Goal: Information Seeking & Learning: Check status

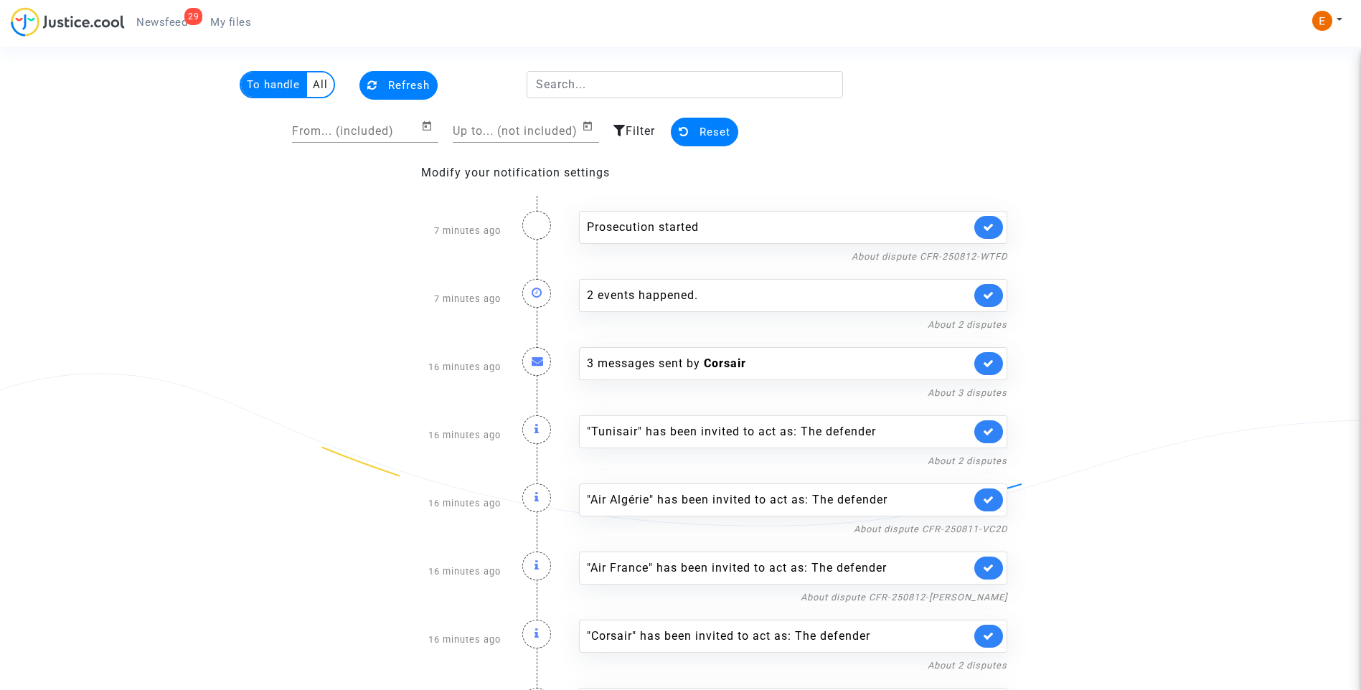
scroll to position [72, 0]
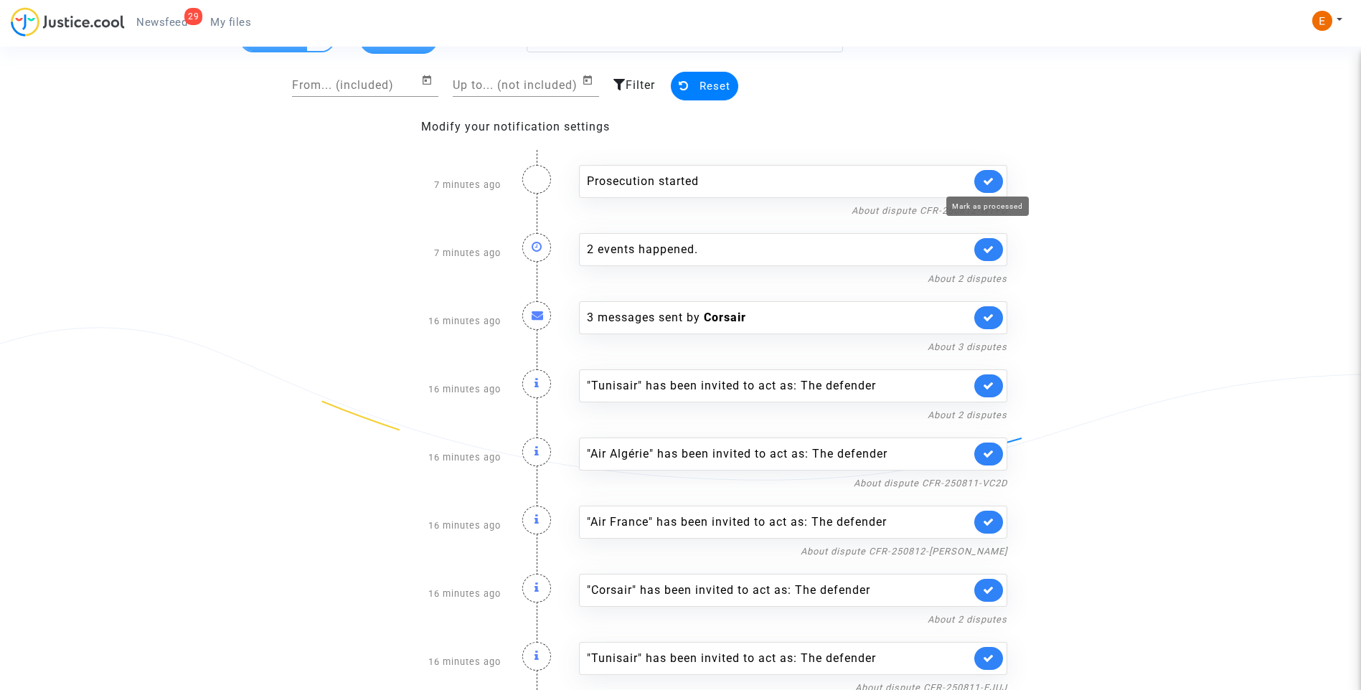
drag, startPoint x: 993, startPoint y: 184, endPoint x: 752, endPoint y: 182, distance: 241.0
click at [991, 184] on icon at bounding box center [988, 181] width 11 height 11
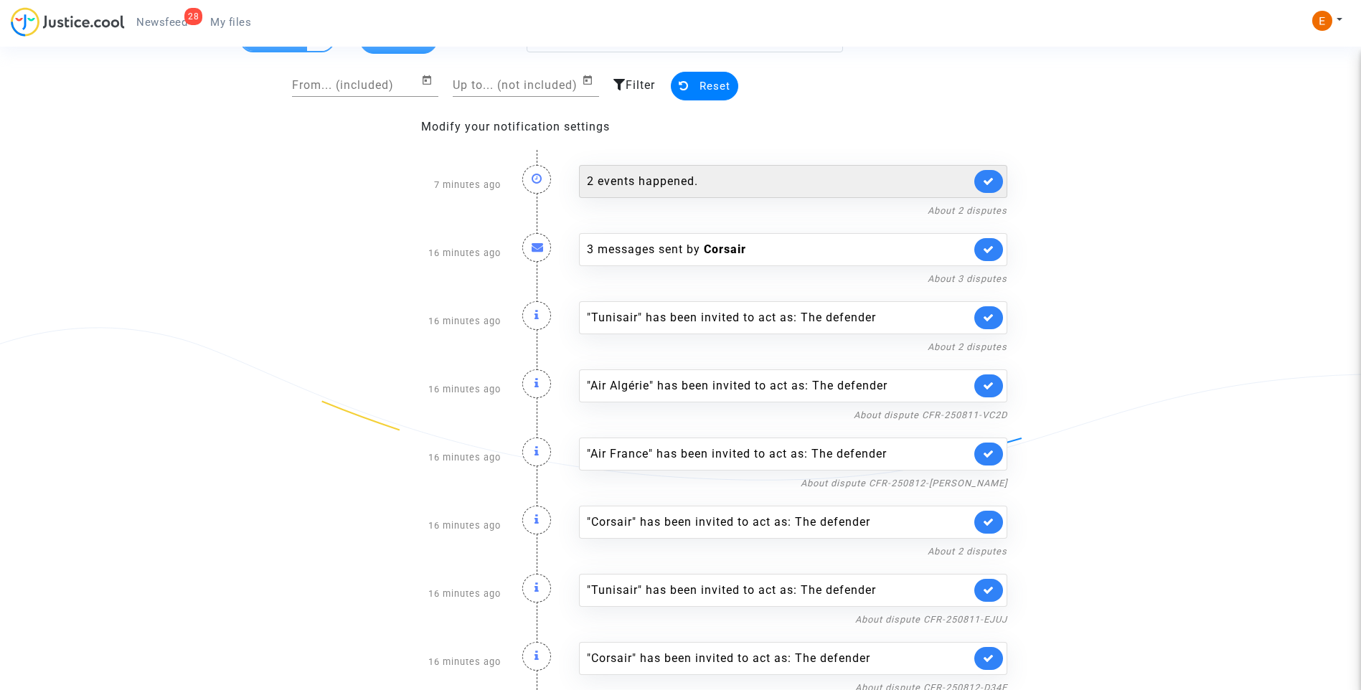
click at [709, 185] on div "2 events happened." at bounding box center [779, 181] width 384 height 17
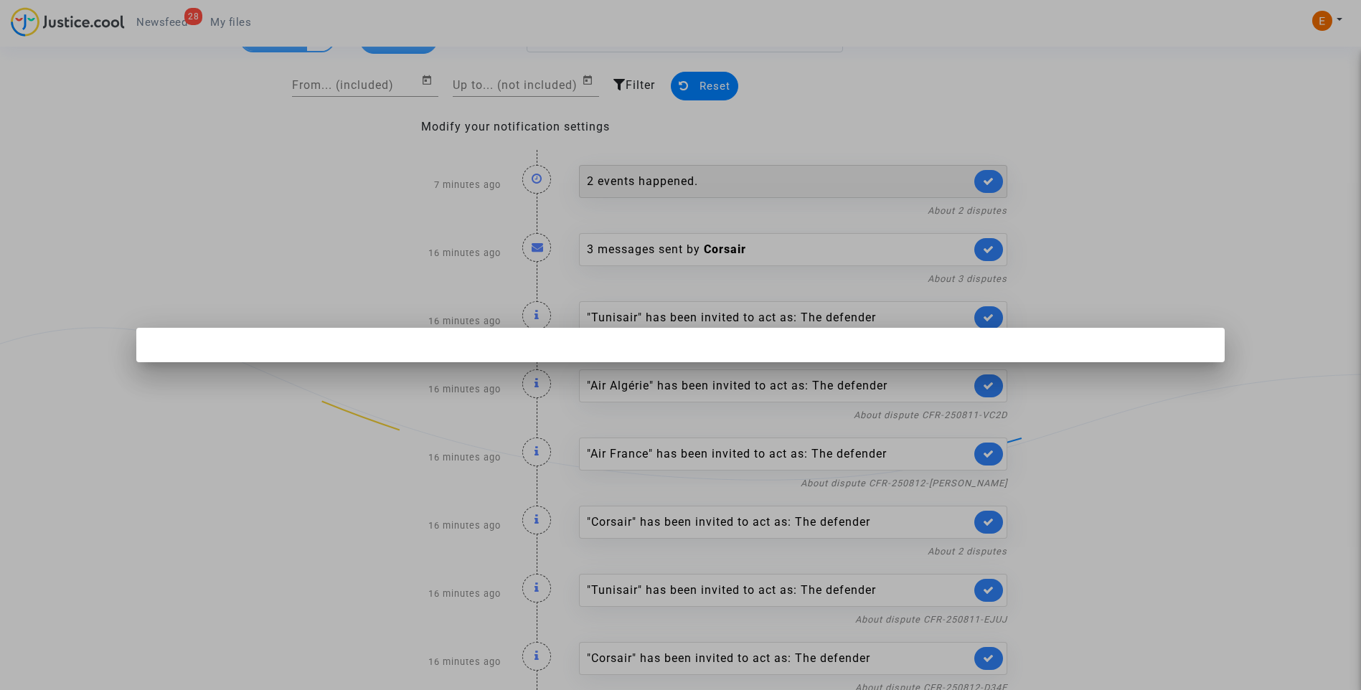
scroll to position [0, 0]
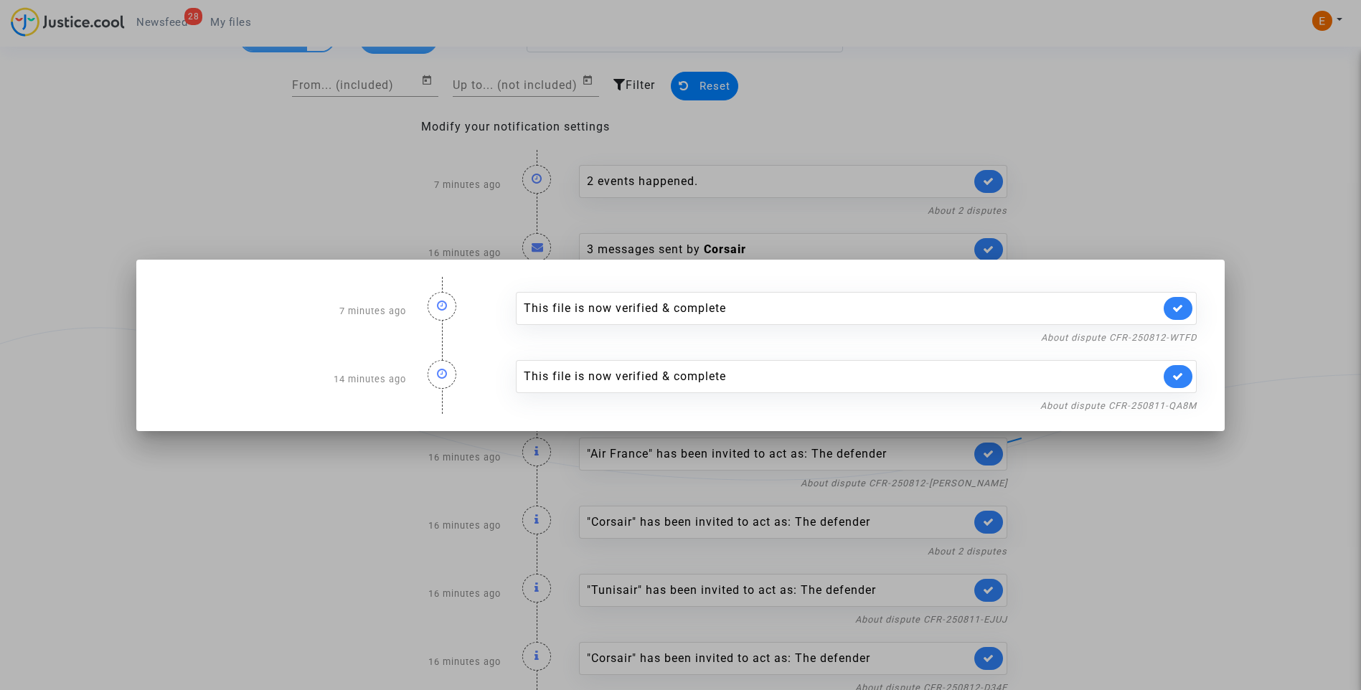
drag, startPoint x: 922, startPoint y: 131, endPoint x: 991, endPoint y: 159, distance: 75.3
click at [924, 131] on div at bounding box center [680, 345] width 1361 height 690
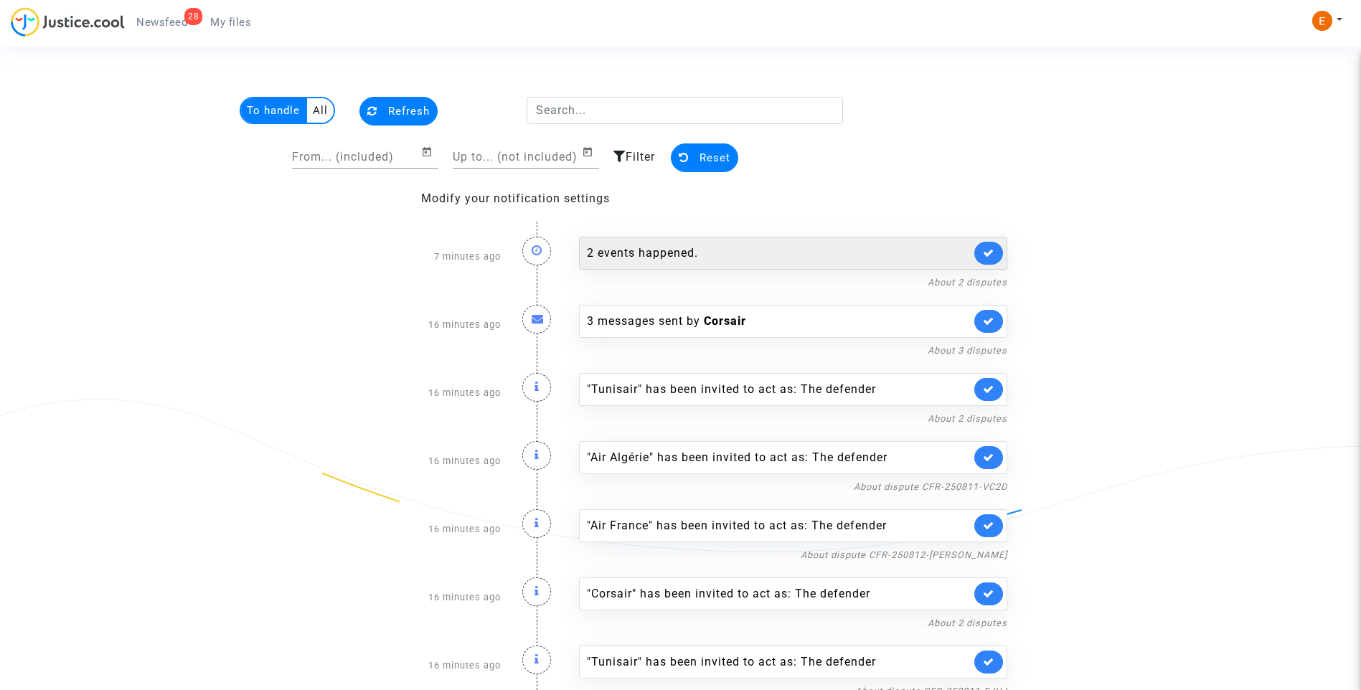
scroll to position [72, 0]
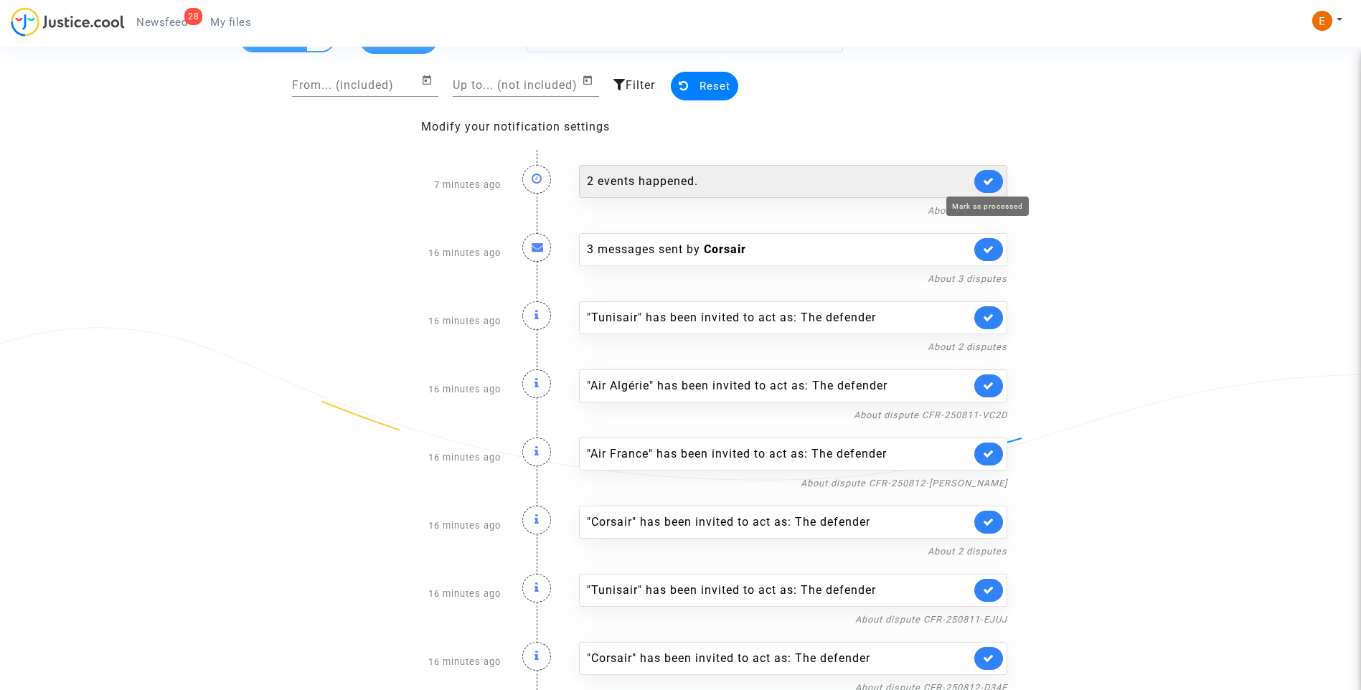
click at [993, 180] on icon at bounding box center [988, 181] width 11 height 11
click at [994, 178] on icon at bounding box center [988, 181] width 11 height 11
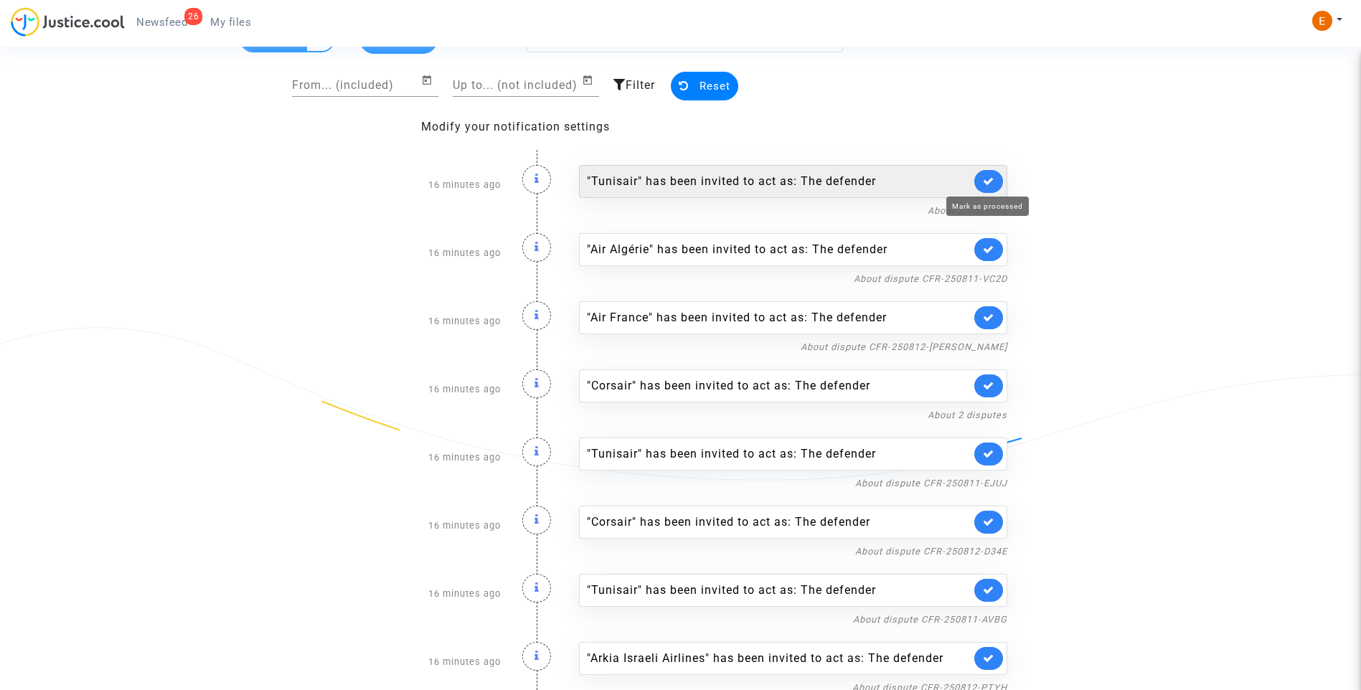
click at [991, 178] on icon at bounding box center [988, 181] width 11 height 11
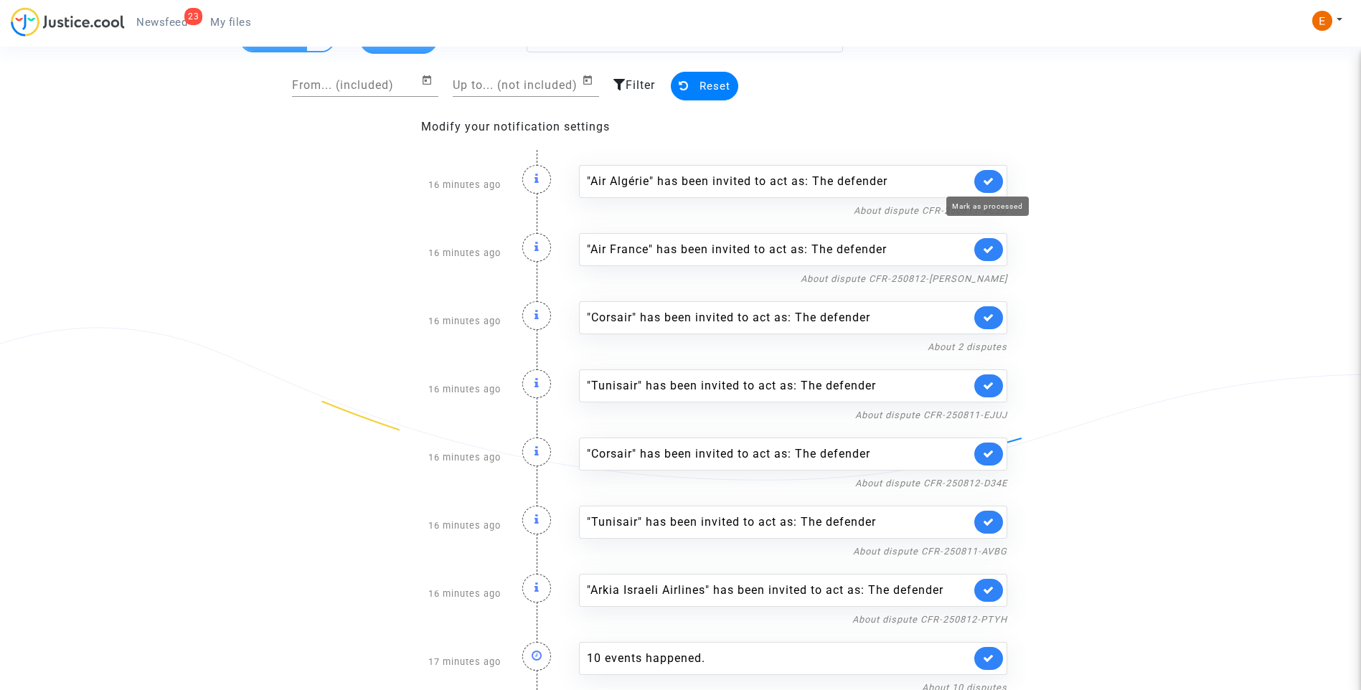
click at [991, 178] on icon at bounding box center [988, 181] width 11 height 11
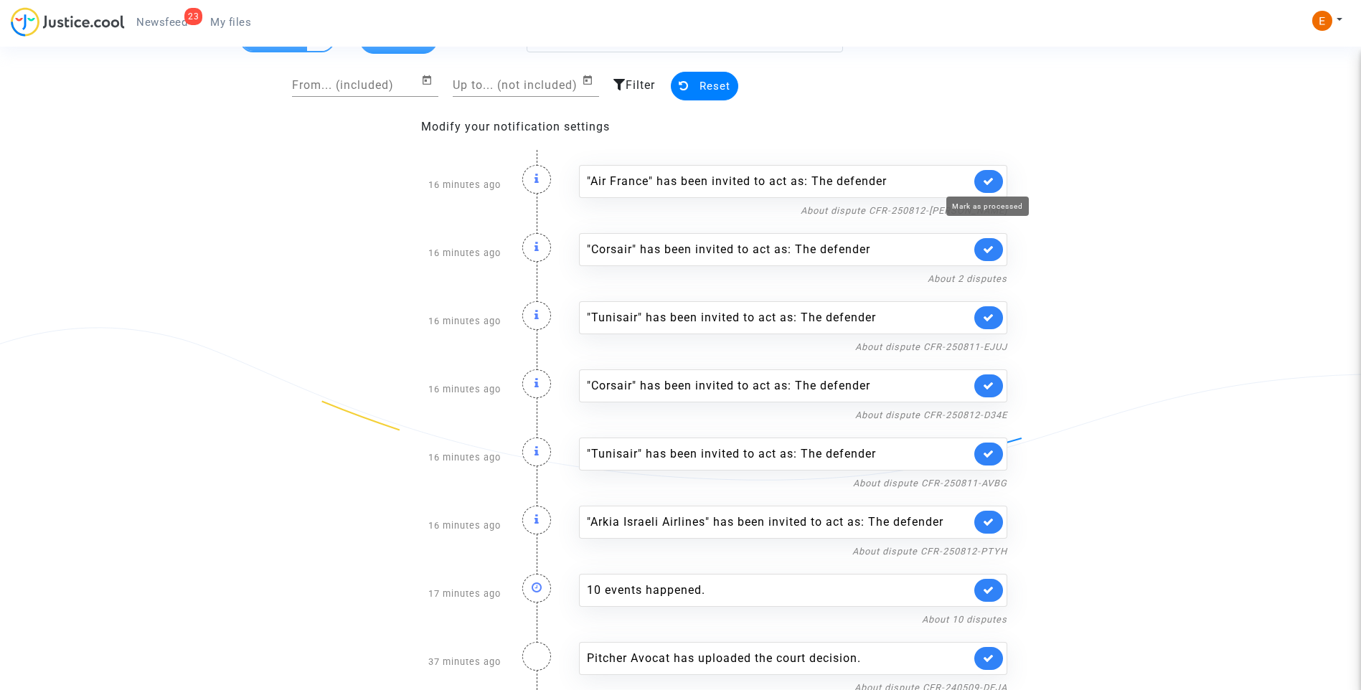
click at [991, 178] on icon at bounding box center [988, 181] width 11 height 11
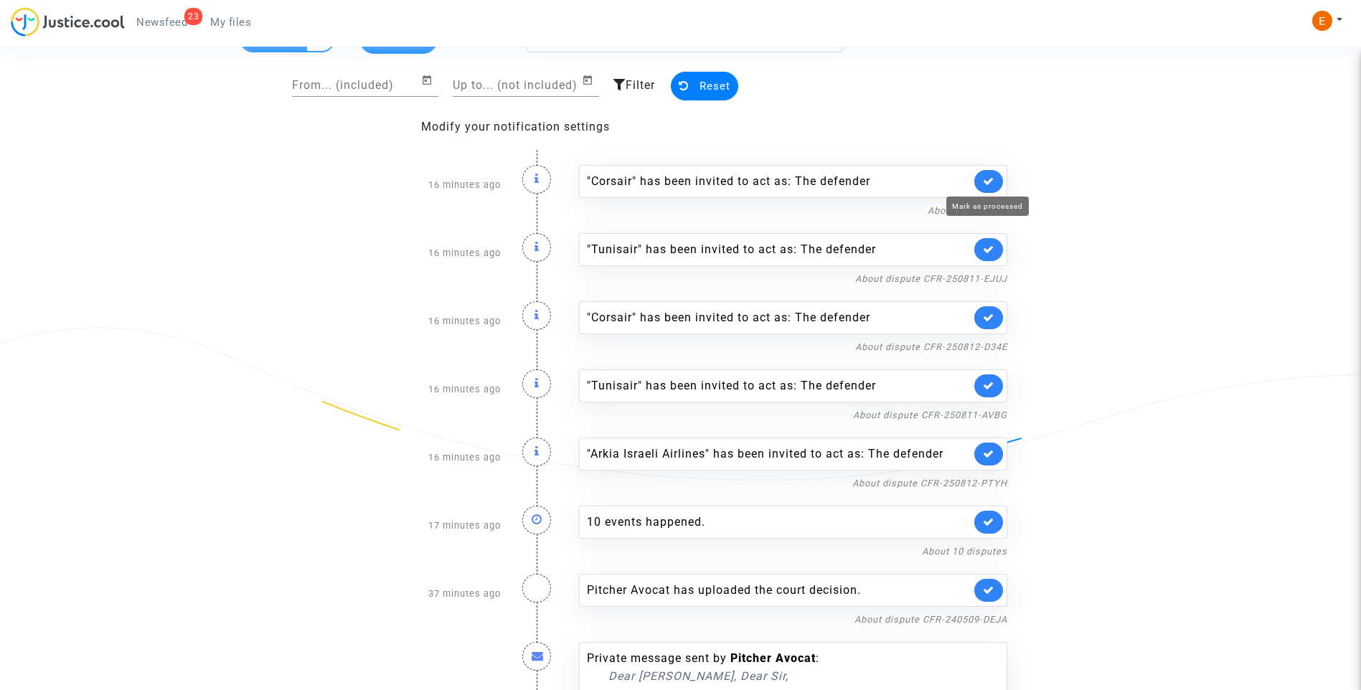
click at [991, 178] on icon at bounding box center [988, 181] width 11 height 11
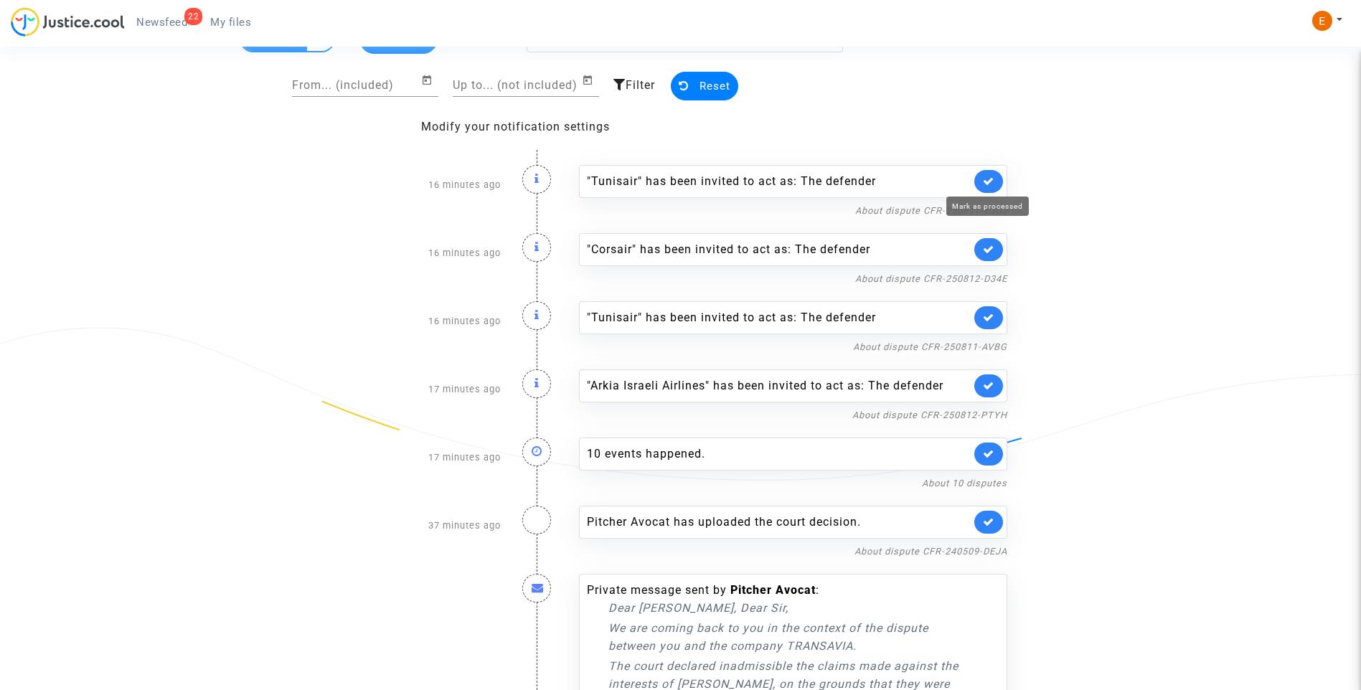
click at [991, 178] on icon at bounding box center [988, 181] width 11 height 11
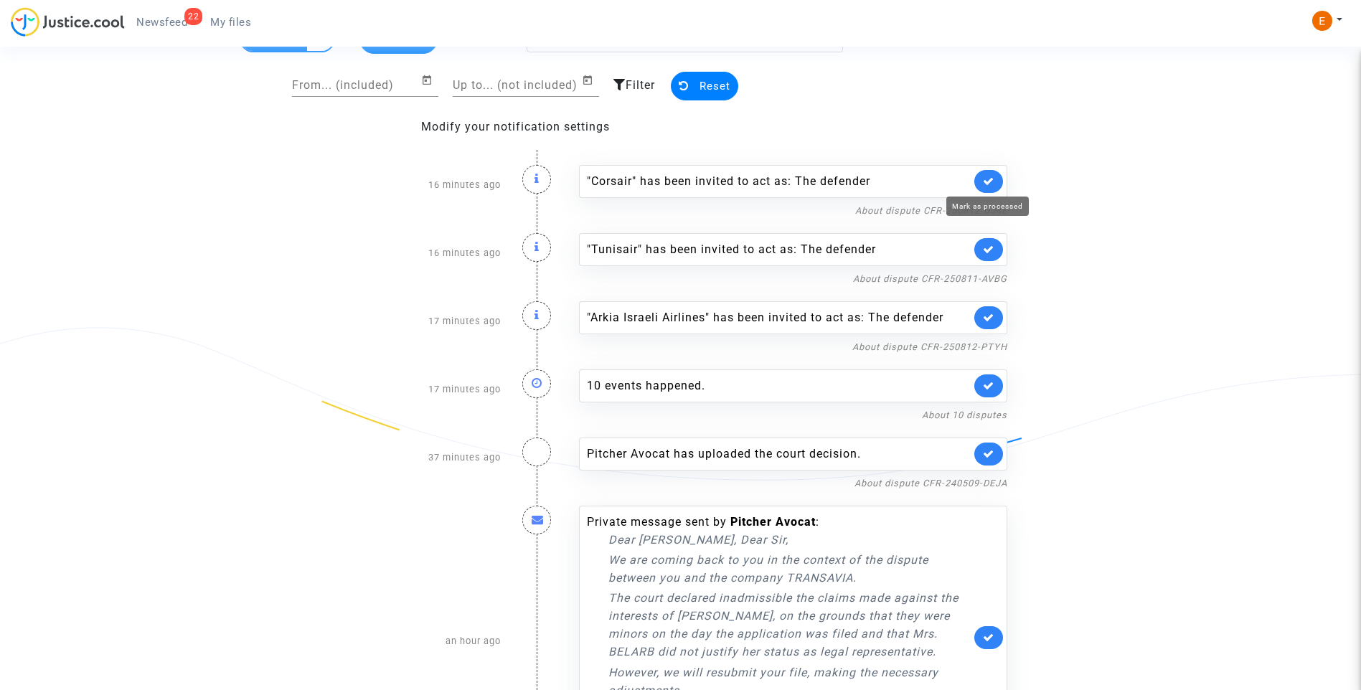
click at [991, 178] on icon at bounding box center [988, 181] width 11 height 11
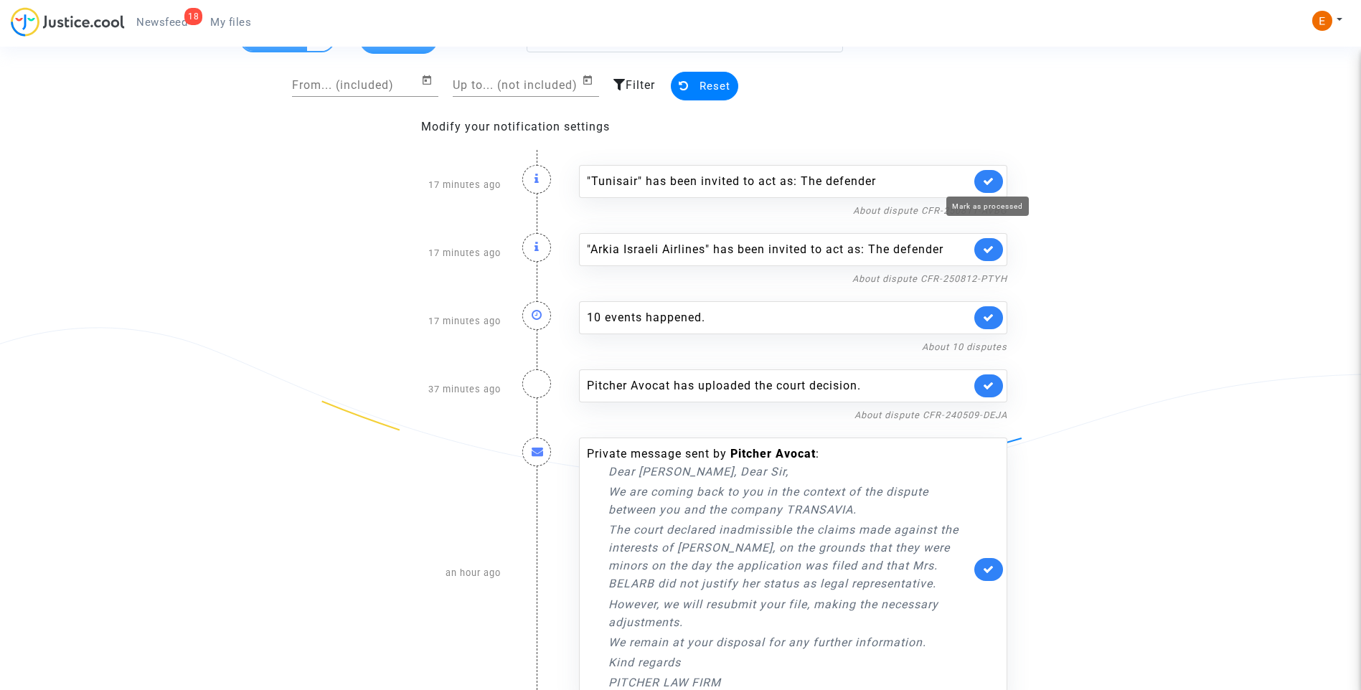
click at [991, 178] on icon at bounding box center [988, 181] width 11 height 11
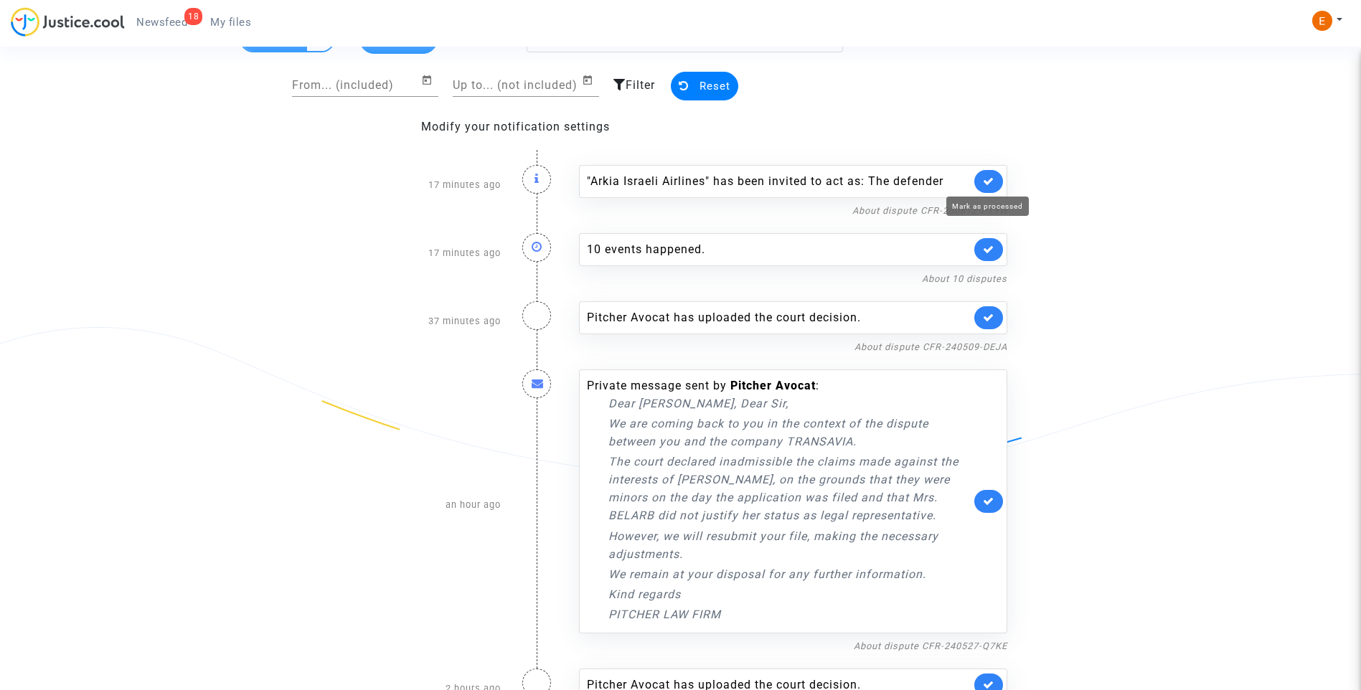
click at [991, 178] on icon at bounding box center [988, 181] width 11 height 11
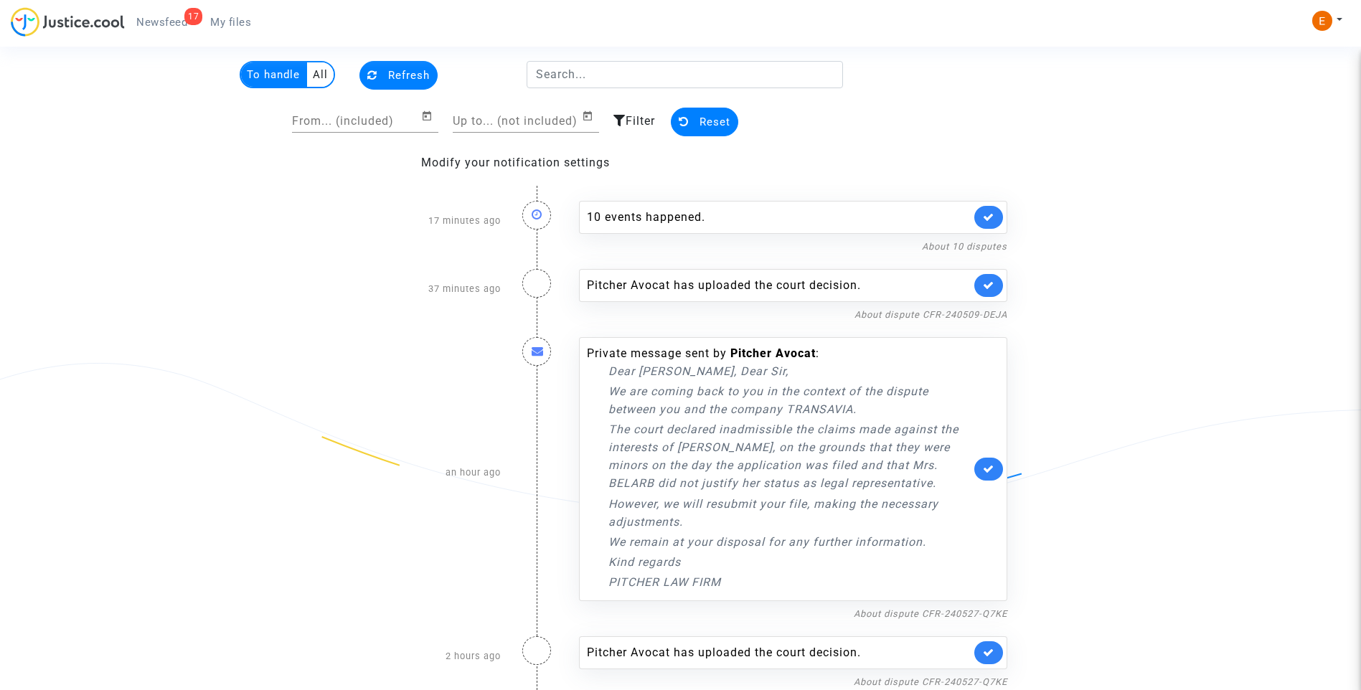
scroll to position [36, 0]
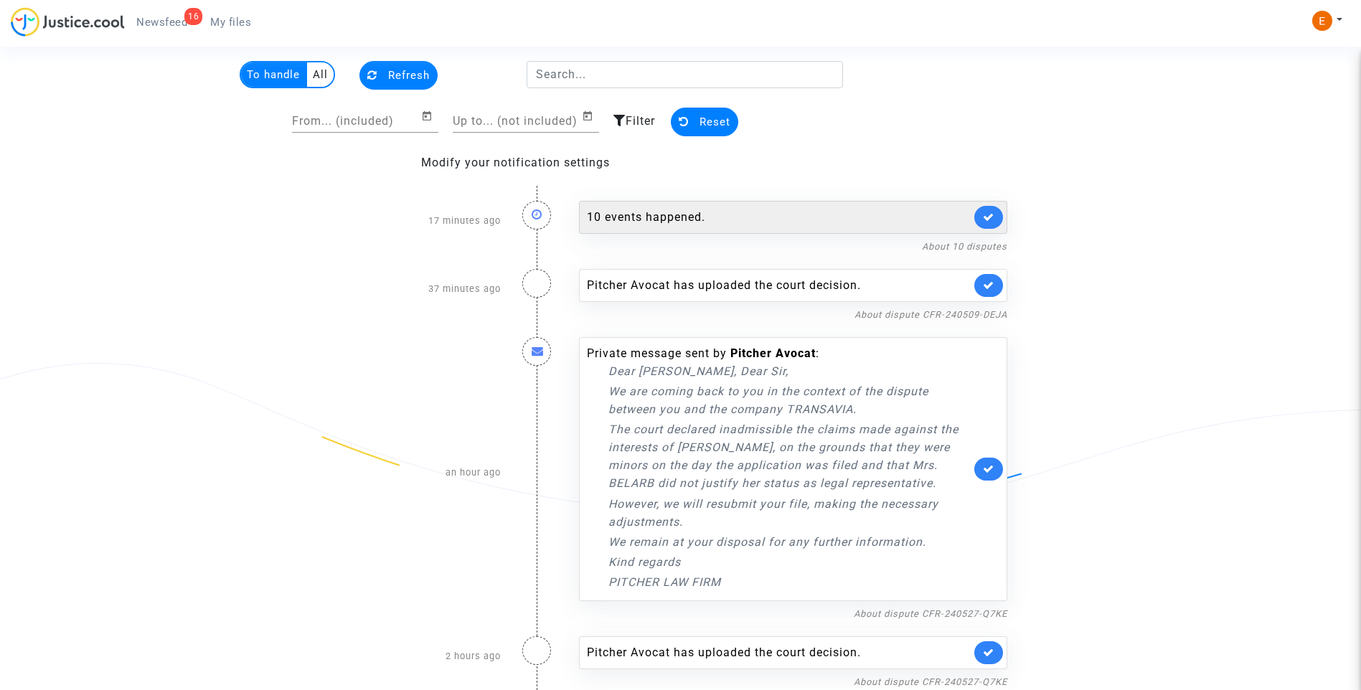
click at [688, 223] on div "10 events happened." at bounding box center [779, 217] width 384 height 17
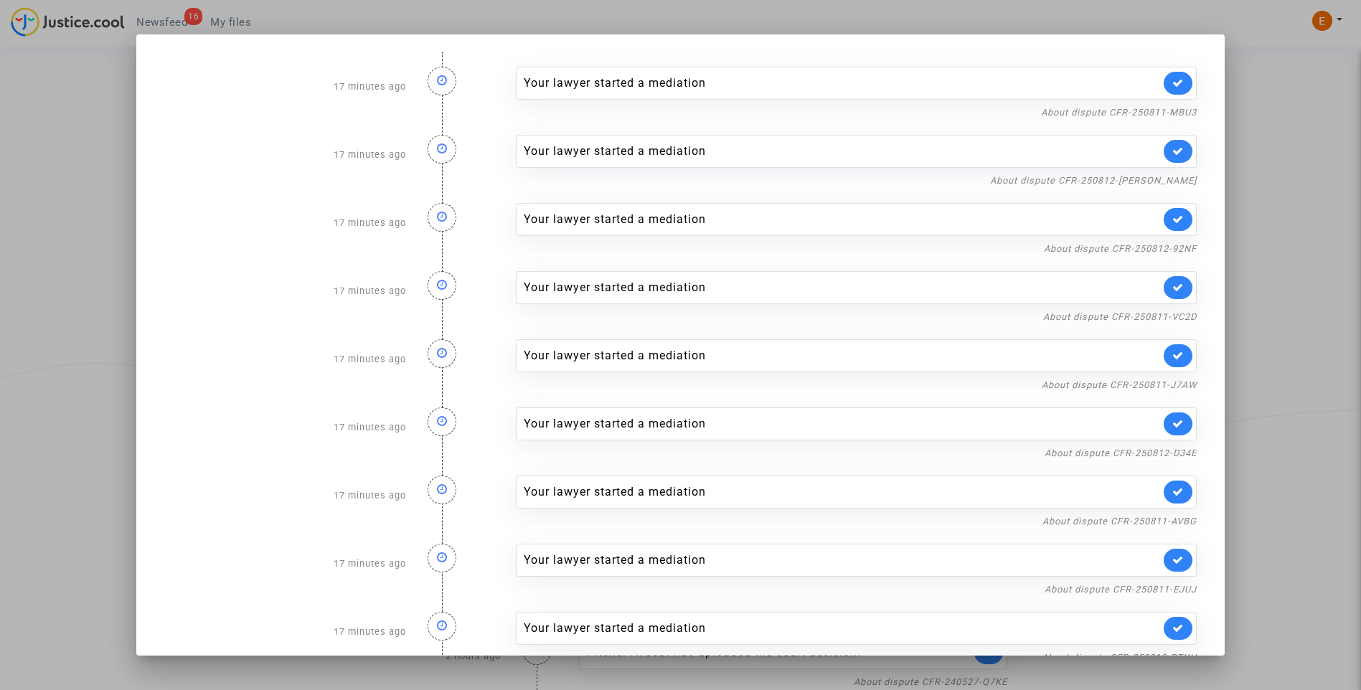
scroll to position [95, 0]
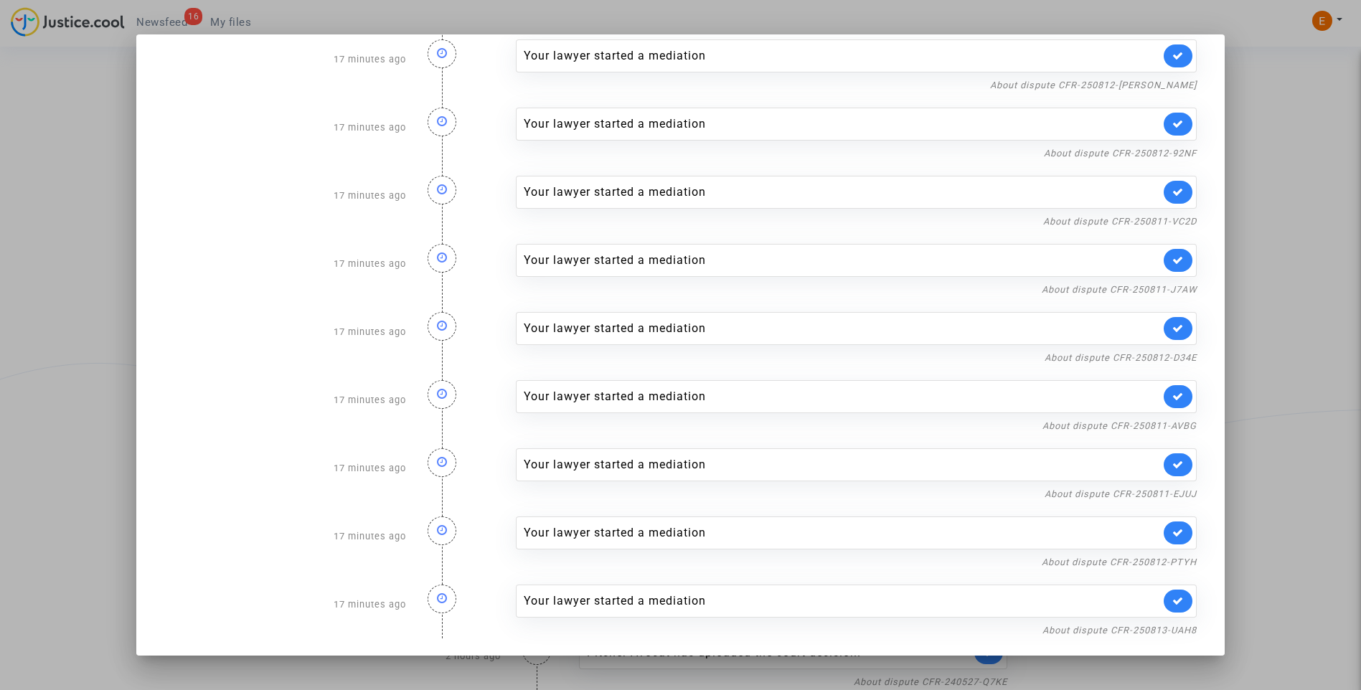
click at [1268, 306] on div at bounding box center [680, 345] width 1361 height 690
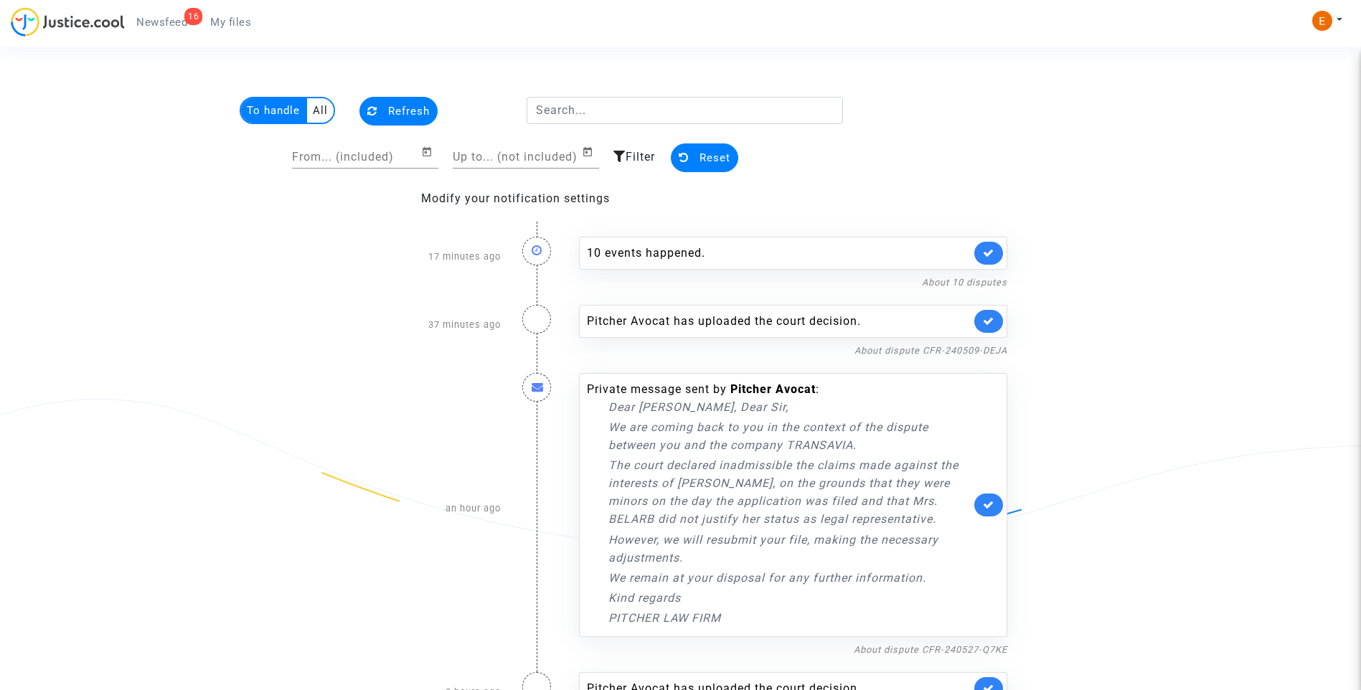
scroll to position [36, 0]
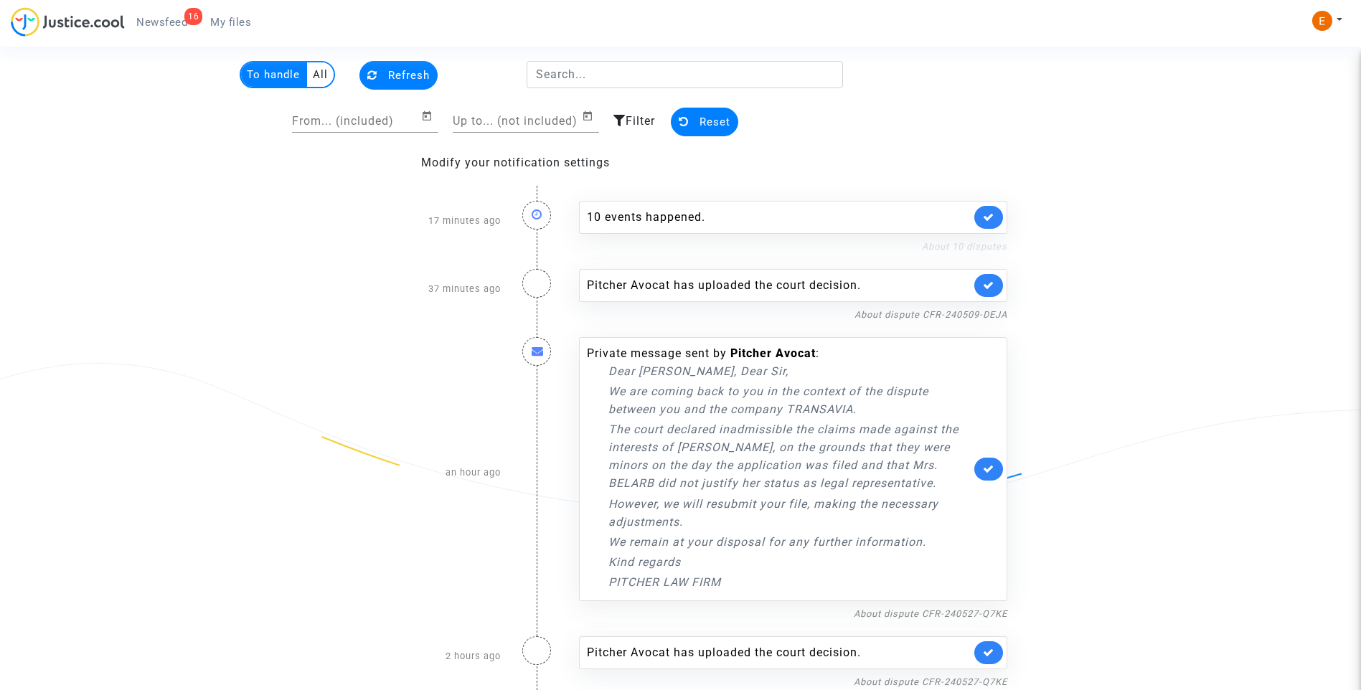
click at [930, 245] on link "About 10 disputes" at bounding box center [964, 246] width 85 height 11
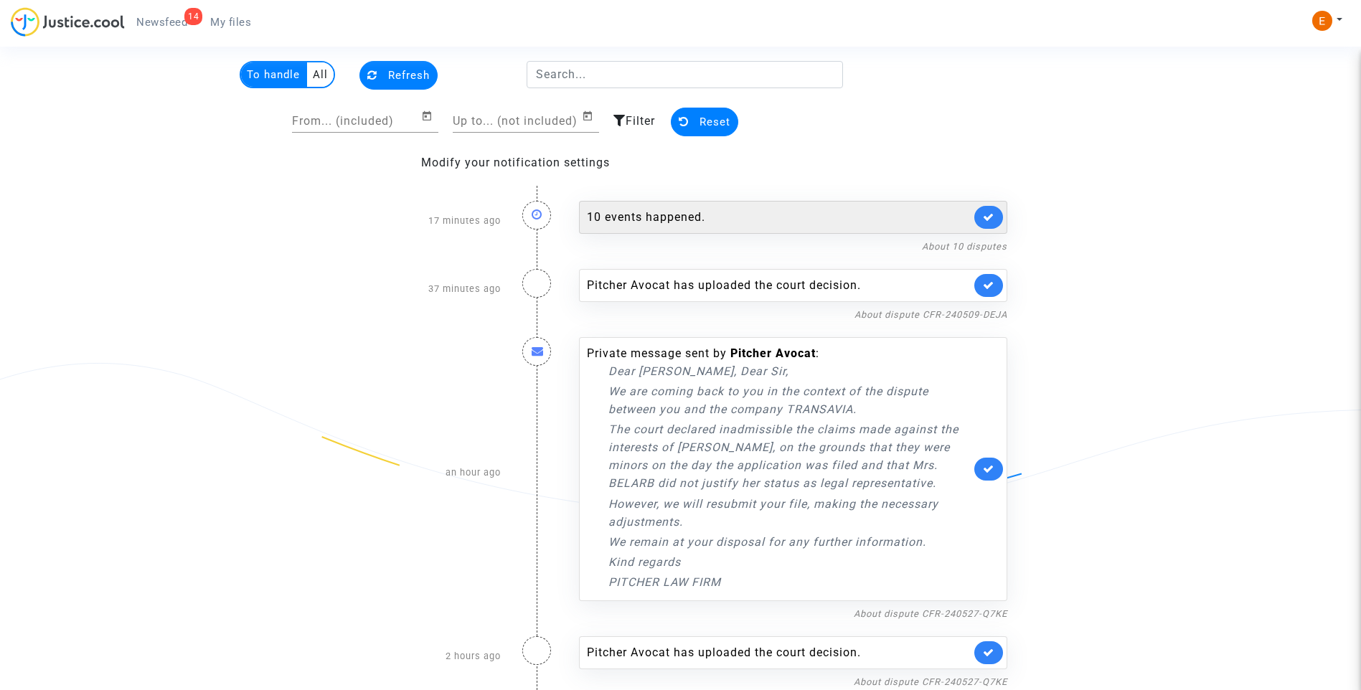
click at [664, 208] on div "10 events happened." at bounding box center [793, 217] width 428 height 33
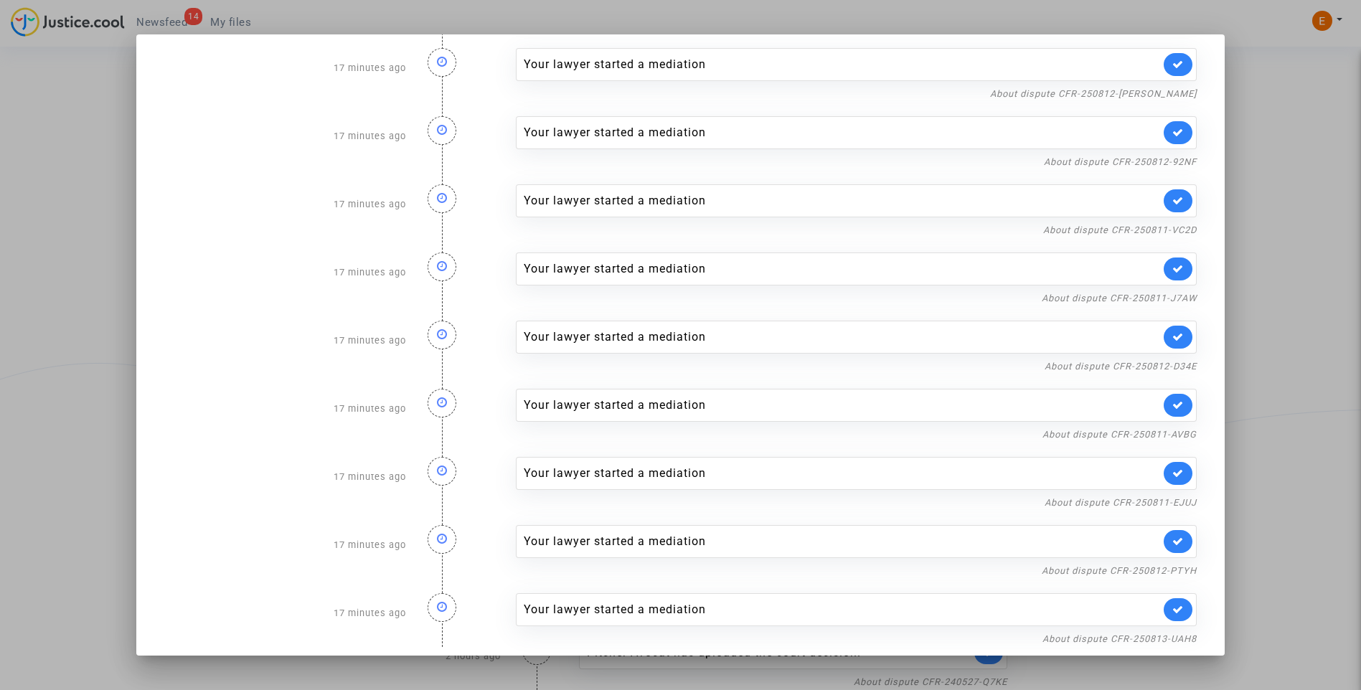
scroll to position [95, 0]
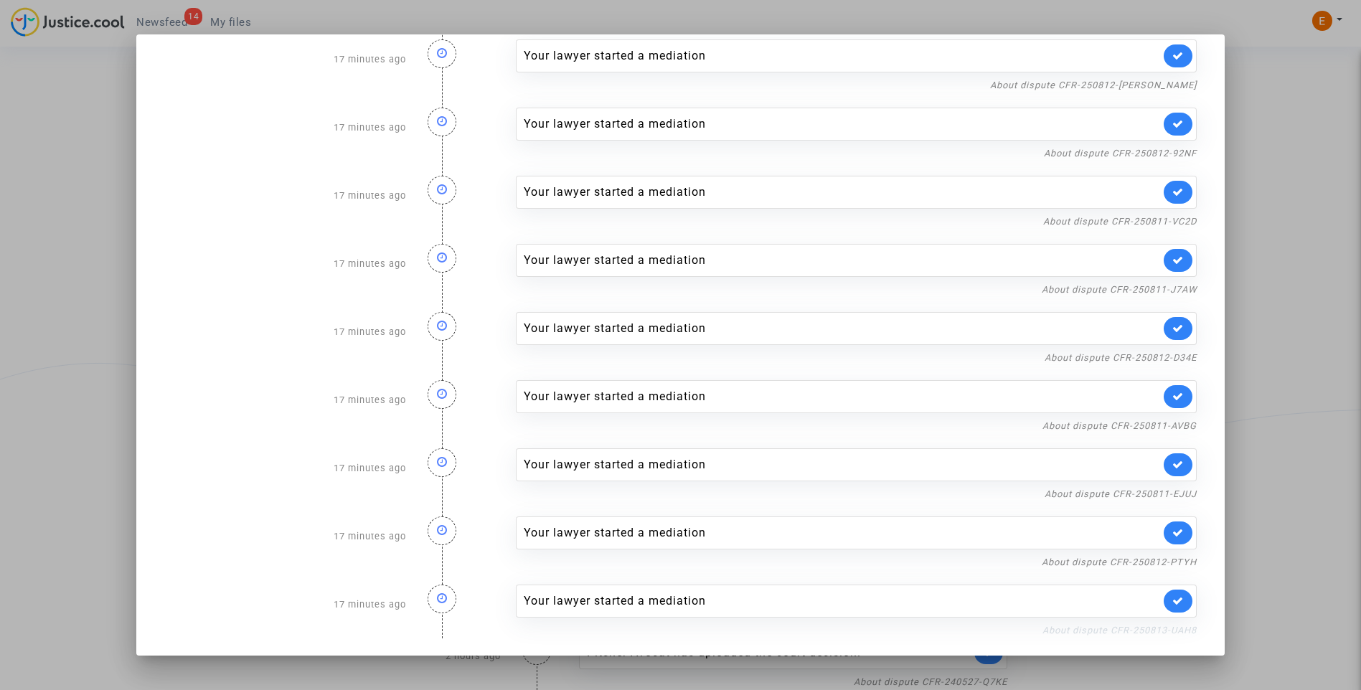
click at [1128, 628] on link "About dispute CFR-250813-UAH8" at bounding box center [1119, 630] width 154 height 11
drag, startPoint x: 1179, startPoint y: 604, endPoint x: 1176, endPoint y: 588, distance: 16.0
click at [1179, 603] on link at bounding box center [1178, 601] width 29 height 23
click at [1182, 561] on nf-filterlink "About dispute CFR-250812-PTYH" at bounding box center [1119, 562] width 155 height 14
drag, startPoint x: 1182, startPoint y: 561, endPoint x: 1160, endPoint y: 563, distance: 21.6
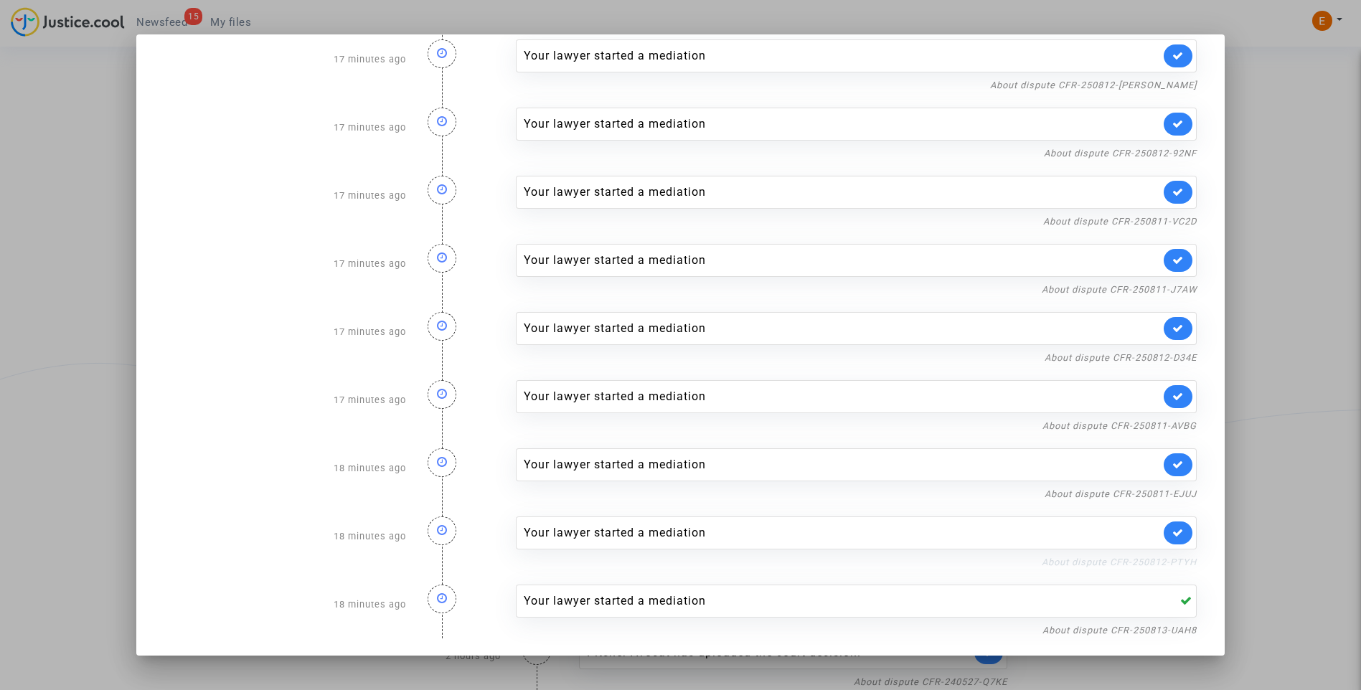
click at [1160, 563] on link "About dispute CFR-250812-PTYH" at bounding box center [1119, 562] width 155 height 11
click at [1179, 531] on link at bounding box center [1178, 533] width 29 height 23
click at [1176, 493] on link "About dispute CFR-250811-EJUJ" at bounding box center [1120, 494] width 152 height 11
click at [1182, 465] on link at bounding box center [1178, 464] width 29 height 23
click at [1173, 425] on link "About dispute CFR-250811-AVBG" at bounding box center [1119, 425] width 154 height 11
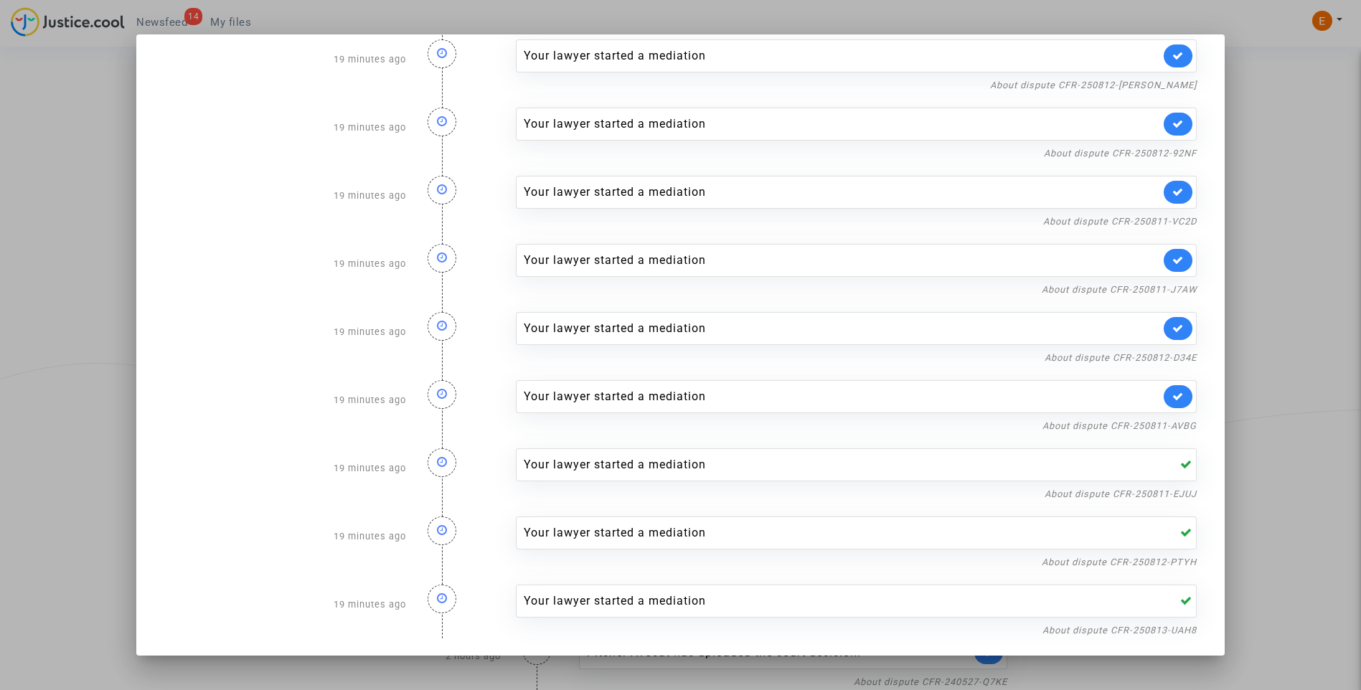
drag, startPoint x: 1182, startPoint y: 400, endPoint x: 1183, endPoint y: 352, distance: 48.1
click at [1182, 396] on link at bounding box center [1178, 396] width 29 height 23
click at [1183, 350] on nf-filterlink "About dispute CFR-250812-D34E" at bounding box center [1120, 357] width 152 height 14
click at [1171, 364] on div "About dispute CFR-250812-D34E" at bounding box center [857, 357] width 682 height 17
click at [1124, 358] on link "About dispute CFR-250812-D34E" at bounding box center [1120, 357] width 152 height 11
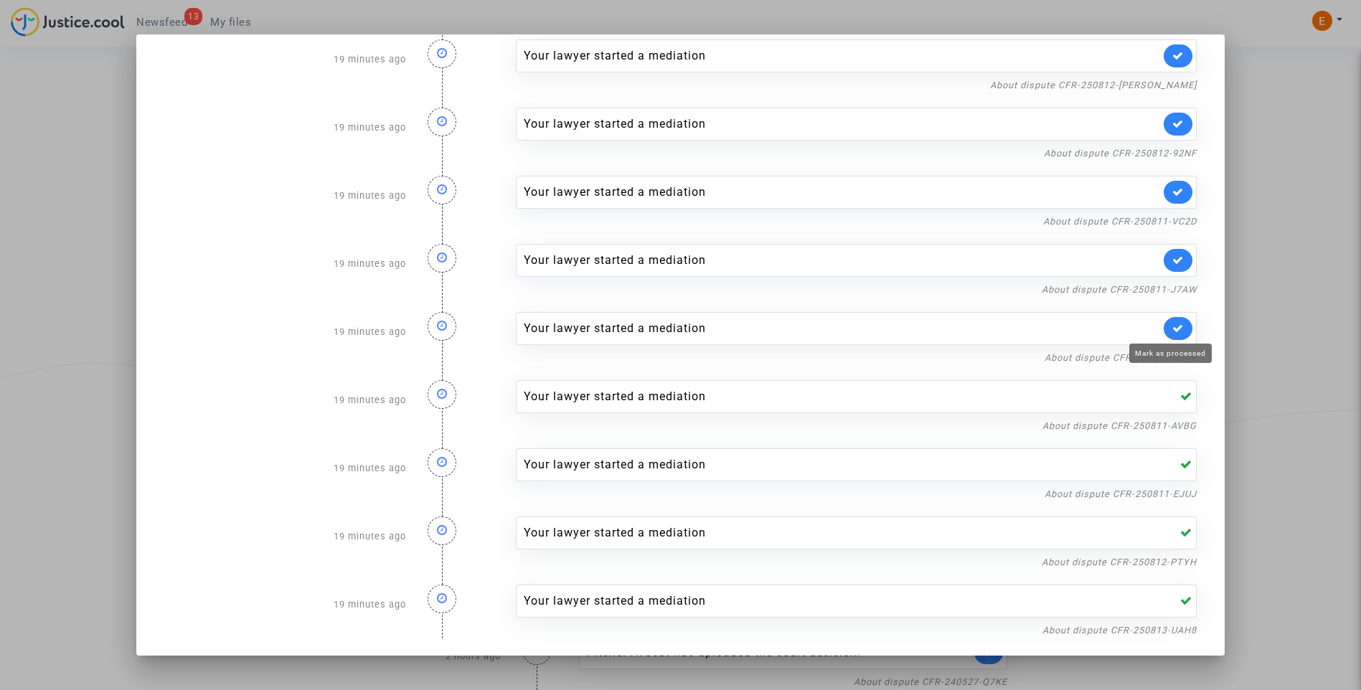
click at [1172, 329] on icon at bounding box center [1177, 328] width 11 height 11
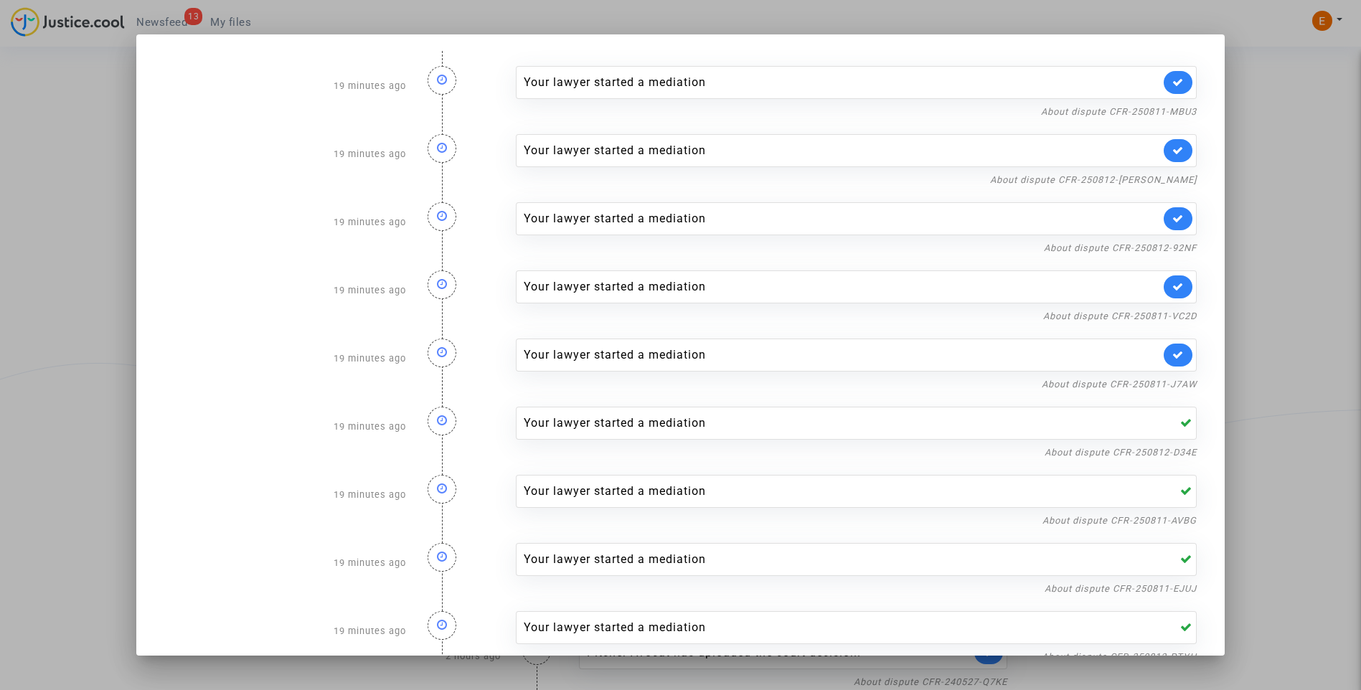
scroll to position [0, 0]
click at [1180, 387] on link "About dispute CFR-250811-J7AW" at bounding box center [1119, 384] width 155 height 11
click at [1178, 353] on link at bounding box center [1178, 355] width 29 height 23
click at [1176, 317] on link "About dispute CFR-250811-VC2D" at bounding box center [1120, 316] width 154 height 11
click at [1174, 283] on icon at bounding box center [1177, 287] width 11 height 11
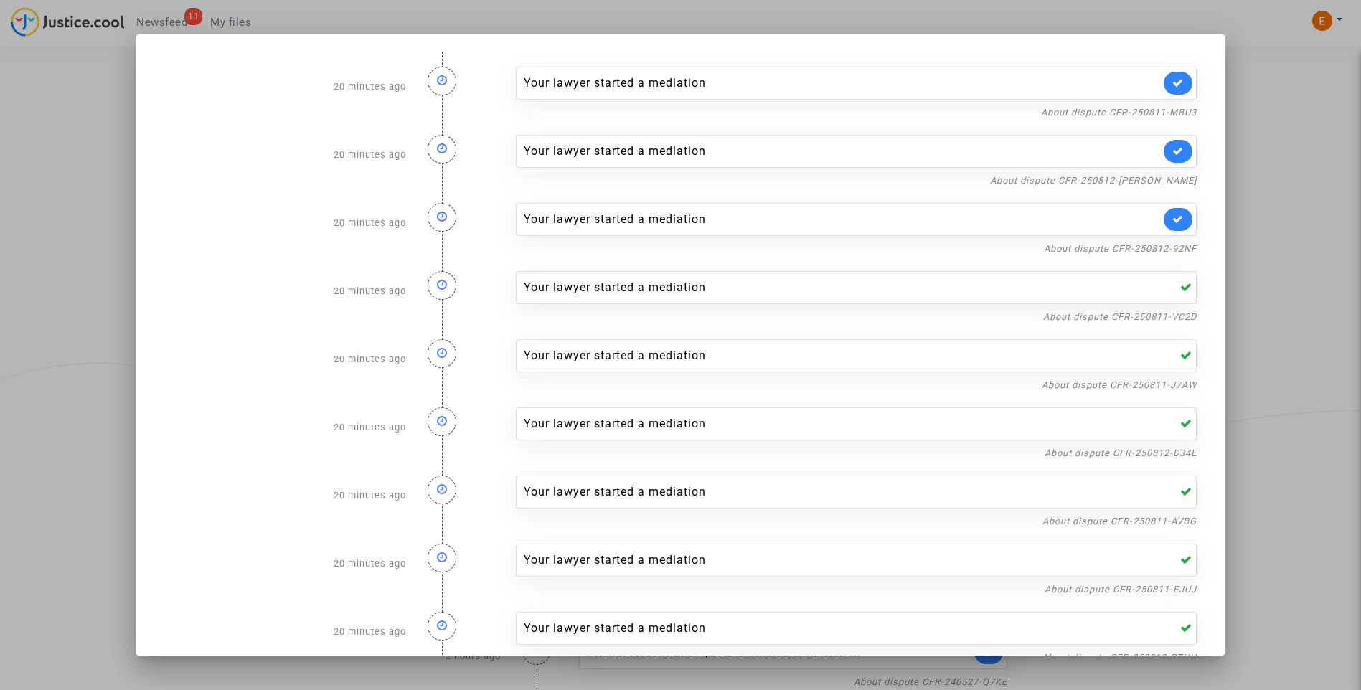
click at [1170, 242] on nf-filterlink "About dispute CFR-250812-92NF" at bounding box center [1120, 248] width 153 height 14
click at [1158, 250] on link "About dispute CFR-250812-92NF" at bounding box center [1120, 248] width 153 height 11
click at [1174, 226] on link at bounding box center [1178, 219] width 29 height 23
click at [1179, 183] on link "About dispute CFR-250812-DEEY" at bounding box center [1093, 180] width 207 height 11
click at [1182, 158] on link at bounding box center [1178, 151] width 29 height 23
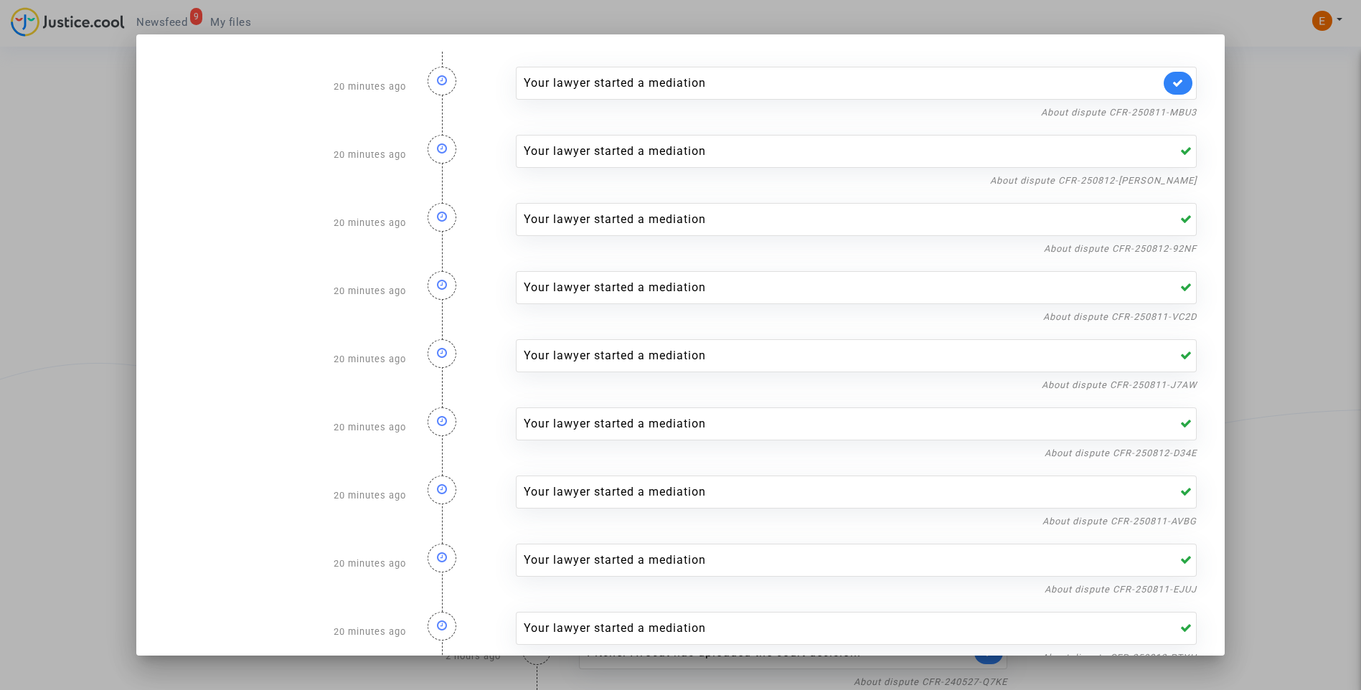
click at [1158, 105] on nf-filterlink "About dispute CFR-250811-MBU3" at bounding box center [1119, 112] width 156 height 14
click at [1138, 111] on link "About dispute CFR-250811-MBU3" at bounding box center [1119, 112] width 156 height 11
click at [1175, 88] on icon at bounding box center [1177, 82] width 11 height 11
click at [1277, 129] on div at bounding box center [680, 345] width 1361 height 690
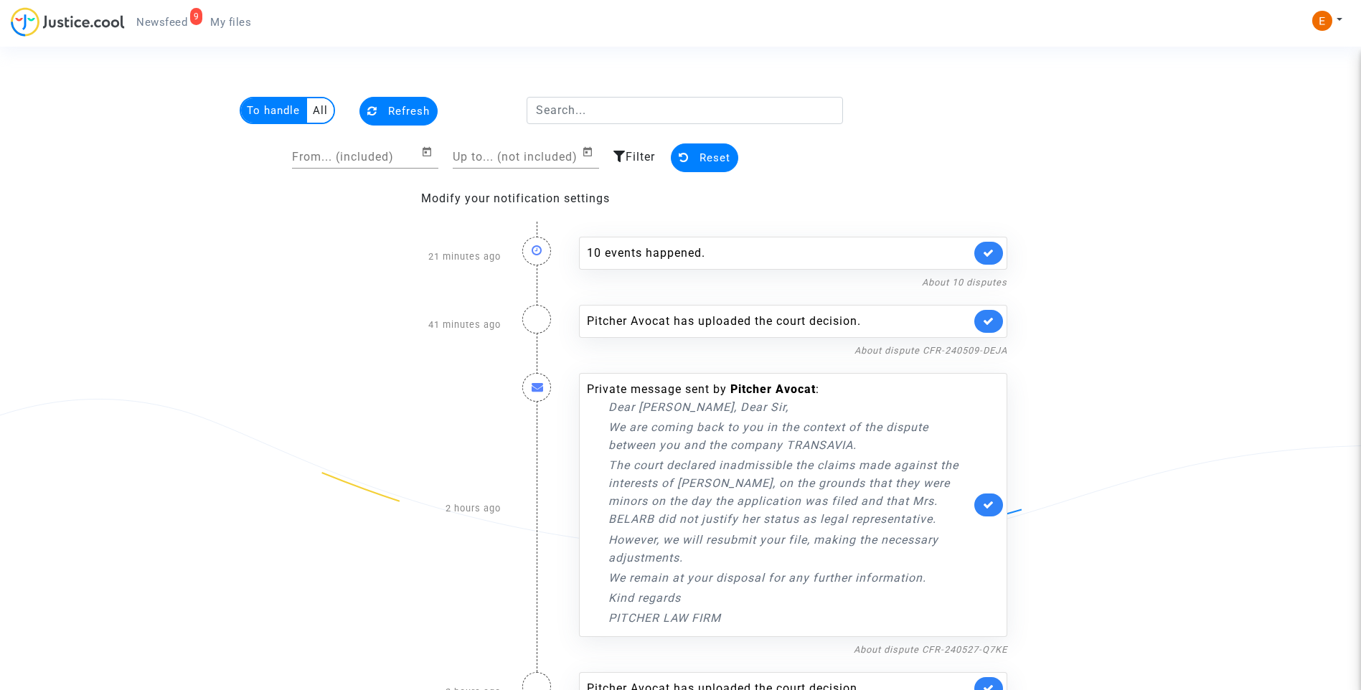
scroll to position [36, 0]
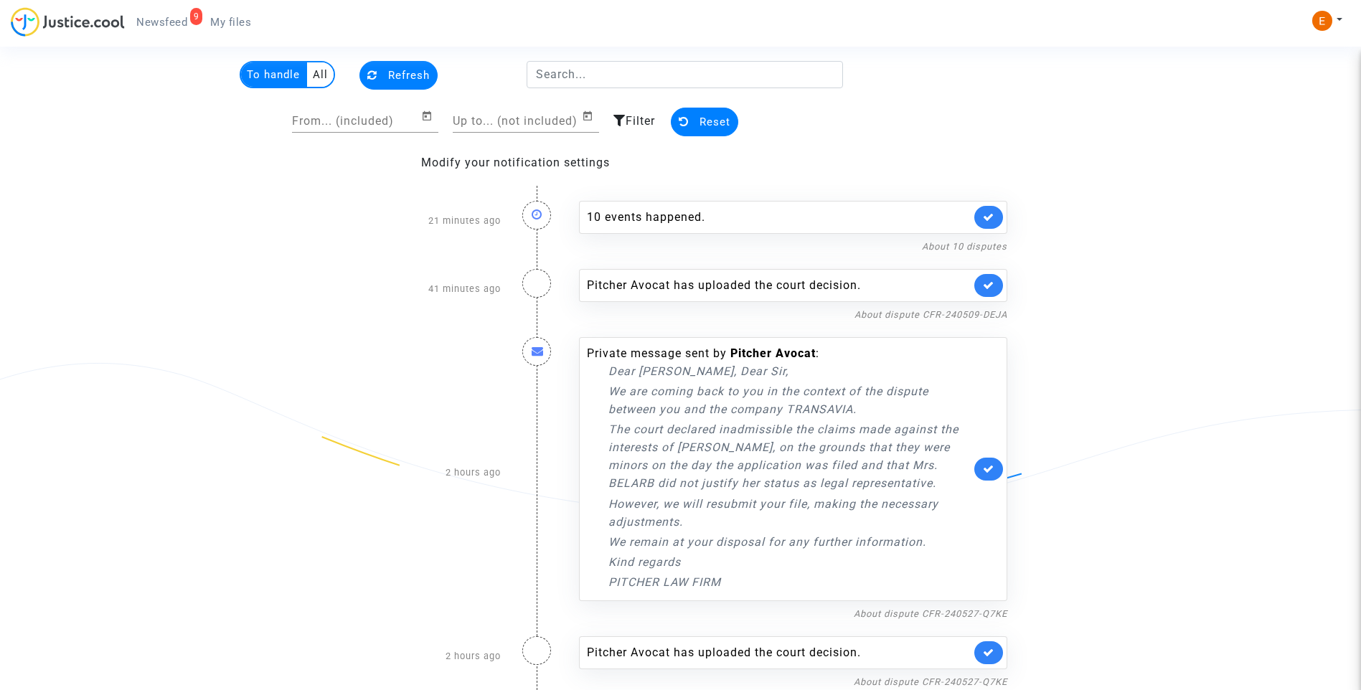
drag, startPoint x: 239, startPoint y: 18, endPoint x: 181, endPoint y: 19, distance: 57.4
click at [239, 18] on span "My files" at bounding box center [230, 22] width 41 height 13
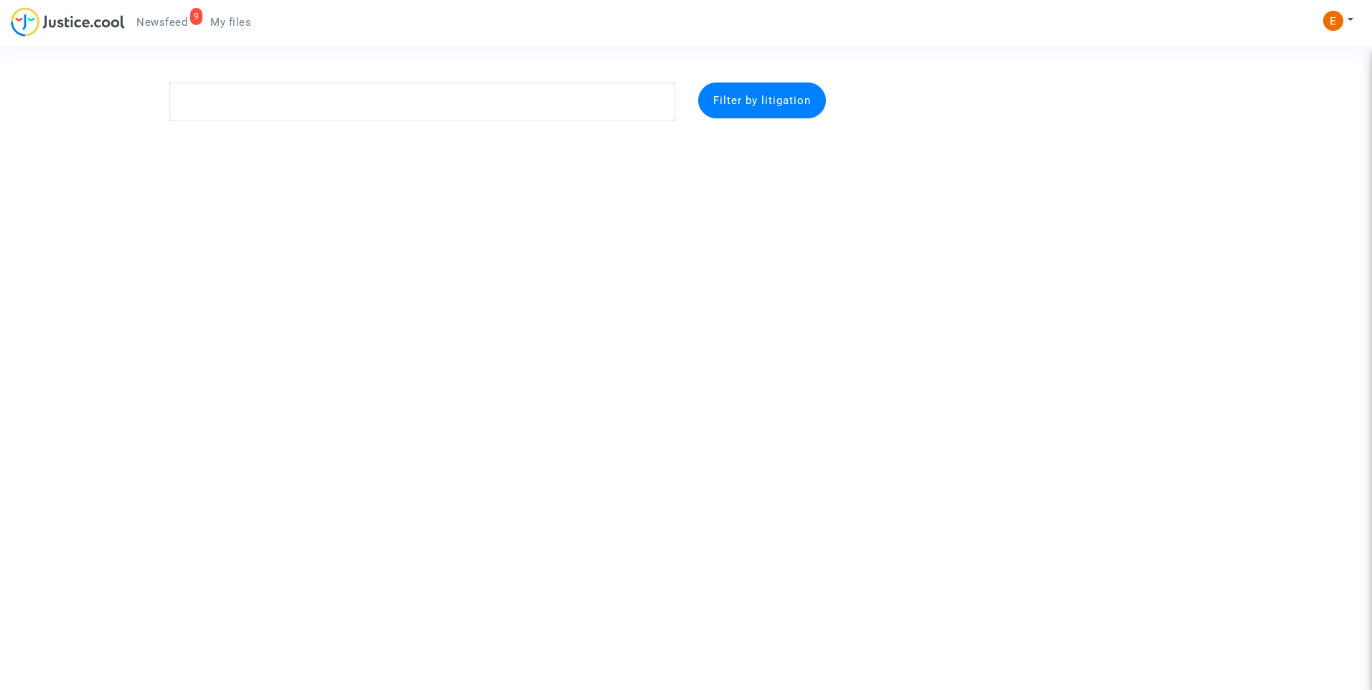
click at [170, 19] on span "Newsfeed" at bounding box center [161, 22] width 51 height 13
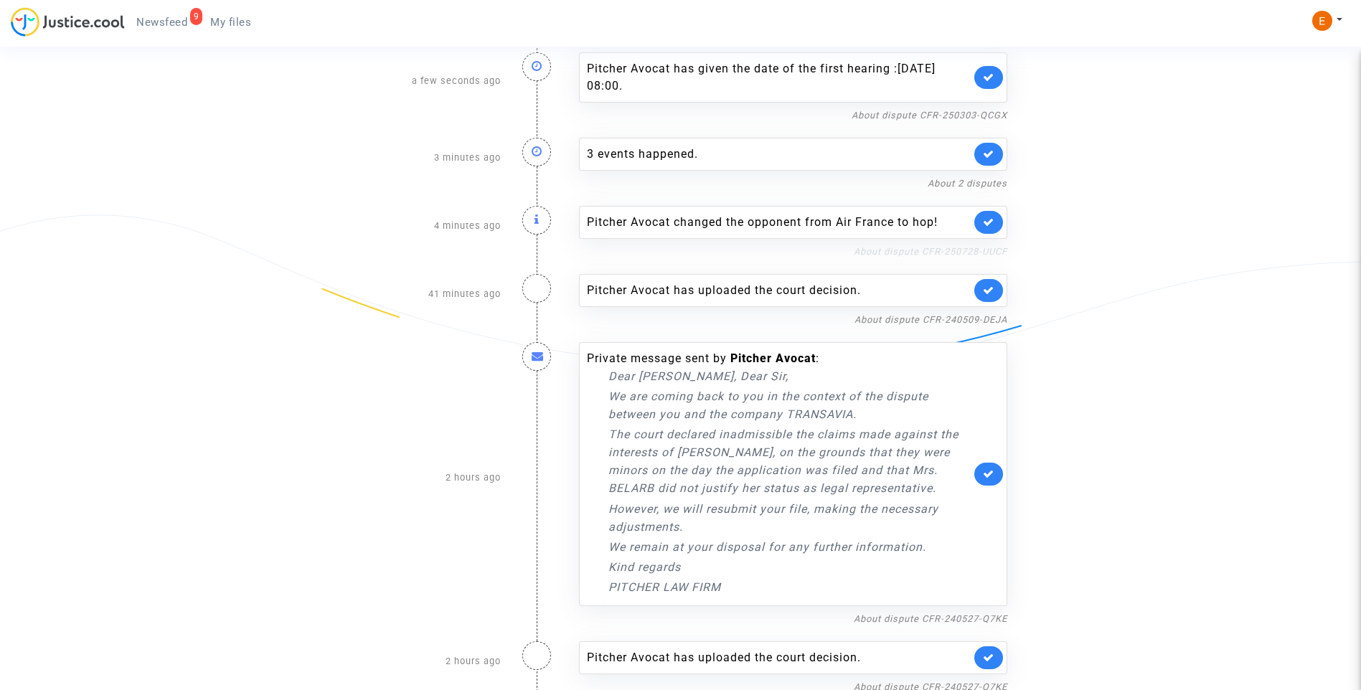
scroll to position [189, 0]
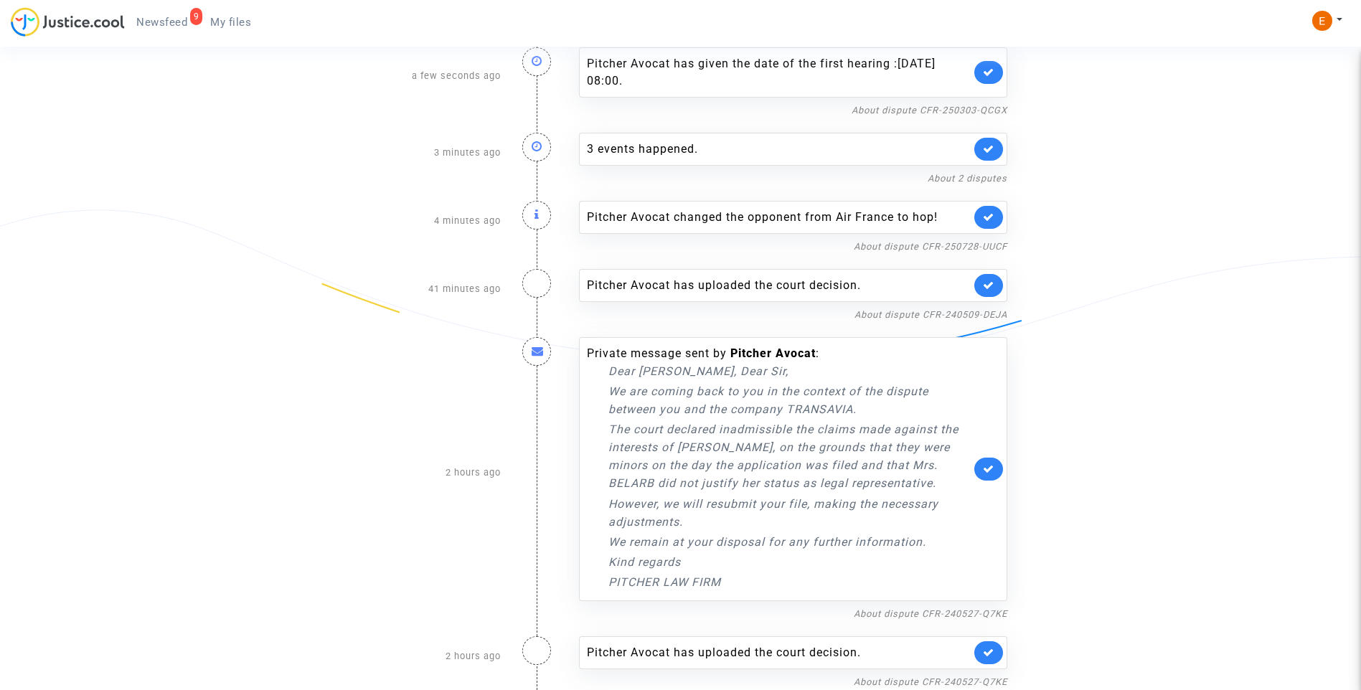
click at [989, 221] on icon at bounding box center [988, 217] width 11 height 11
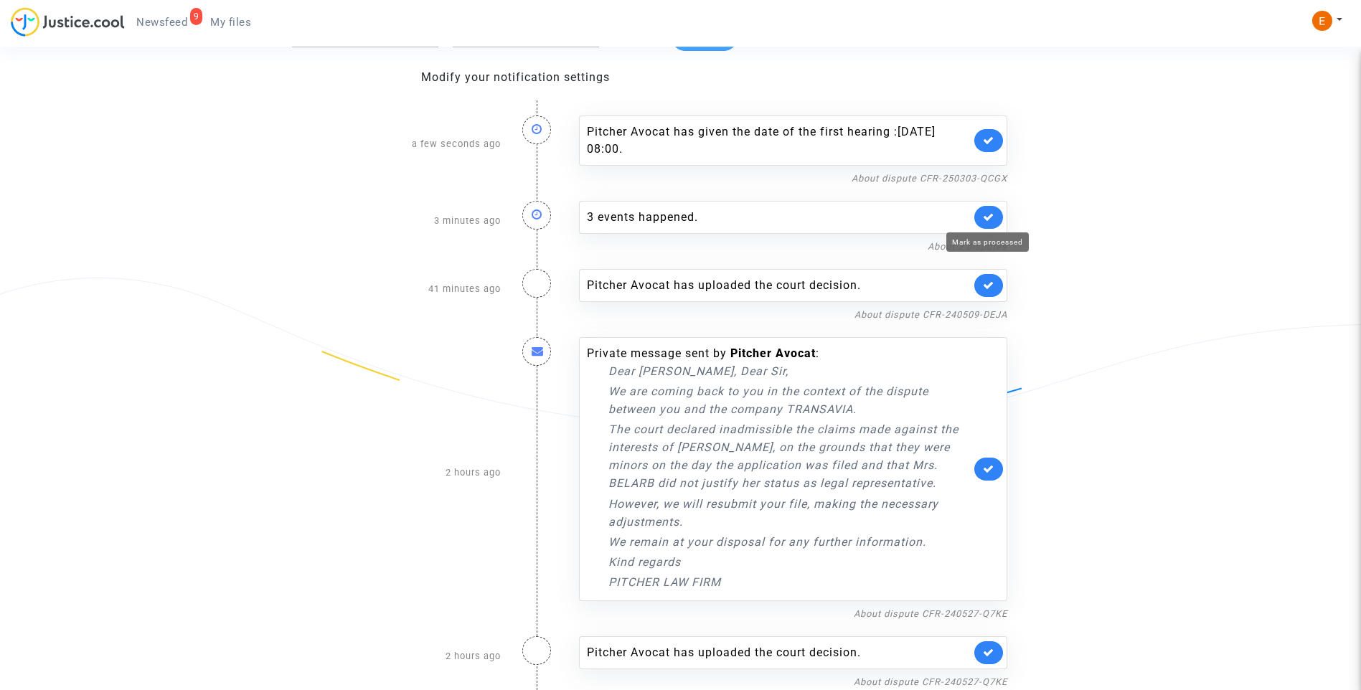
scroll to position [121, 0]
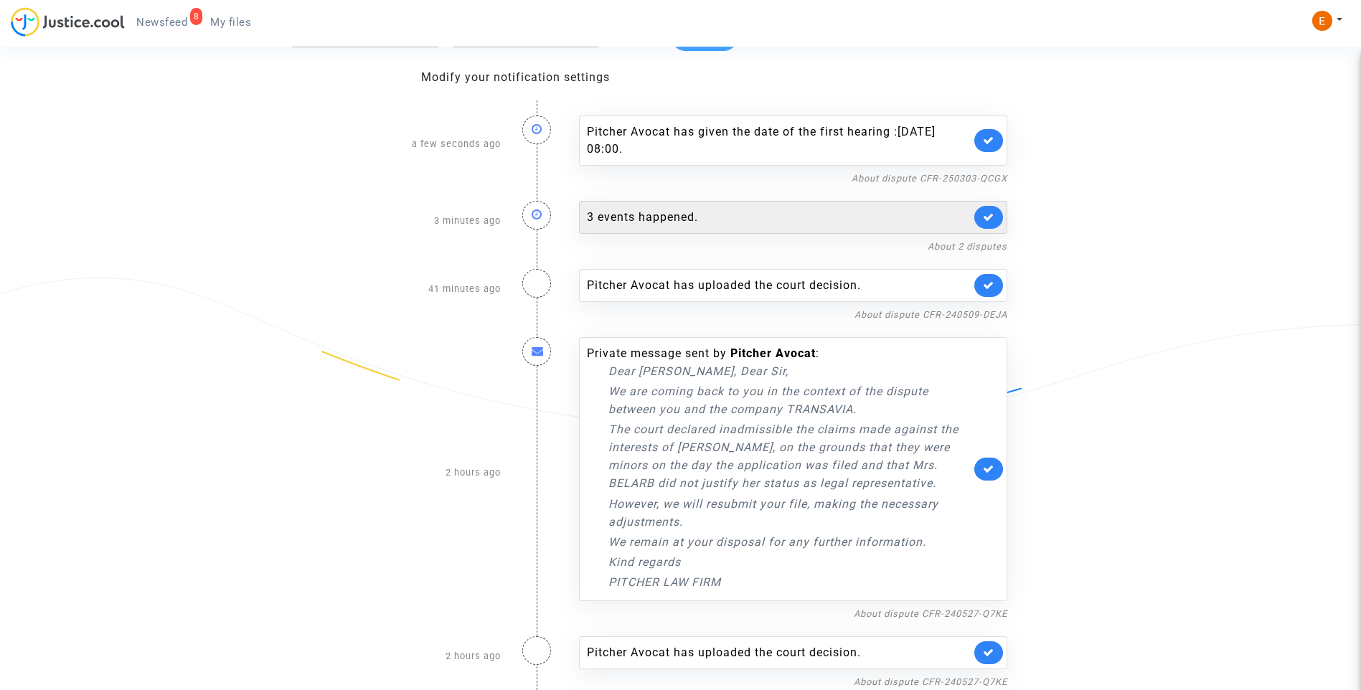
click at [676, 221] on div "3 events happened." at bounding box center [779, 217] width 384 height 17
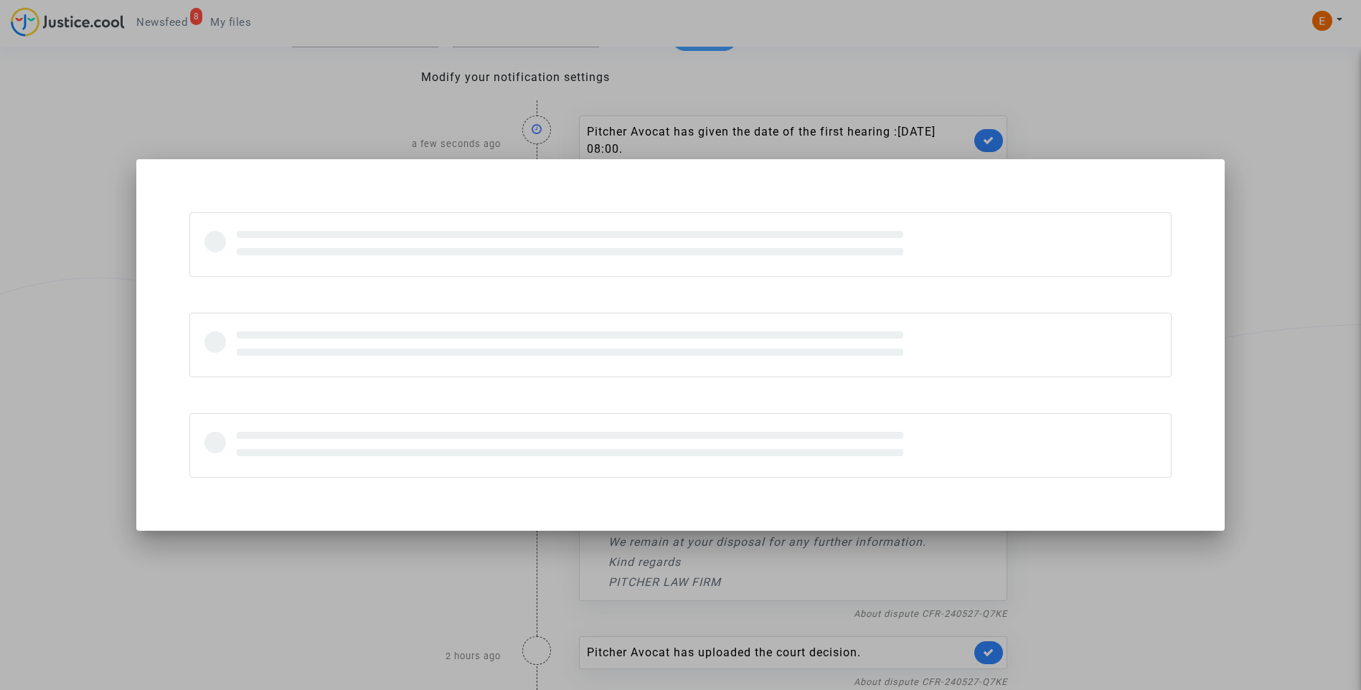
scroll to position [0, 0]
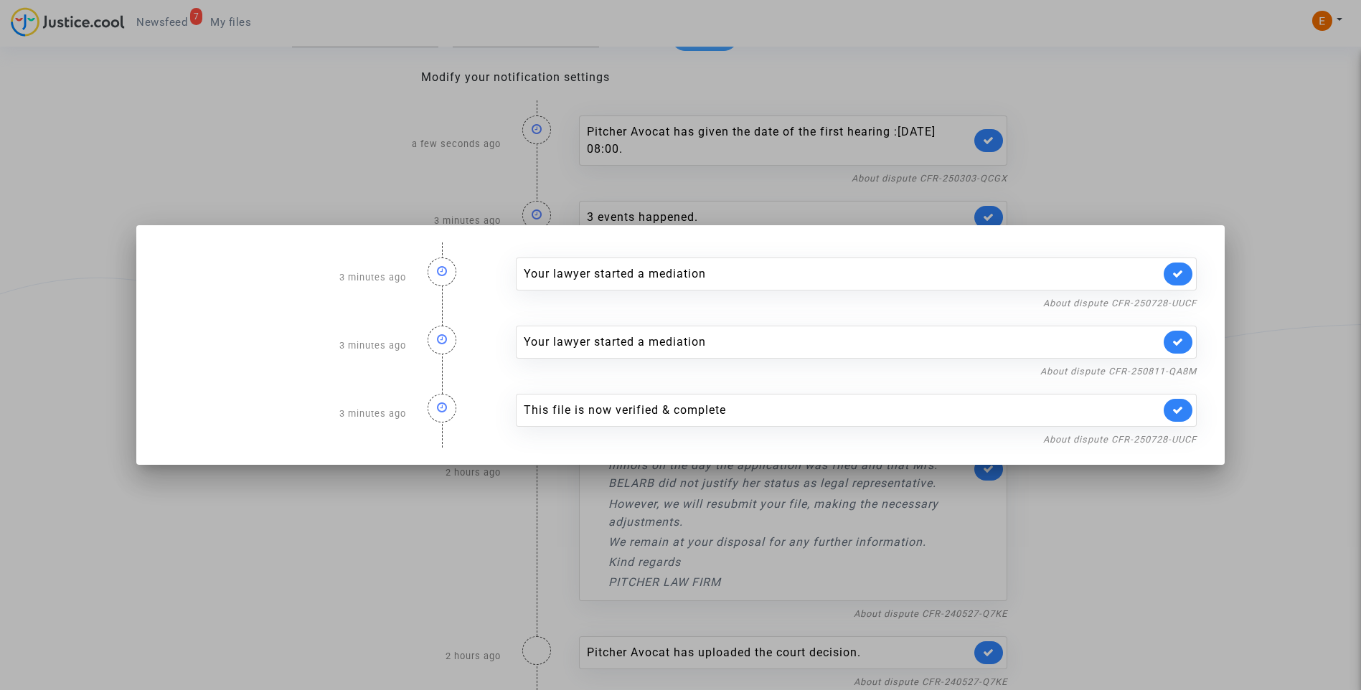
click at [1184, 415] on link at bounding box center [1178, 410] width 29 height 23
click at [1174, 372] on link "About dispute CFR-250811-QA8M" at bounding box center [1118, 371] width 156 height 11
click at [1192, 342] on link at bounding box center [1178, 342] width 29 height 23
click at [1187, 306] on link "About dispute CFR-250728-UUCF" at bounding box center [1120, 303] width 154 height 11
drag, startPoint x: 1182, startPoint y: 280, endPoint x: 1175, endPoint y: 234, distance: 47.2
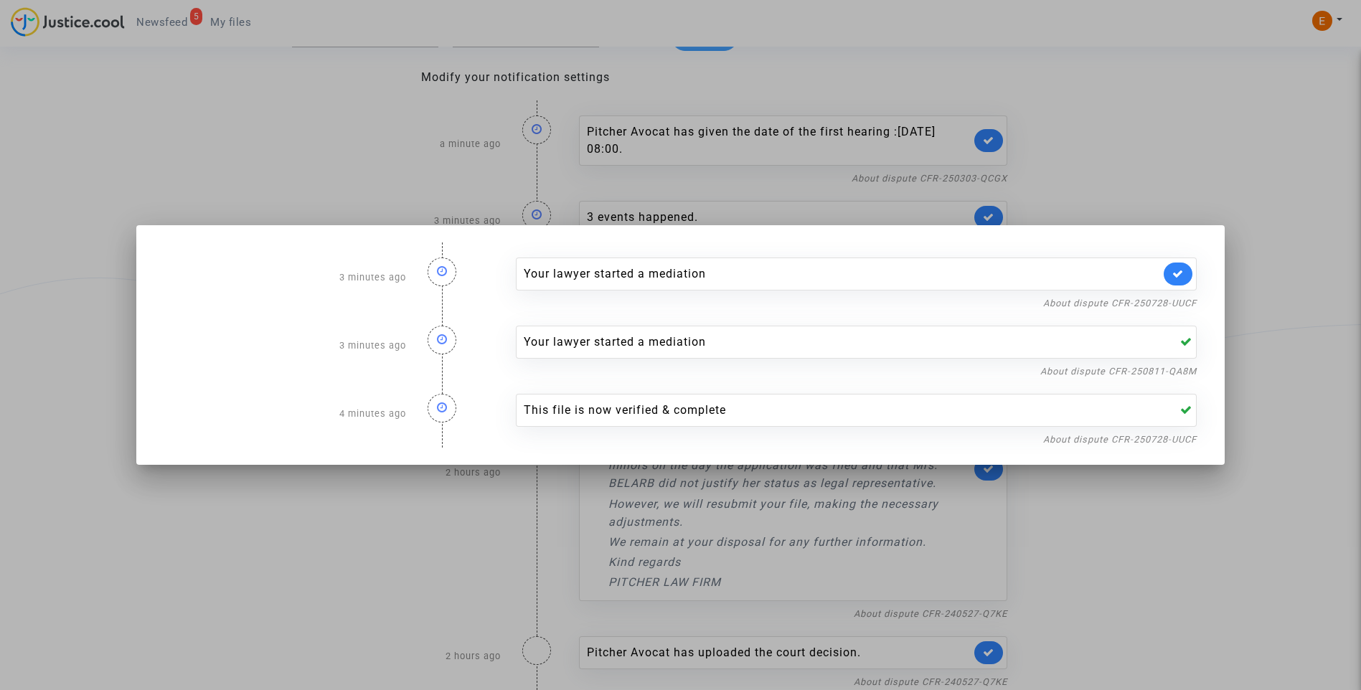
click at [1182, 279] on link at bounding box center [1178, 274] width 29 height 23
click at [1153, 162] on div at bounding box center [680, 345] width 1361 height 690
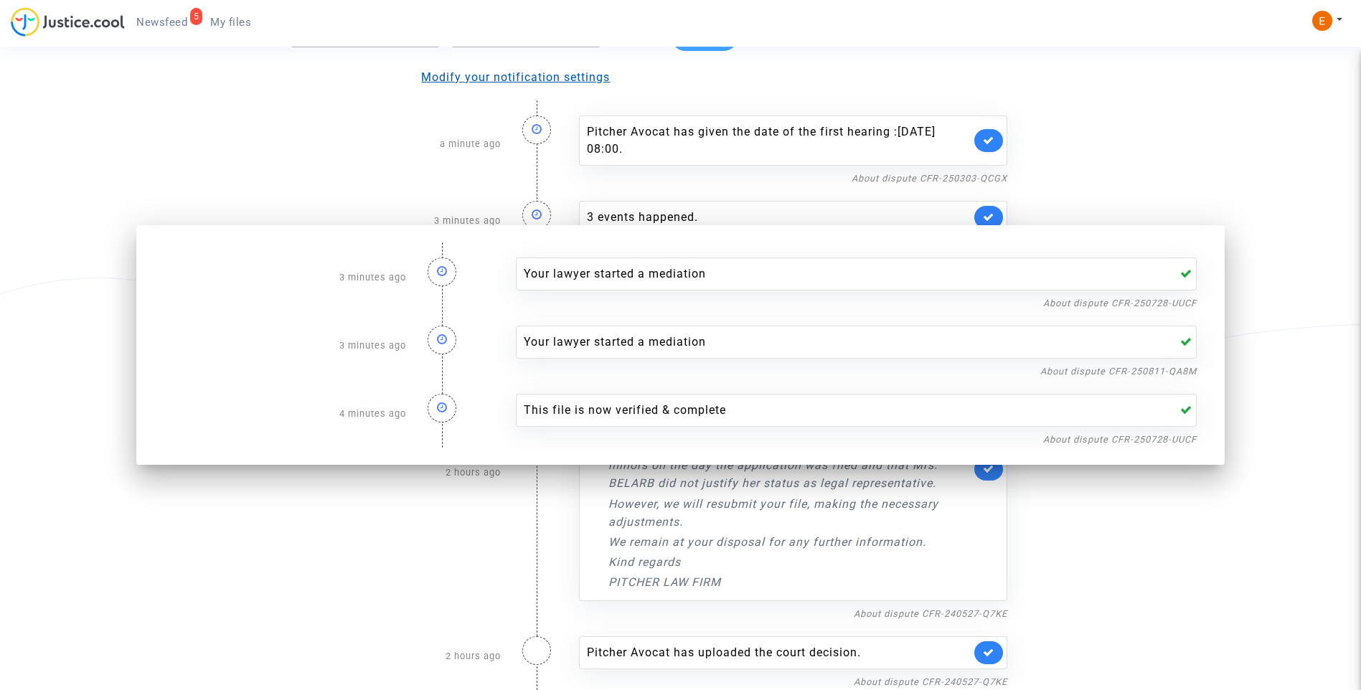
scroll to position [121, 0]
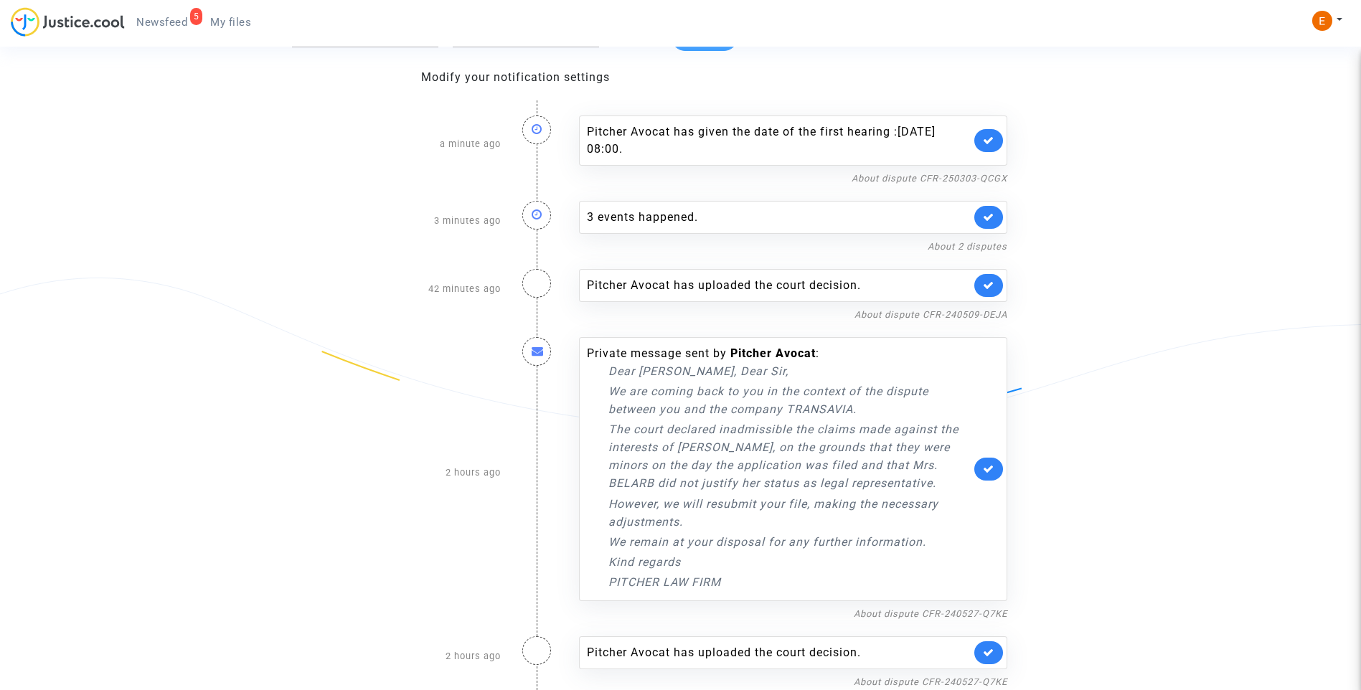
click at [236, 18] on span "My files" at bounding box center [230, 22] width 41 height 13
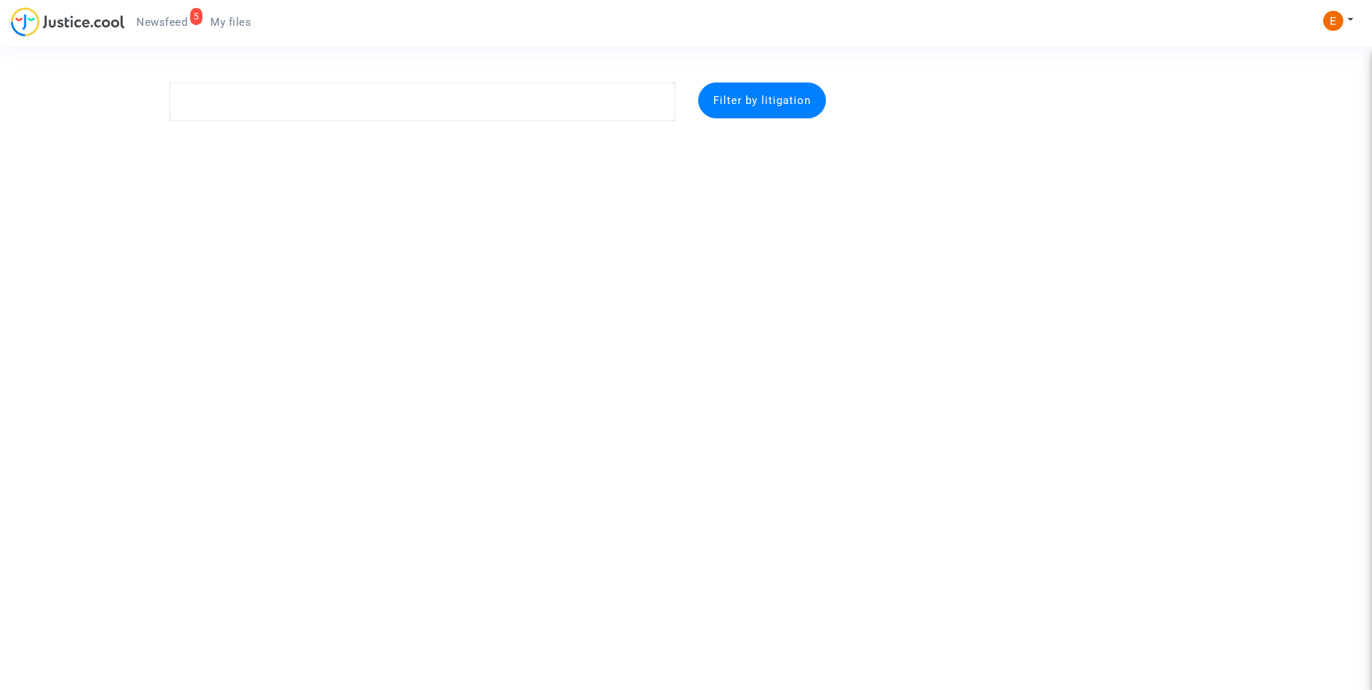
click at [177, 21] on span "Newsfeed" at bounding box center [161, 22] width 51 height 13
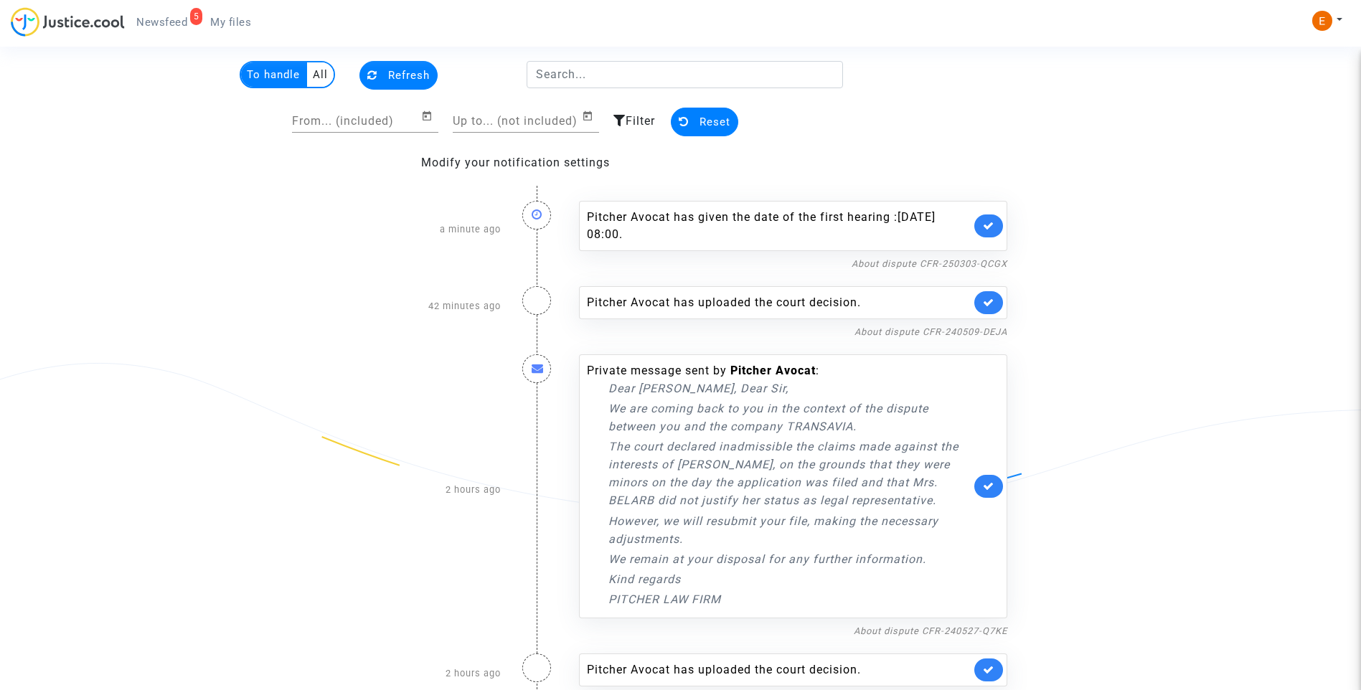
scroll to position [53, 0]
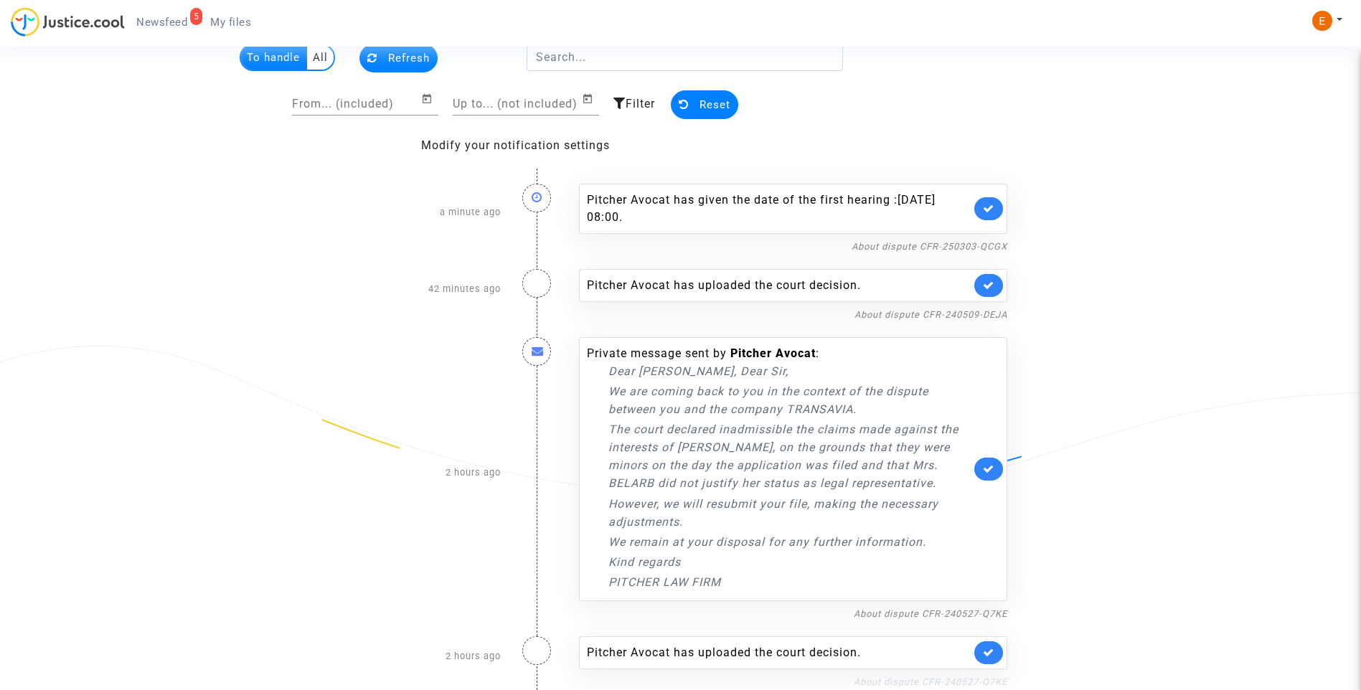
click at [938, 677] on link "About dispute CFR-240527-Q7KE" at bounding box center [931, 681] width 154 height 11
click at [986, 652] on icon at bounding box center [988, 652] width 11 height 11
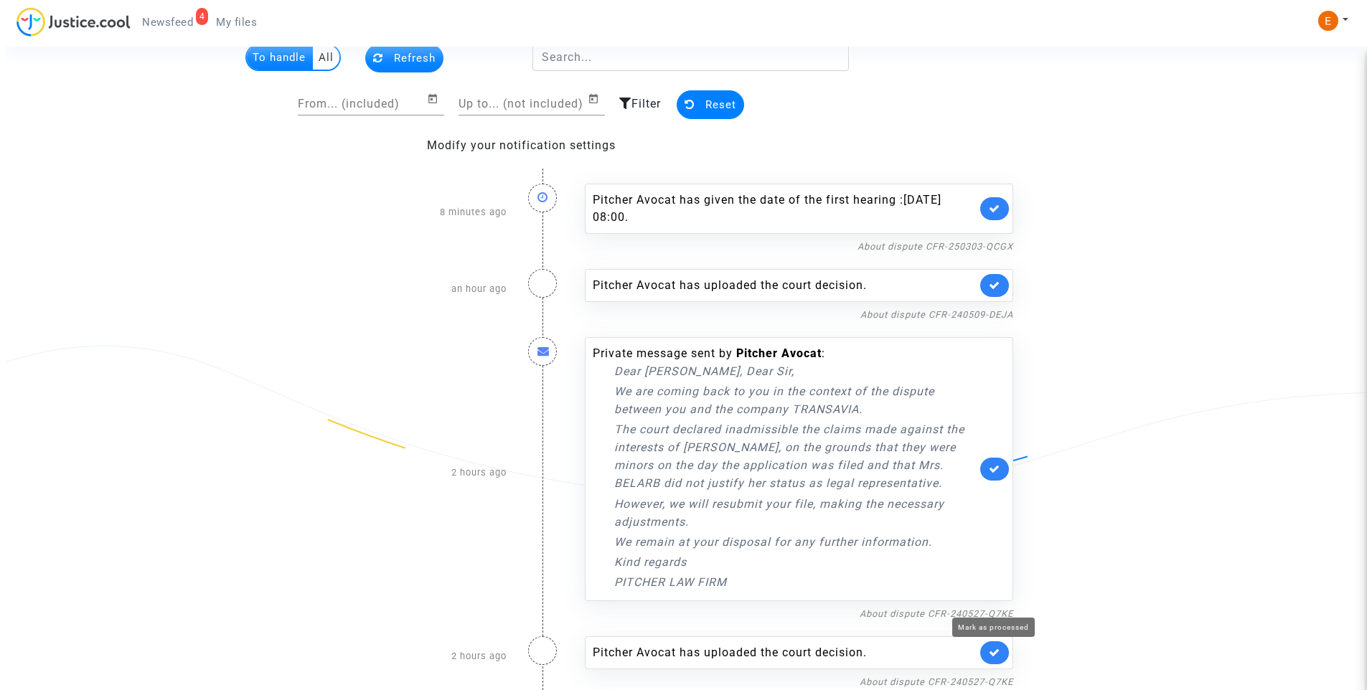
scroll to position [0, 0]
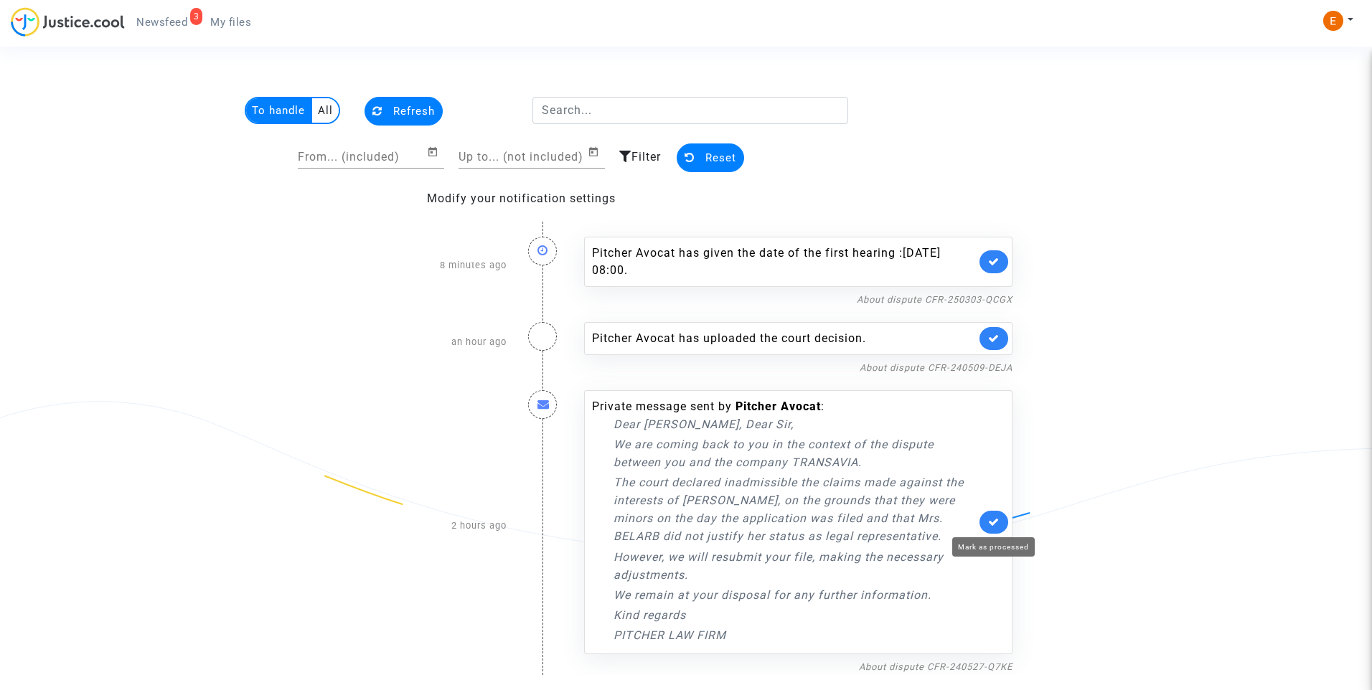
click at [997, 523] on icon at bounding box center [993, 522] width 11 height 11
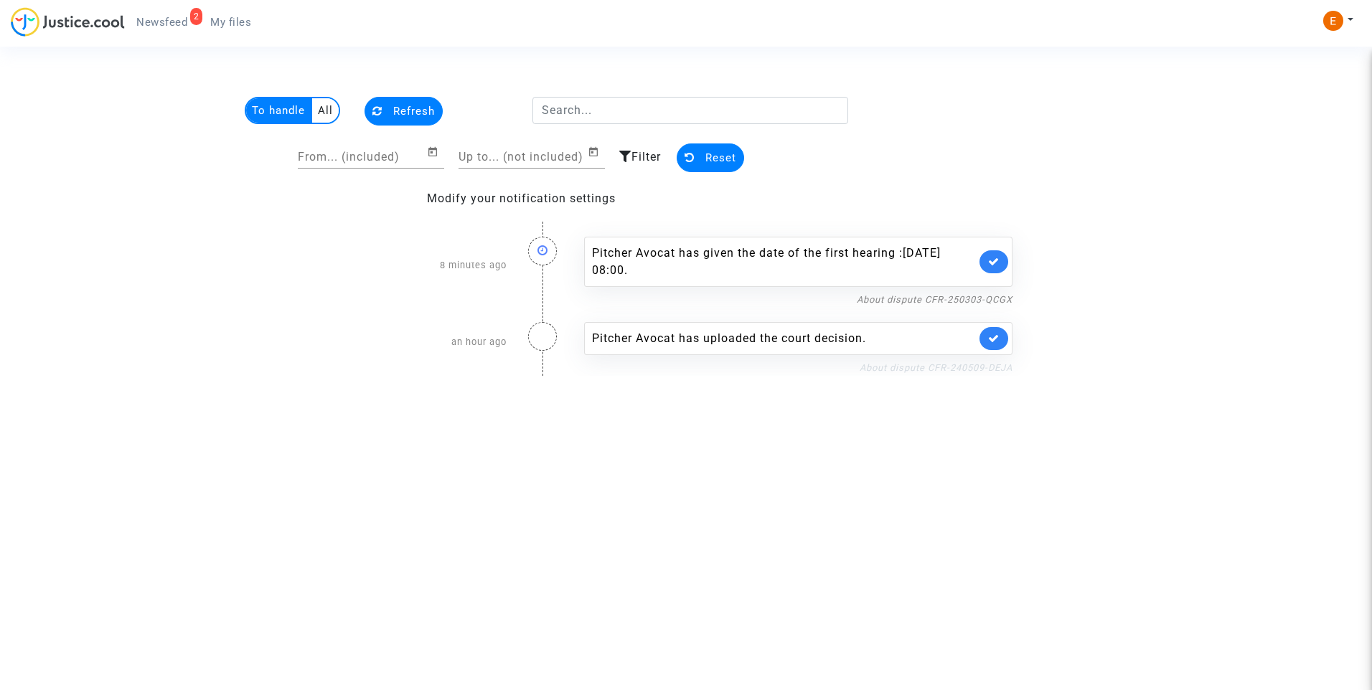
click at [957, 372] on link "About dispute CFR-240509-DEJA" at bounding box center [935, 367] width 153 height 11
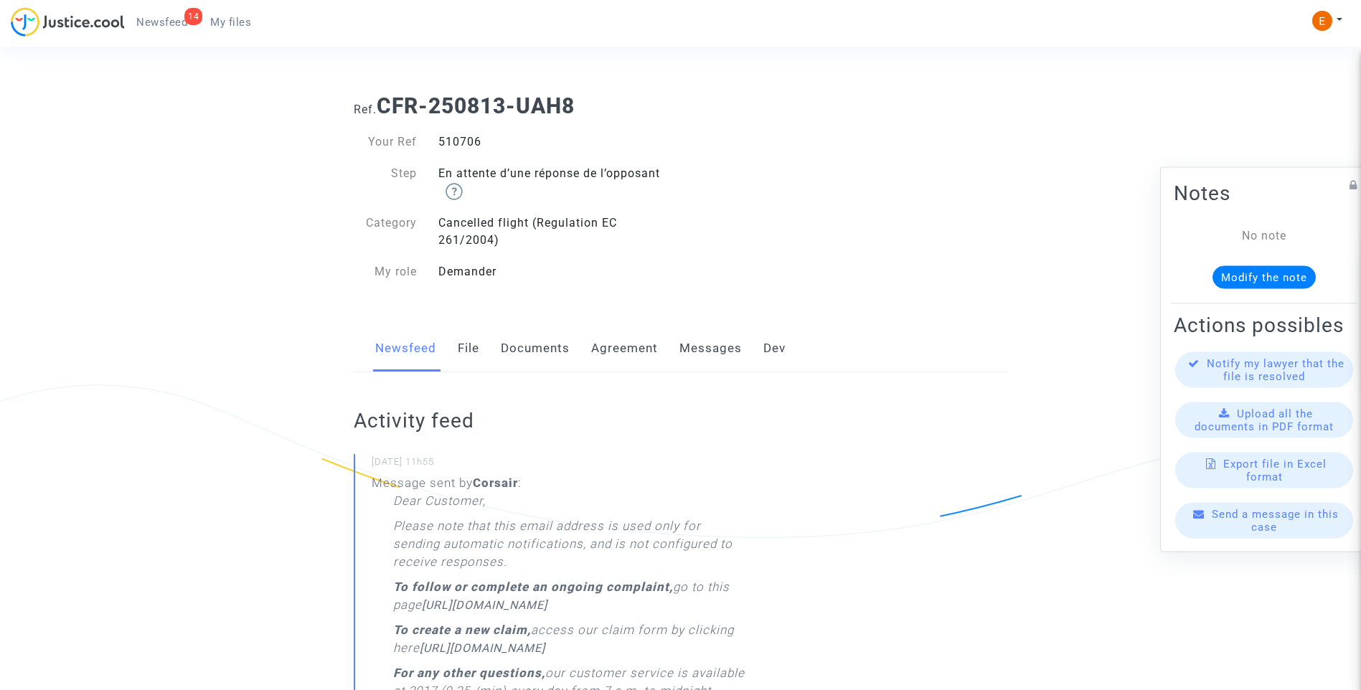
click at [444, 137] on div "510706" at bounding box center [554, 141] width 253 height 17
copy div "510706"
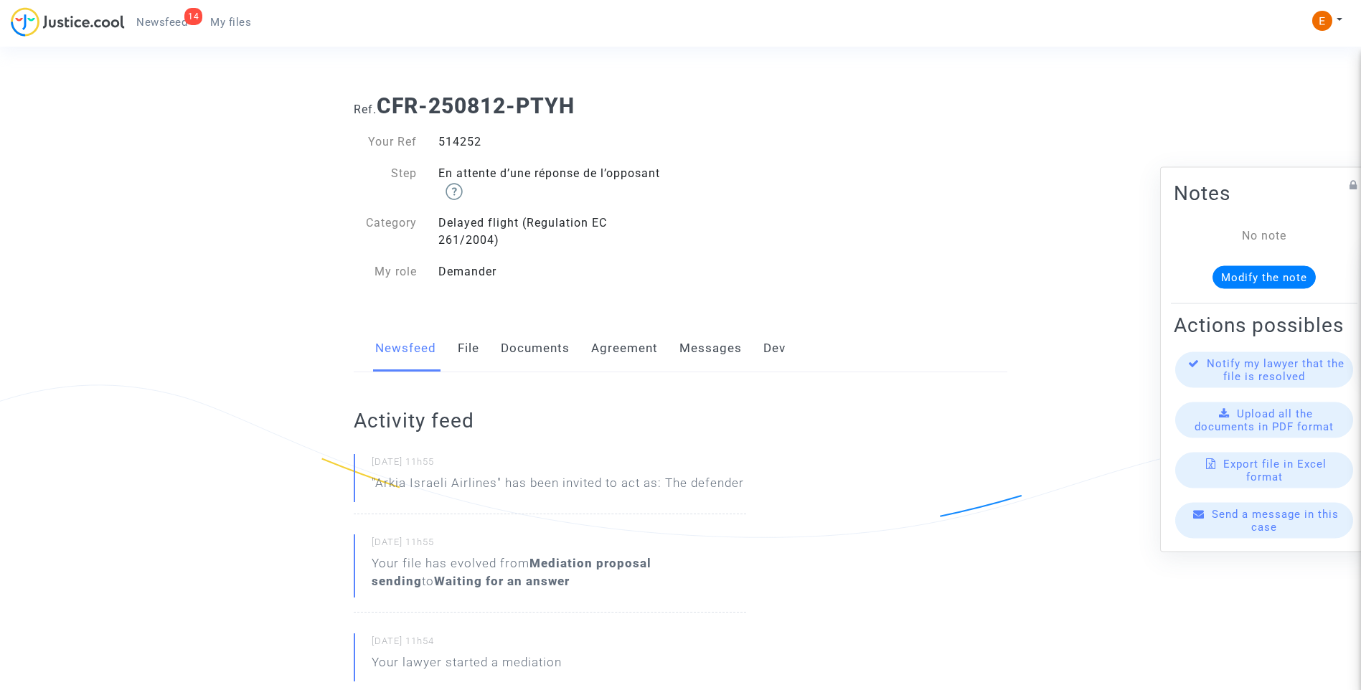
click at [458, 141] on div "514252" at bounding box center [554, 141] width 253 height 17
copy div "514252"
click at [453, 141] on div "518594" at bounding box center [554, 141] width 253 height 17
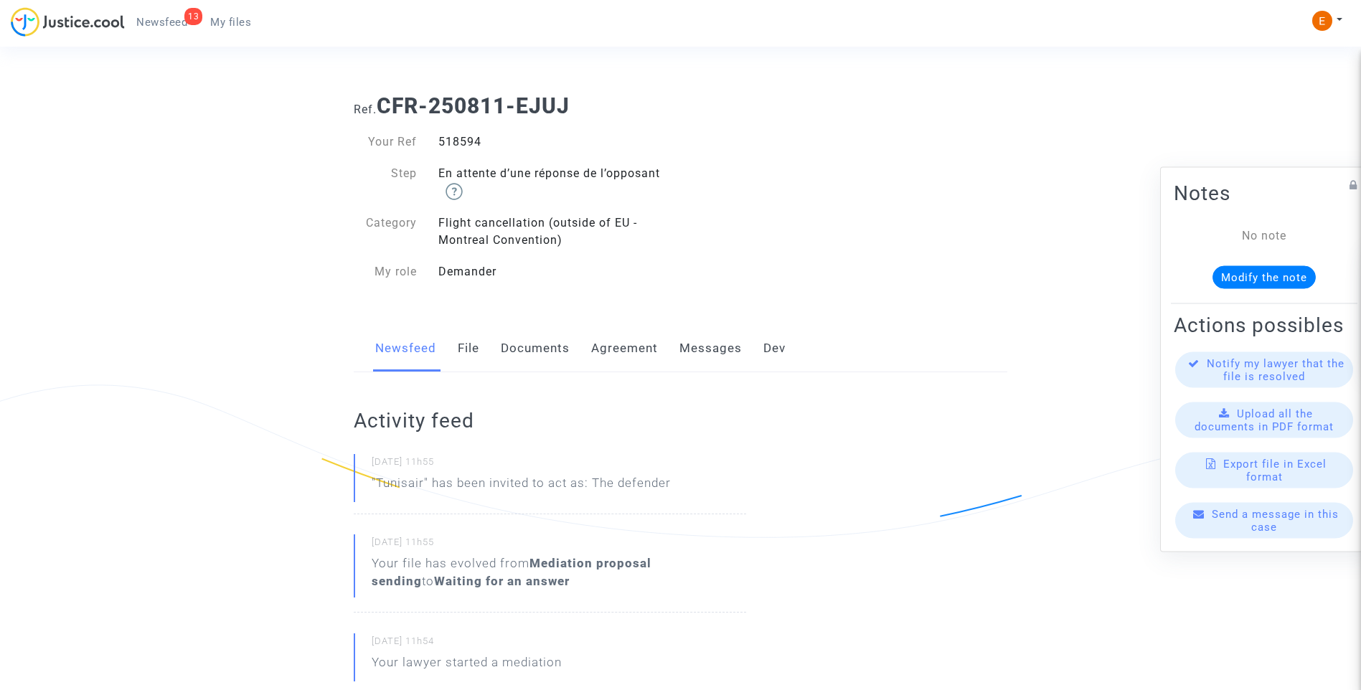
copy div "518594"
click at [468, 143] on div "518928" at bounding box center [554, 141] width 253 height 17
copy div "518928"
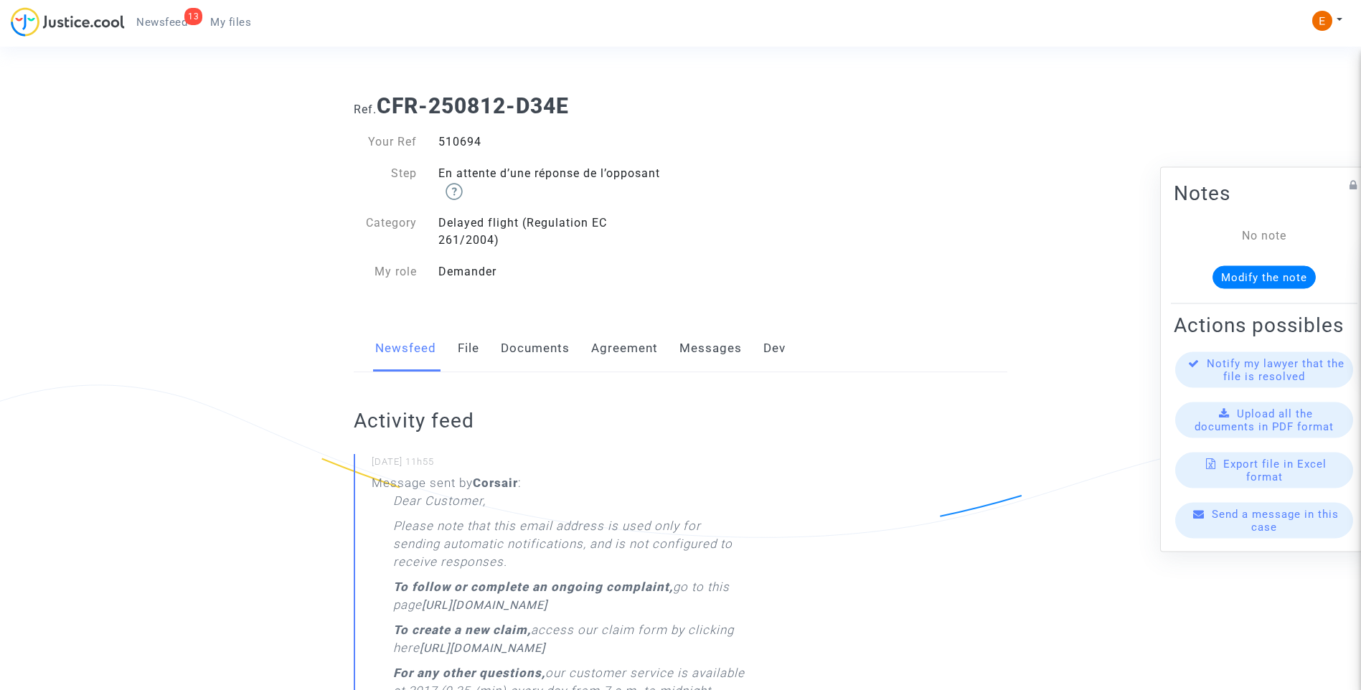
click at [466, 146] on div "510694" at bounding box center [554, 141] width 253 height 17
copy div "510694"
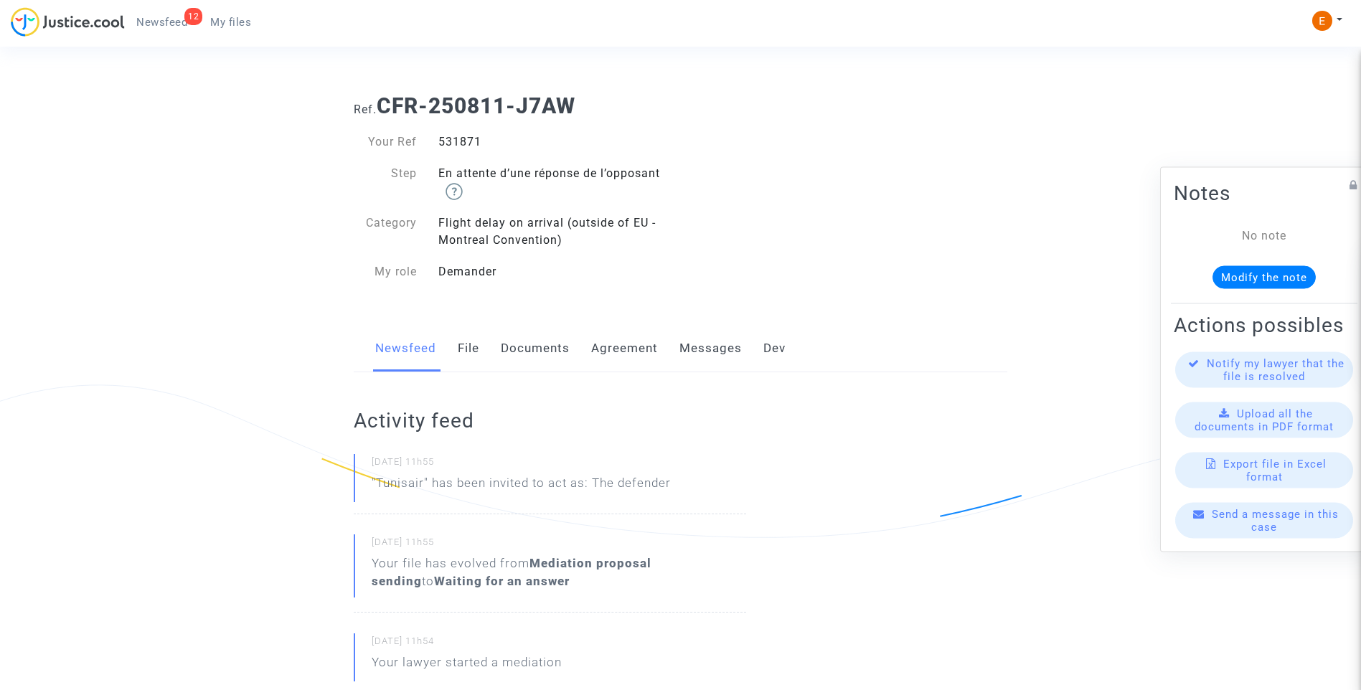
click at [454, 143] on div "531871" at bounding box center [554, 141] width 253 height 17
copy div "531871"
click at [473, 147] on div "475544" at bounding box center [554, 141] width 253 height 17
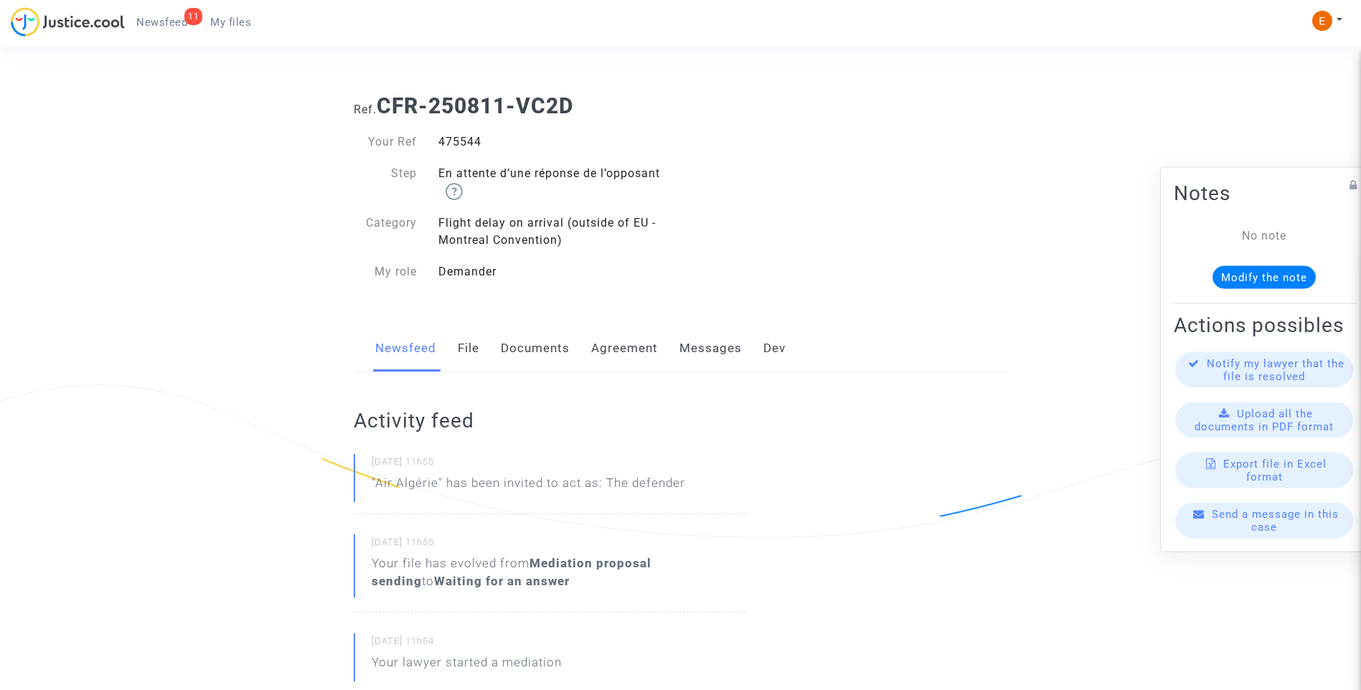
drag, startPoint x: 473, startPoint y: 147, endPoint x: 465, endPoint y: 141, distance: 9.8
copy div "475544"
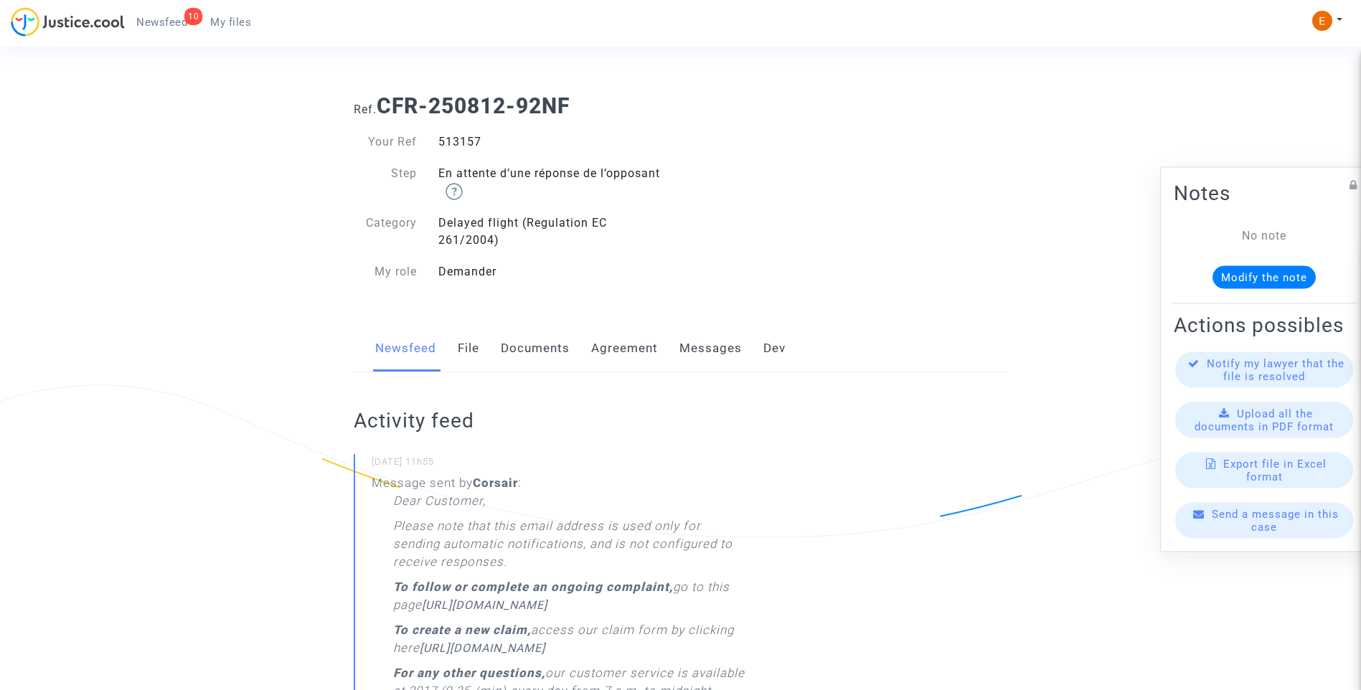
click at [466, 146] on div "513157" at bounding box center [554, 141] width 253 height 17
copy div "513157"
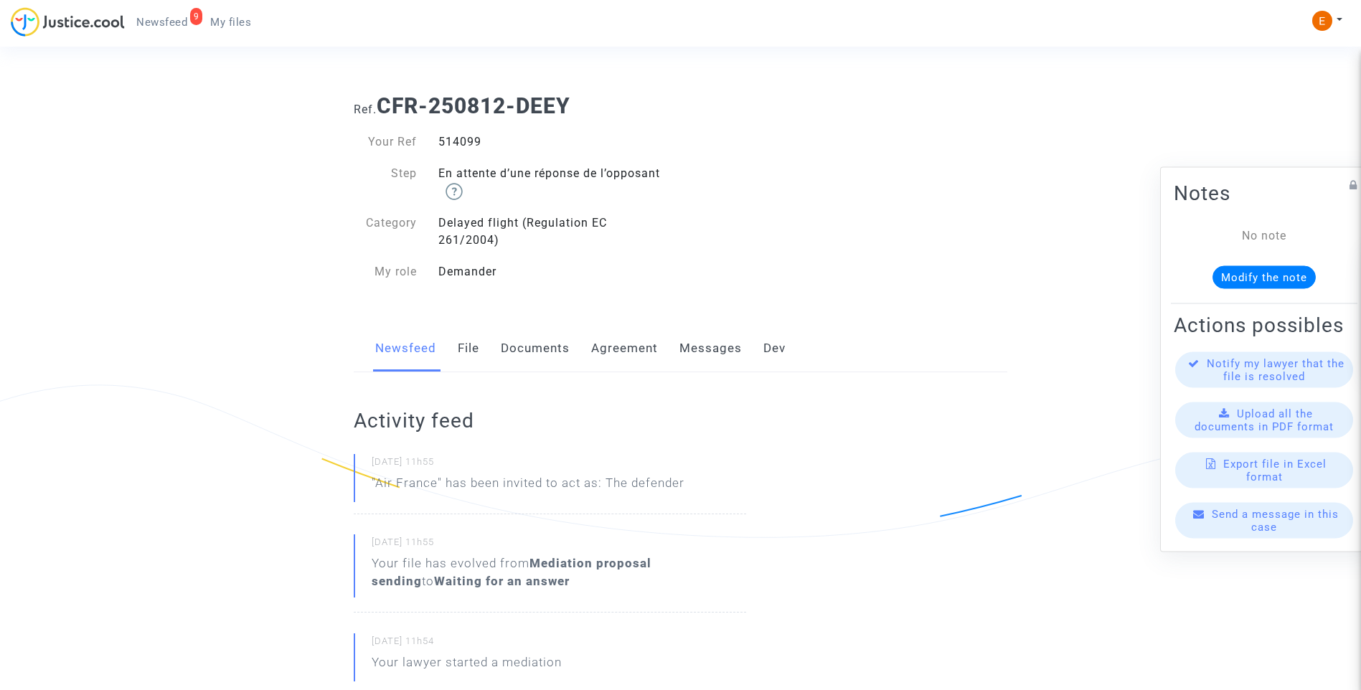
click at [451, 141] on div "514099" at bounding box center [554, 141] width 253 height 17
copy div "514099"
click at [454, 142] on div "518617" at bounding box center [554, 141] width 253 height 17
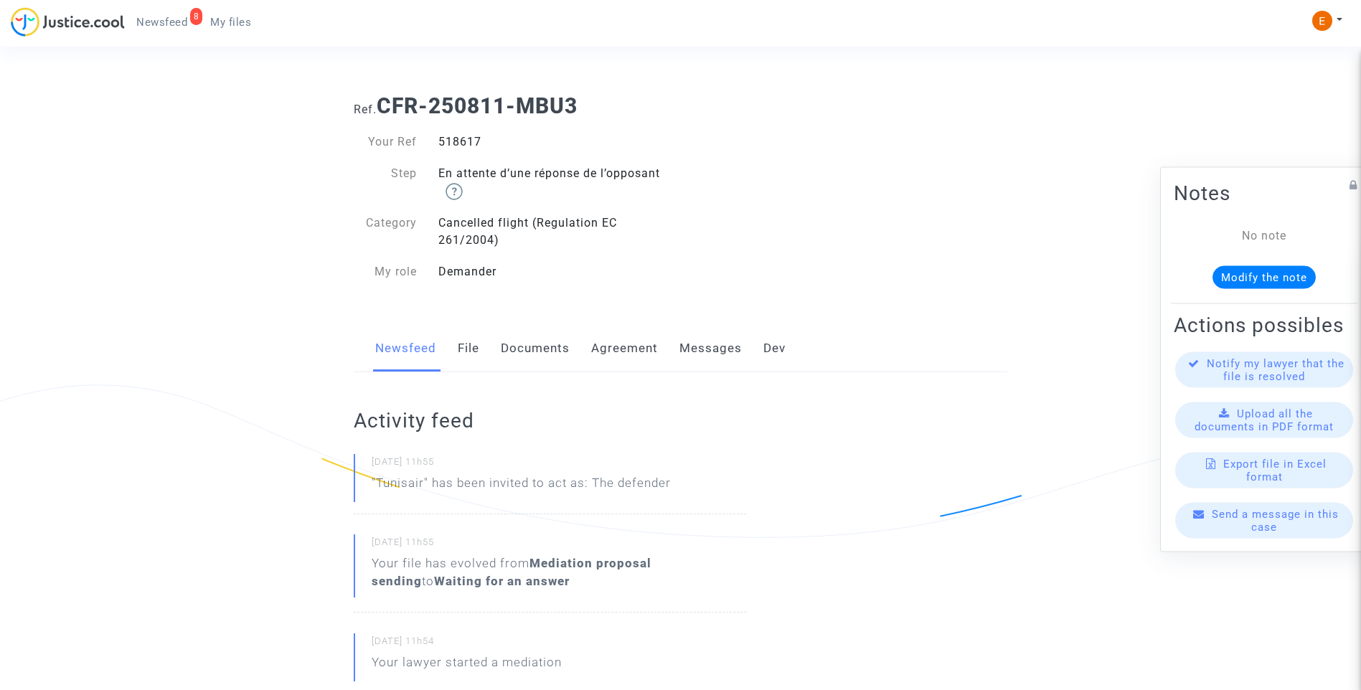
copy div "518617"
drag, startPoint x: 0, startPoint y: 0, endPoint x: 467, endPoint y: 141, distance: 487.9
click at [467, 141] on div "518633" at bounding box center [554, 141] width 253 height 17
copy div "518633"
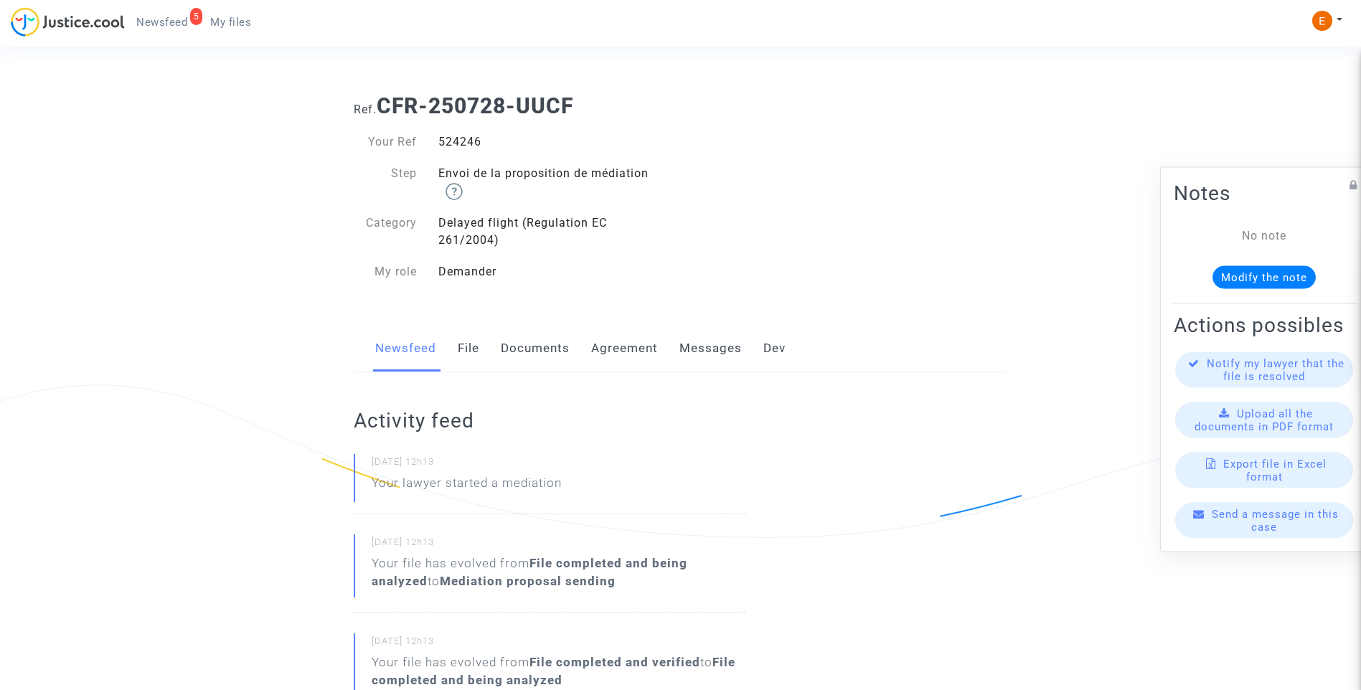
click at [466, 141] on div "524246" at bounding box center [554, 141] width 253 height 17
copy div "524246"
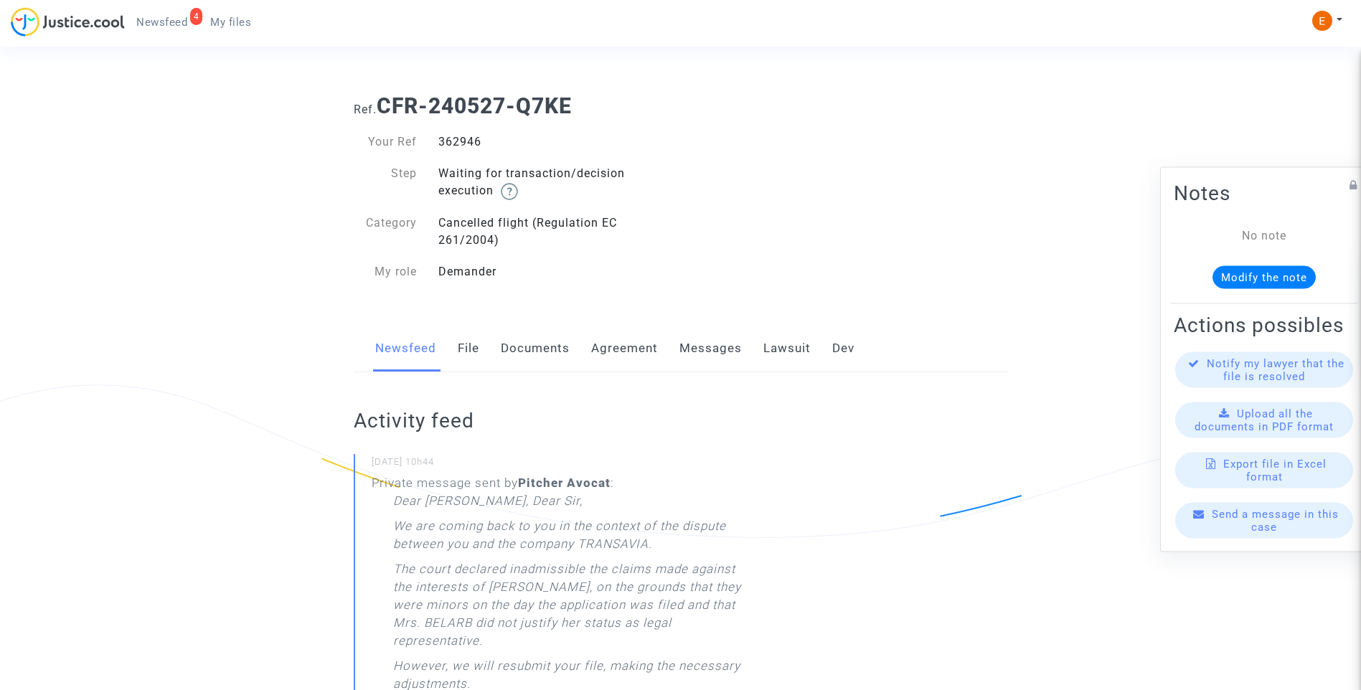
click at [459, 141] on div "362946" at bounding box center [554, 141] width 253 height 17
copy div "362946"
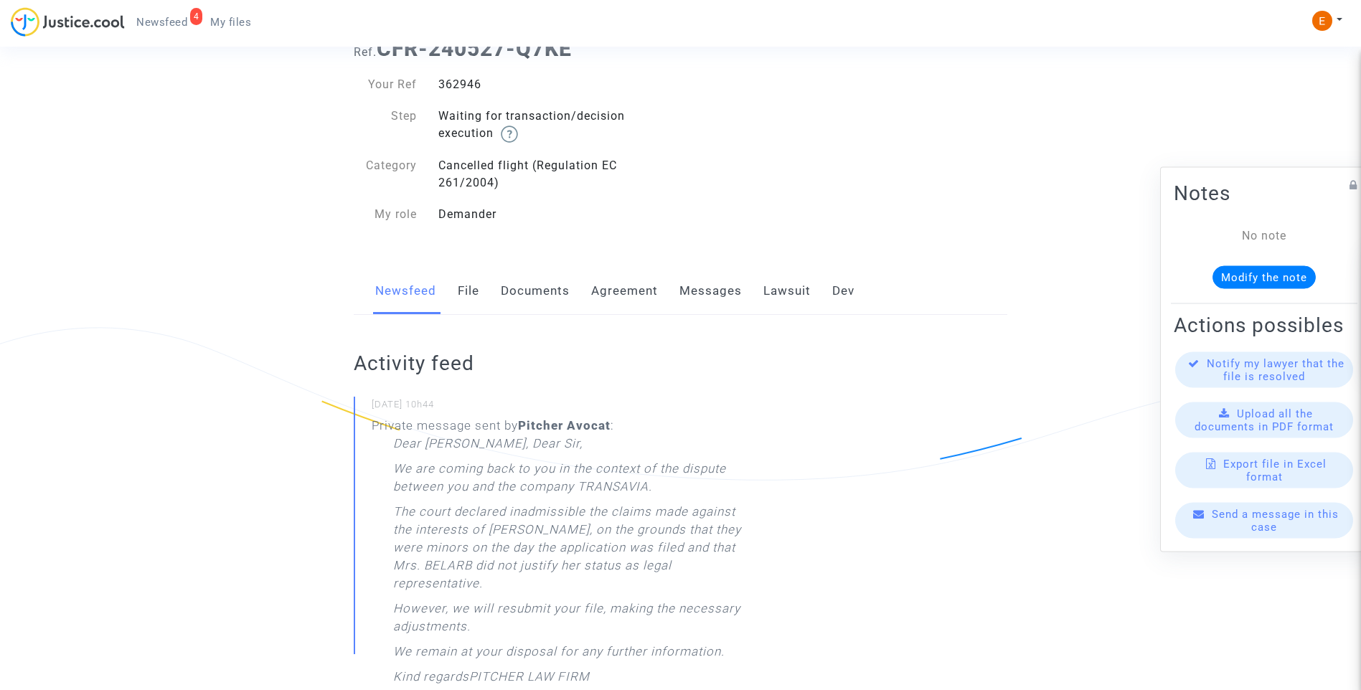
scroll to position [143, 0]
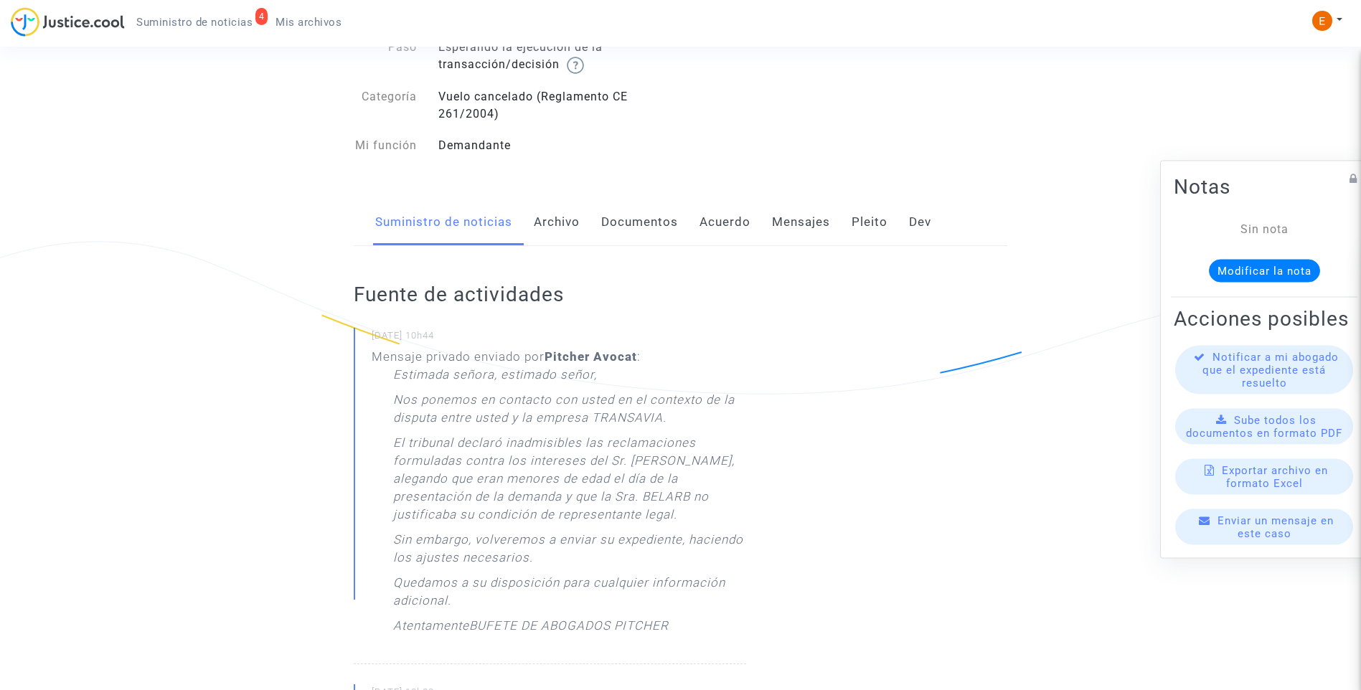
click at [859, 230] on link "Pleito" at bounding box center [870, 222] width 36 height 47
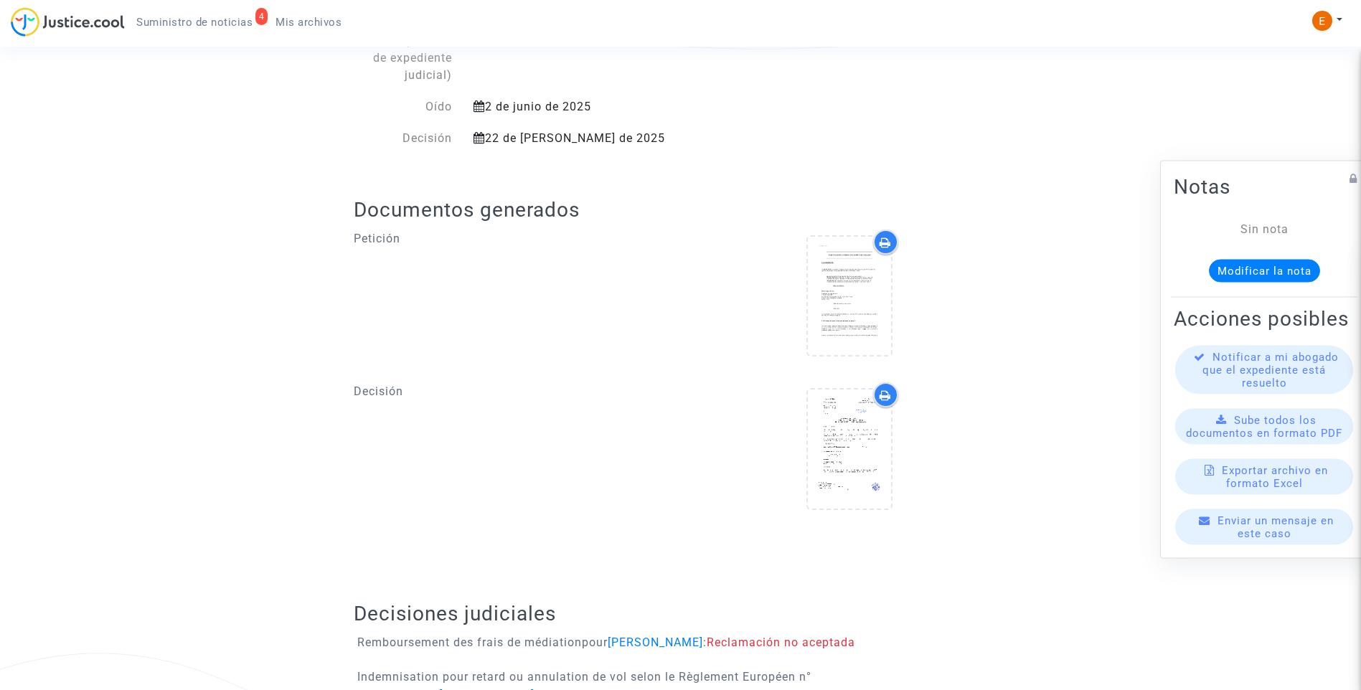
scroll to position [636, 0]
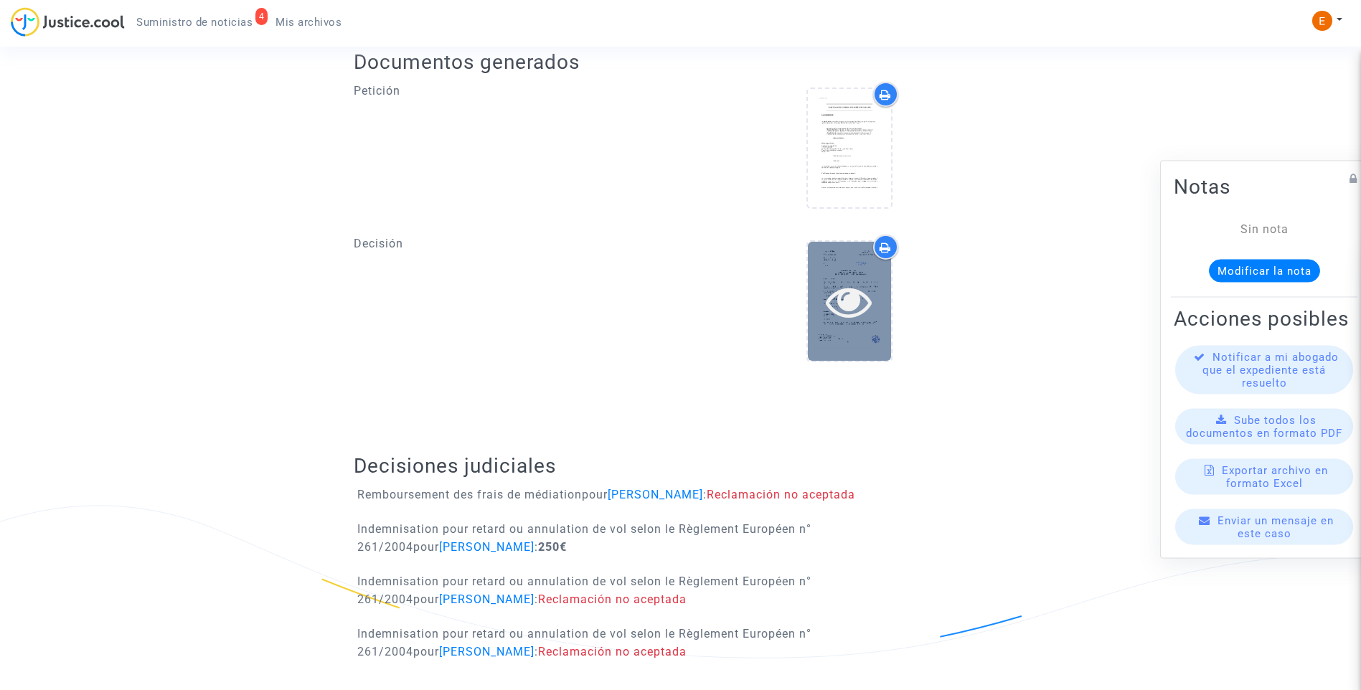
click at [836, 278] on icon at bounding box center [849, 301] width 47 height 46
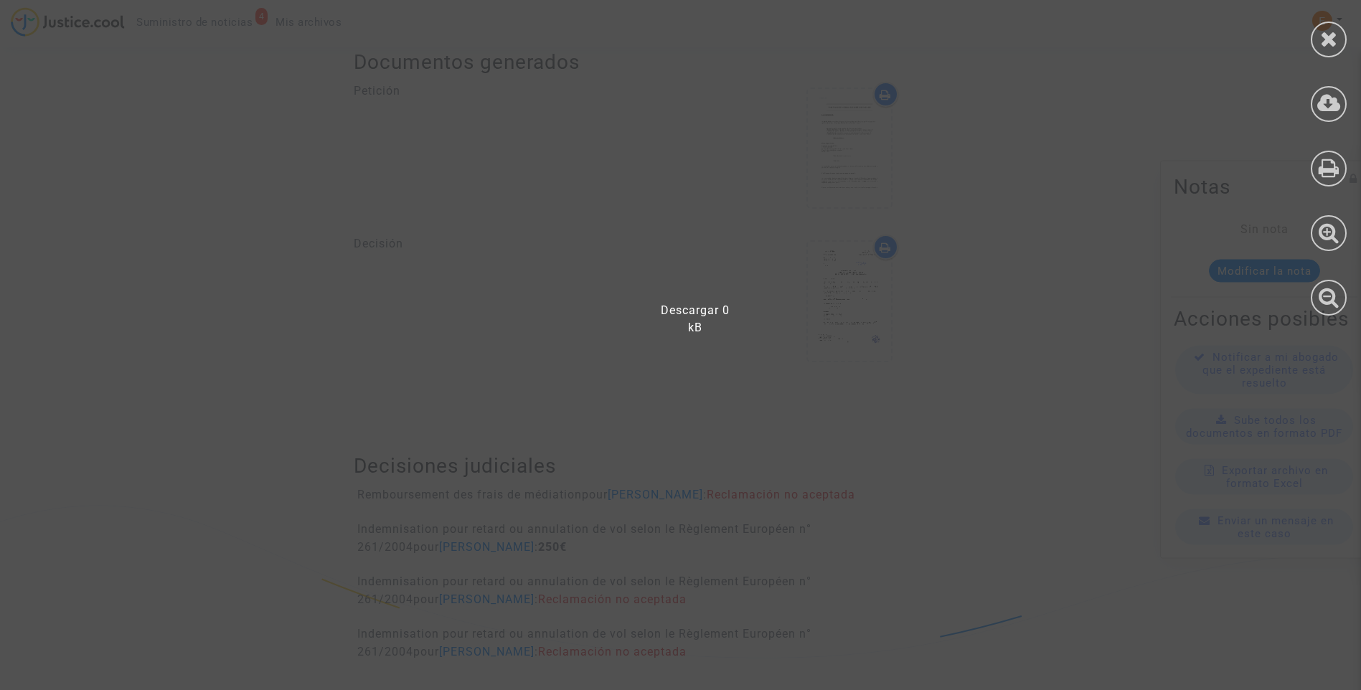
click at [1090, 187] on div at bounding box center [689, 352] width 1379 height 676
click at [1337, 43] on icon at bounding box center [1329, 39] width 18 height 22
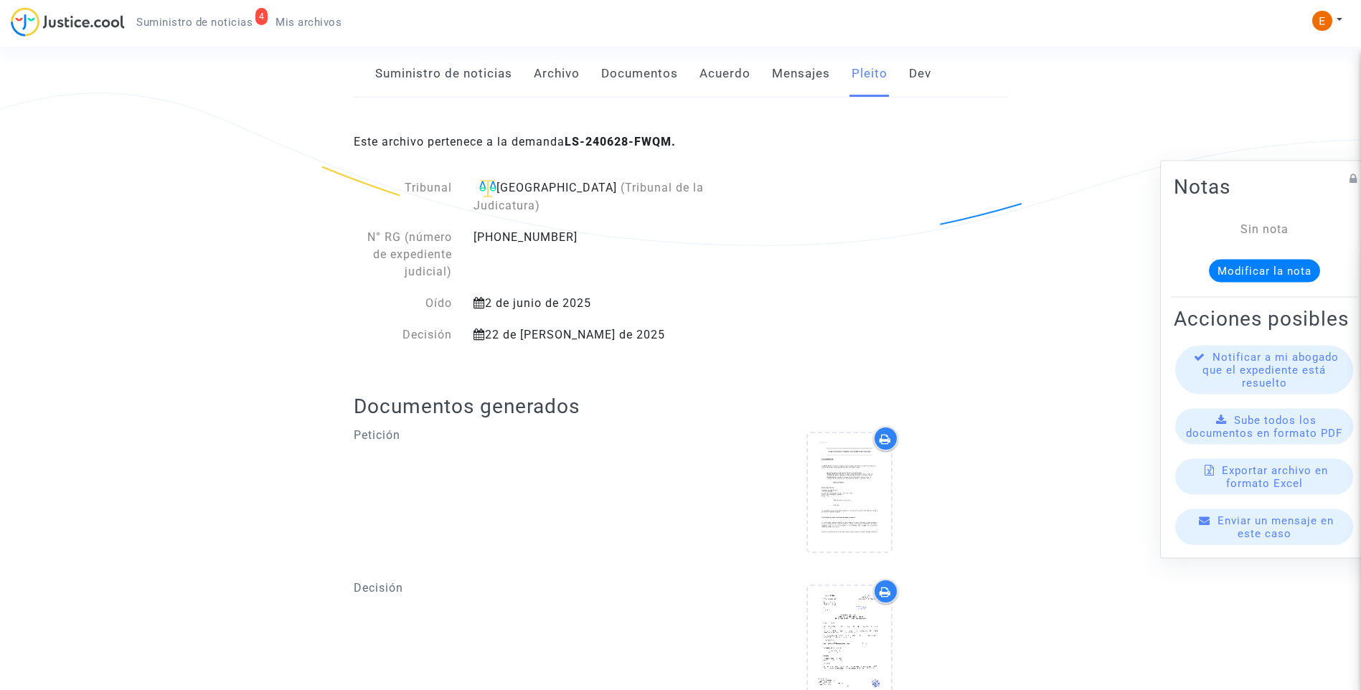
scroll to position [430, 0]
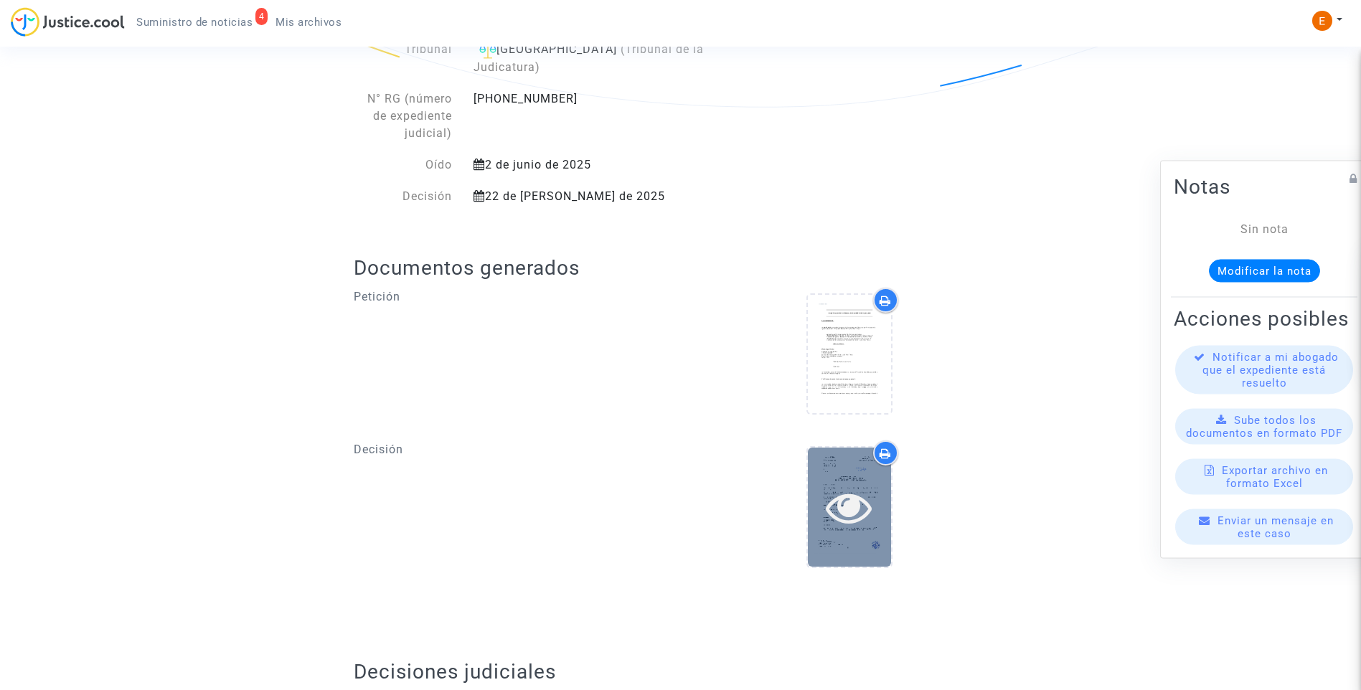
click at [844, 524] on div at bounding box center [849, 507] width 83 height 118
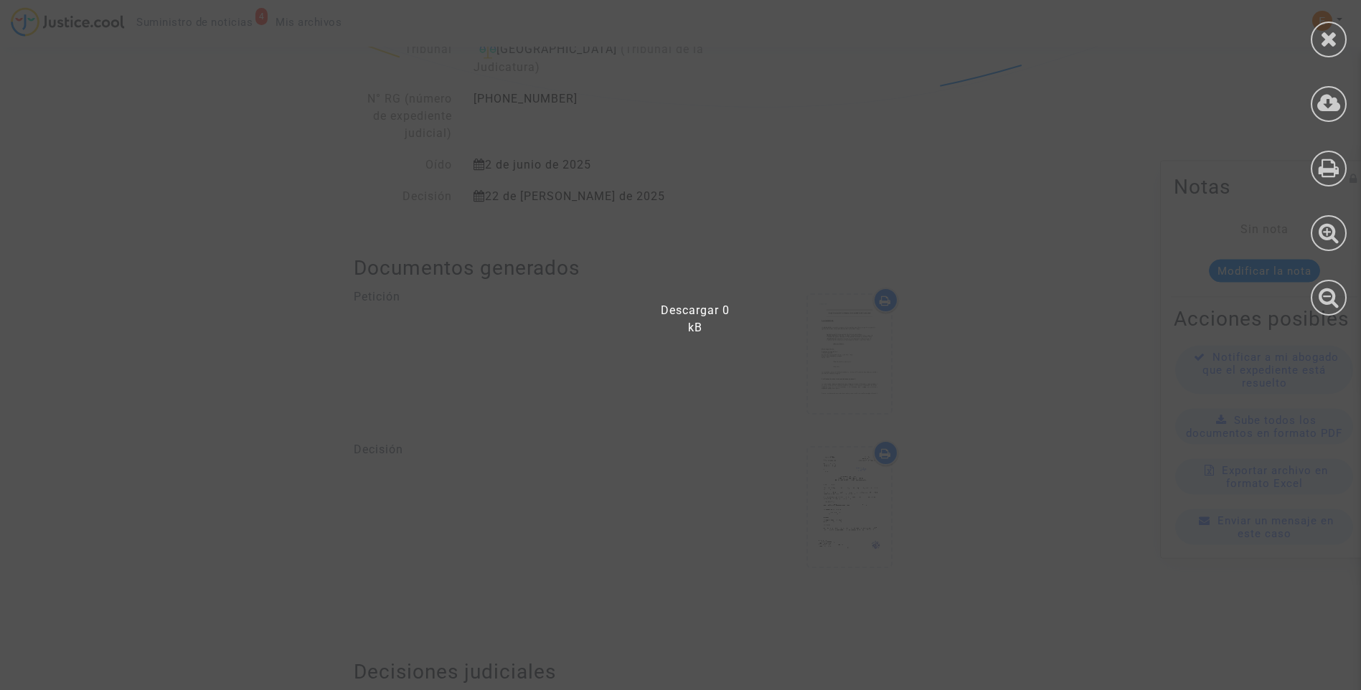
click at [1024, 238] on div at bounding box center [689, 352] width 1379 height 676
click at [1338, 44] on div at bounding box center [1329, 40] width 36 height 36
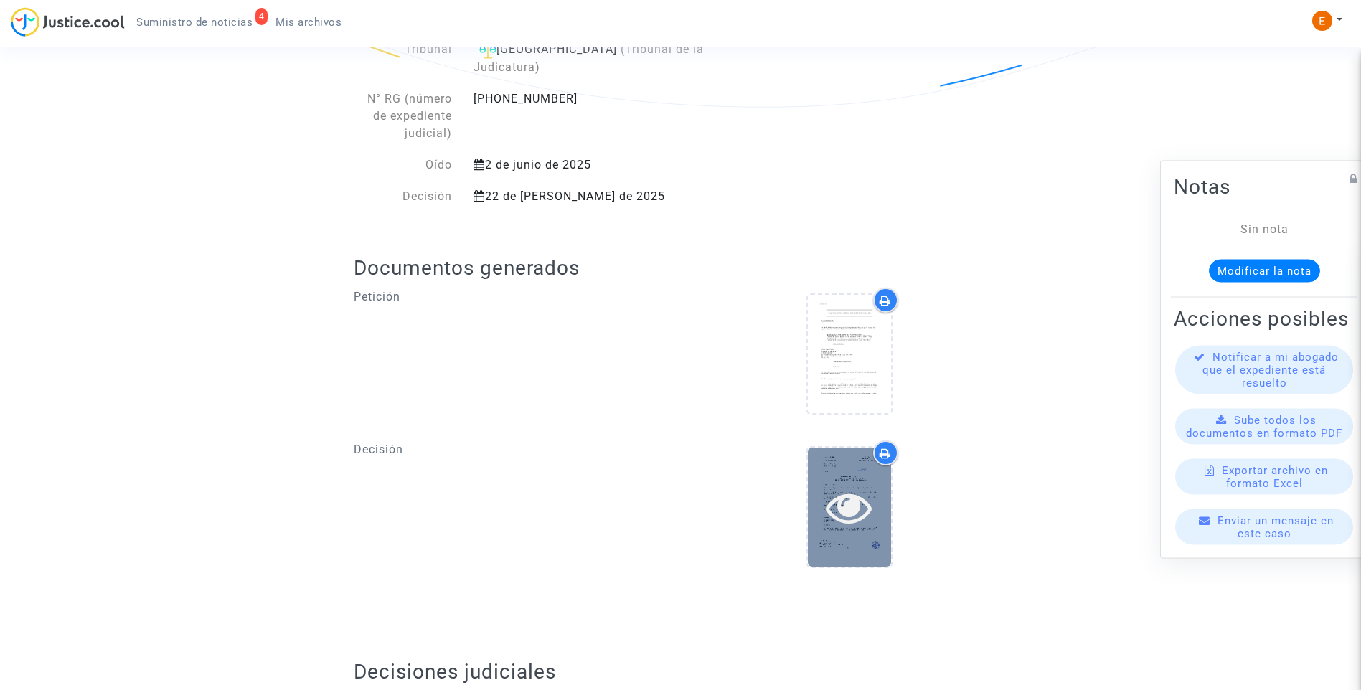
click at [849, 484] on icon at bounding box center [849, 507] width 47 height 46
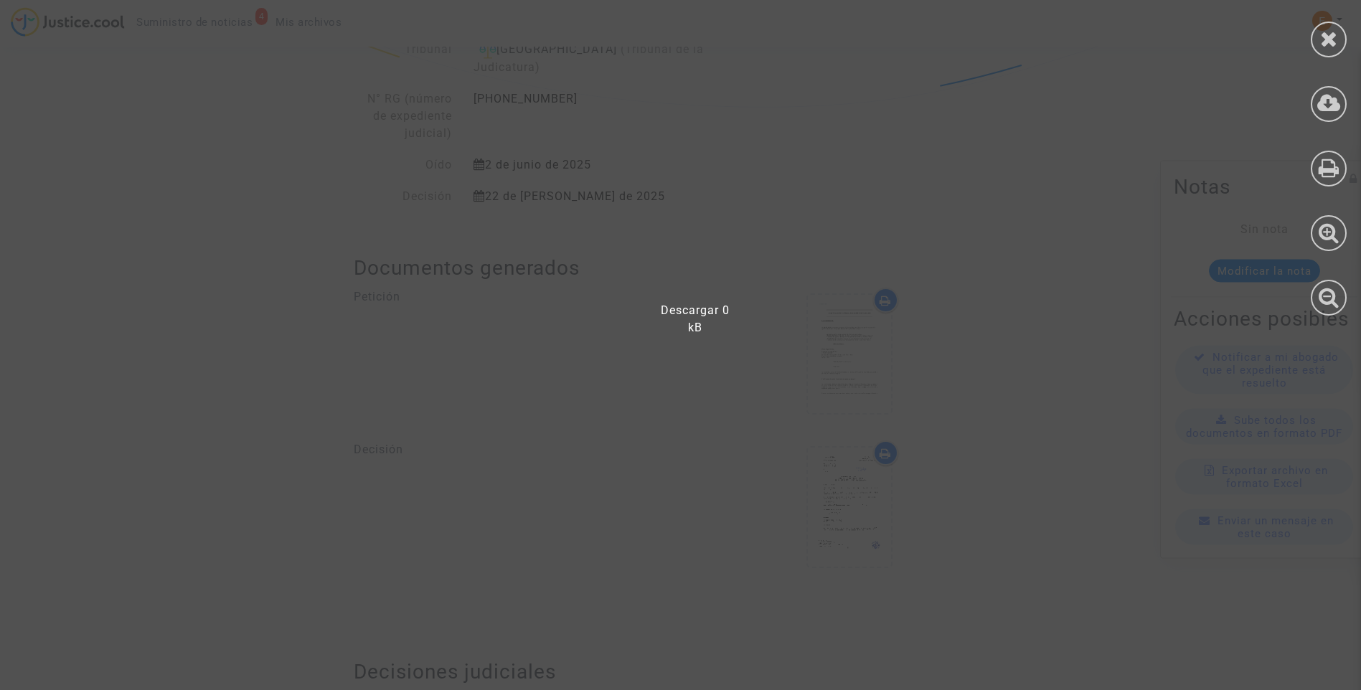
click at [1005, 403] on div at bounding box center [689, 352] width 1379 height 676
click at [1329, 34] on icon at bounding box center [1329, 39] width 18 height 22
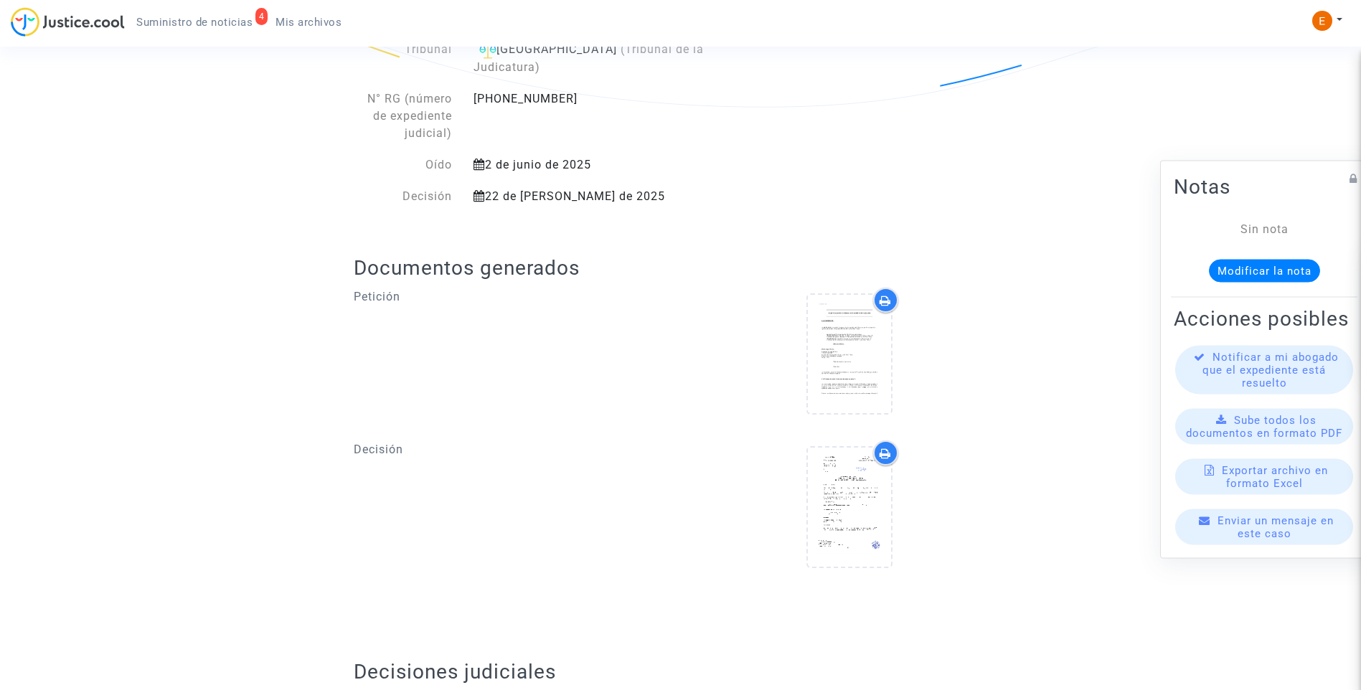
click at [885, 448] on icon at bounding box center [885, 453] width 11 height 11
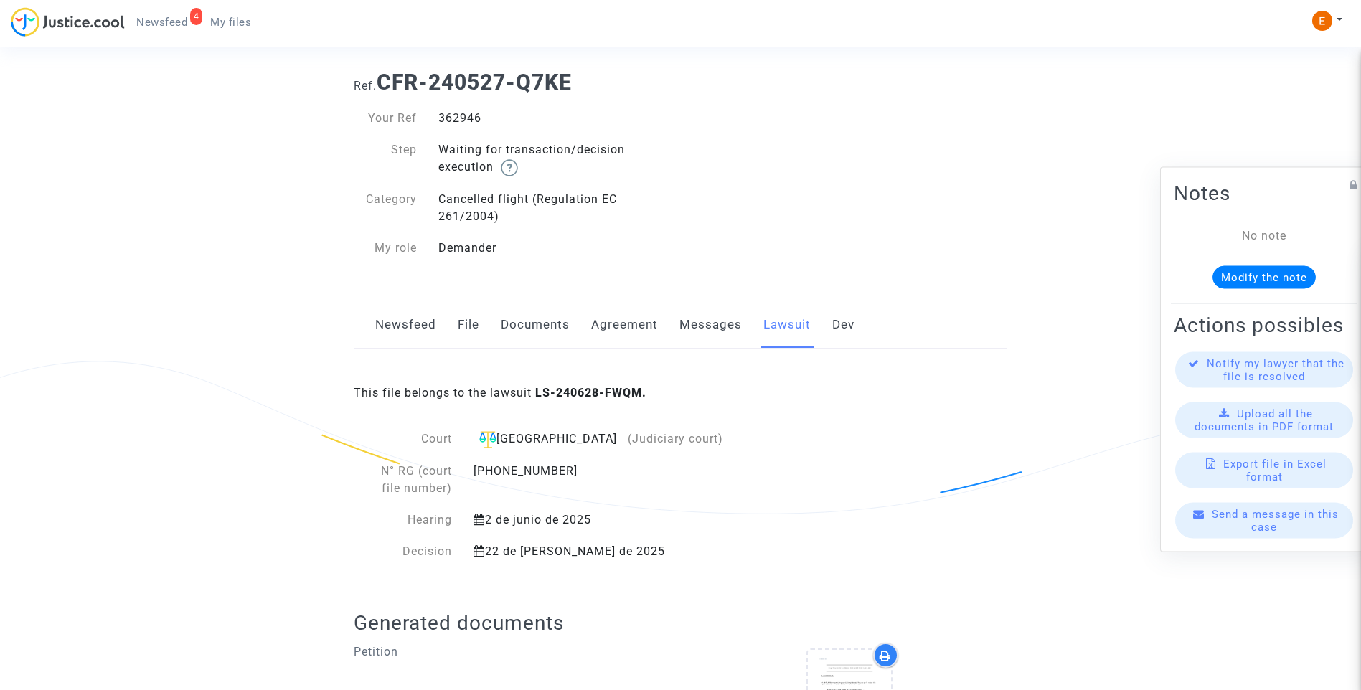
scroll to position [0, 0]
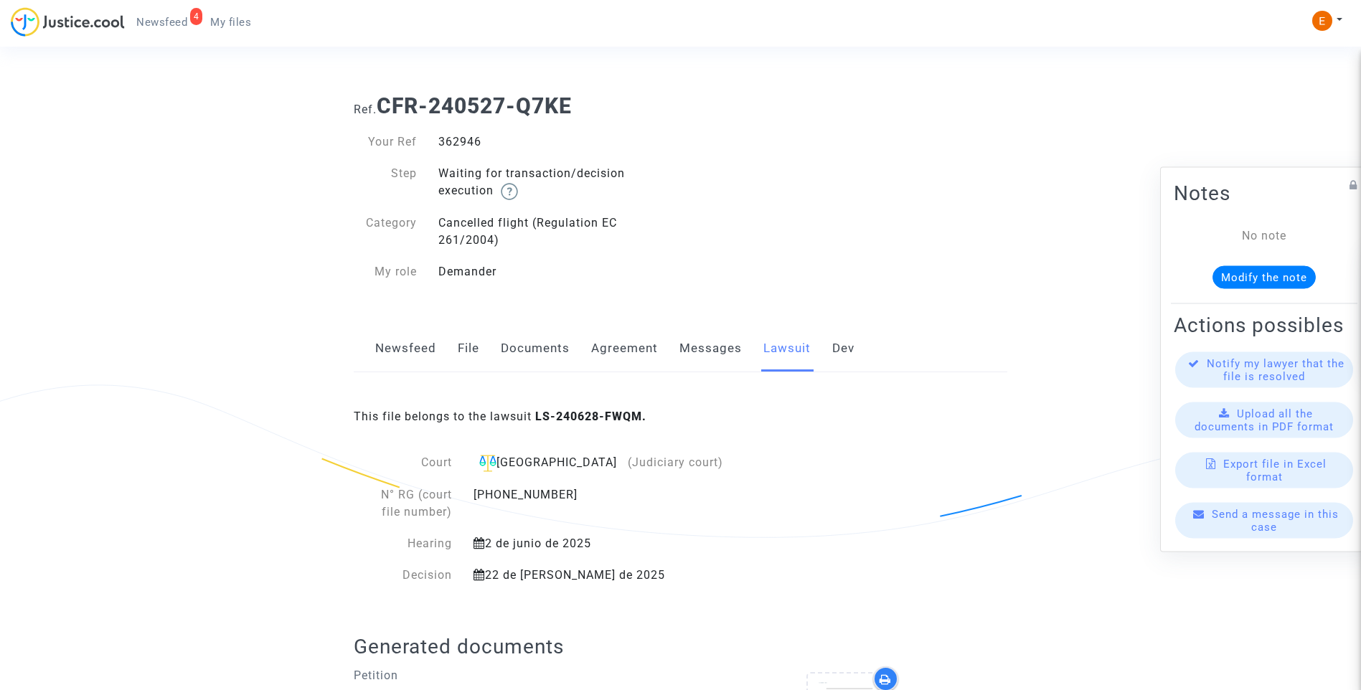
drag, startPoint x: 725, startPoint y: 355, endPoint x: 734, endPoint y: 367, distance: 14.8
click at [725, 355] on link "Messages" at bounding box center [710, 348] width 62 height 47
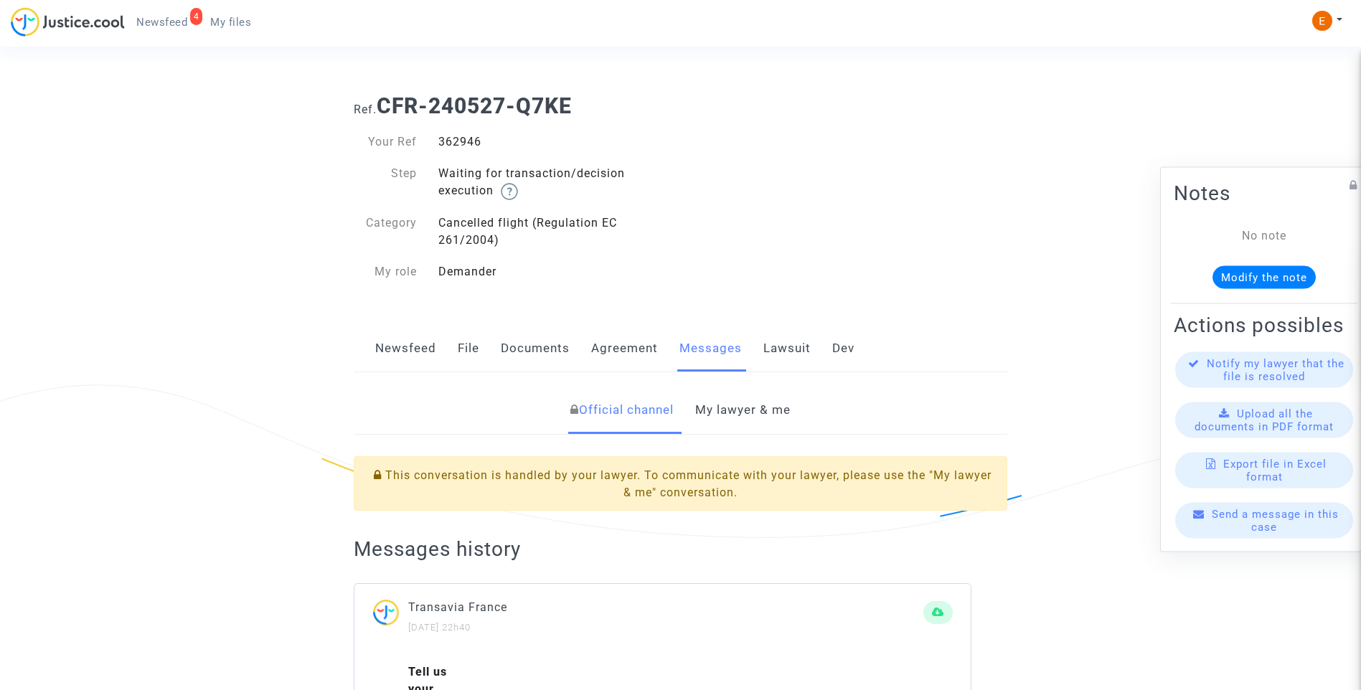
click at [754, 413] on link "My lawyer & me" at bounding box center [742, 410] width 95 height 47
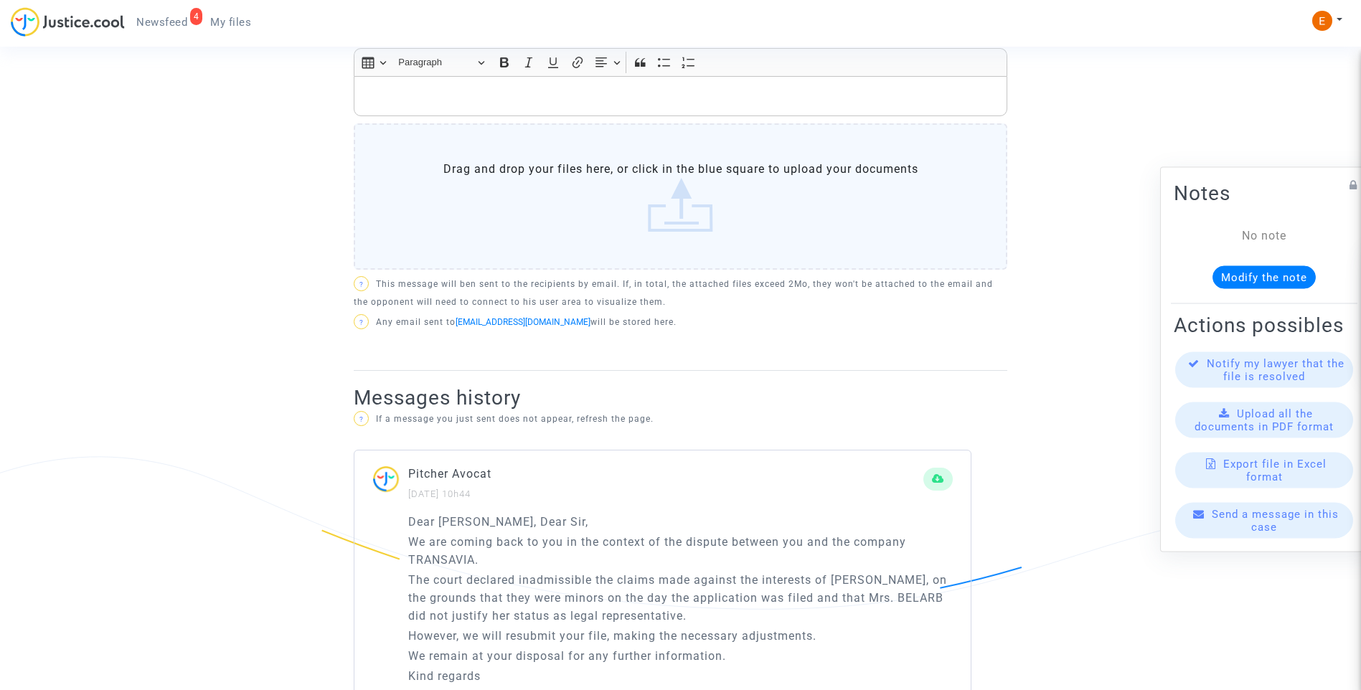
scroll to position [861, 0]
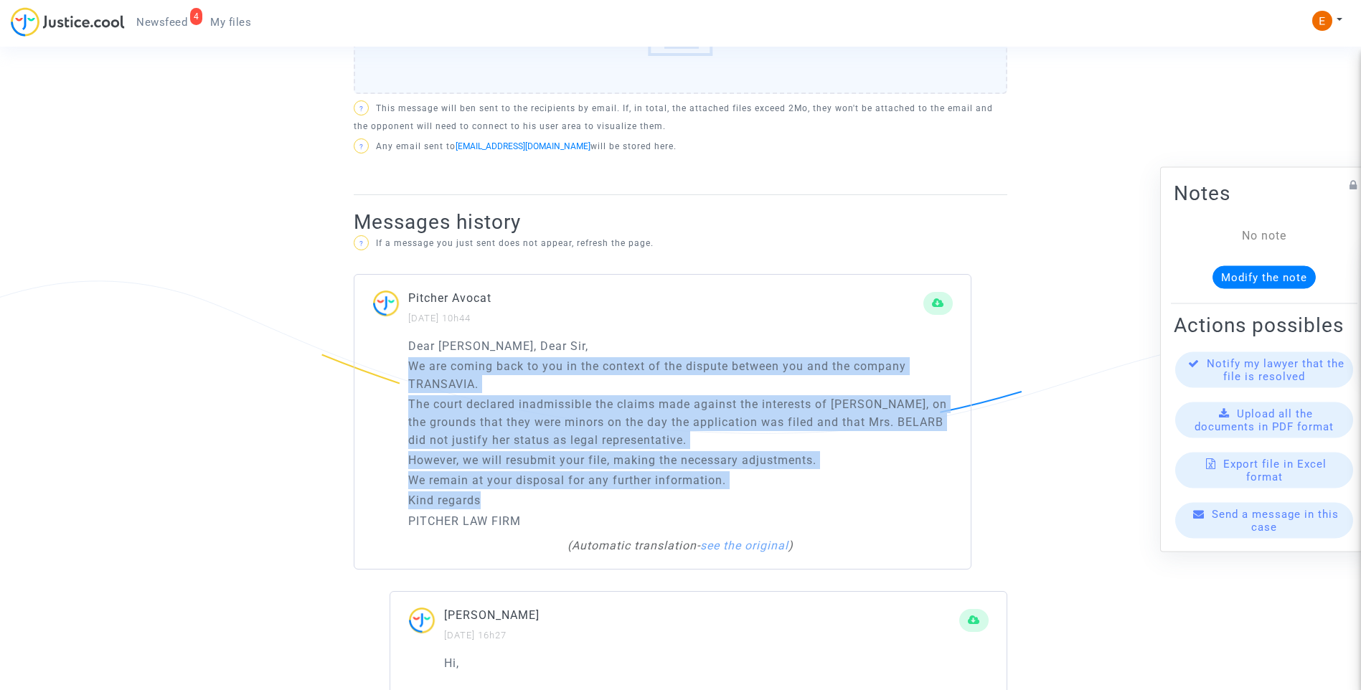
drag, startPoint x: 407, startPoint y: 363, endPoint x: 774, endPoint y: 491, distance: 389.1
click at [774, 491] on div "Dear Madam, Dear Sir, We are coming back to you in the context of the dispute b…" at bounding box center [662, 453] width 616 height 232
drag, startPoint x: 774, startPoint y: 491, endPoint x: 745, endPoint y: 473, distance: 34.2
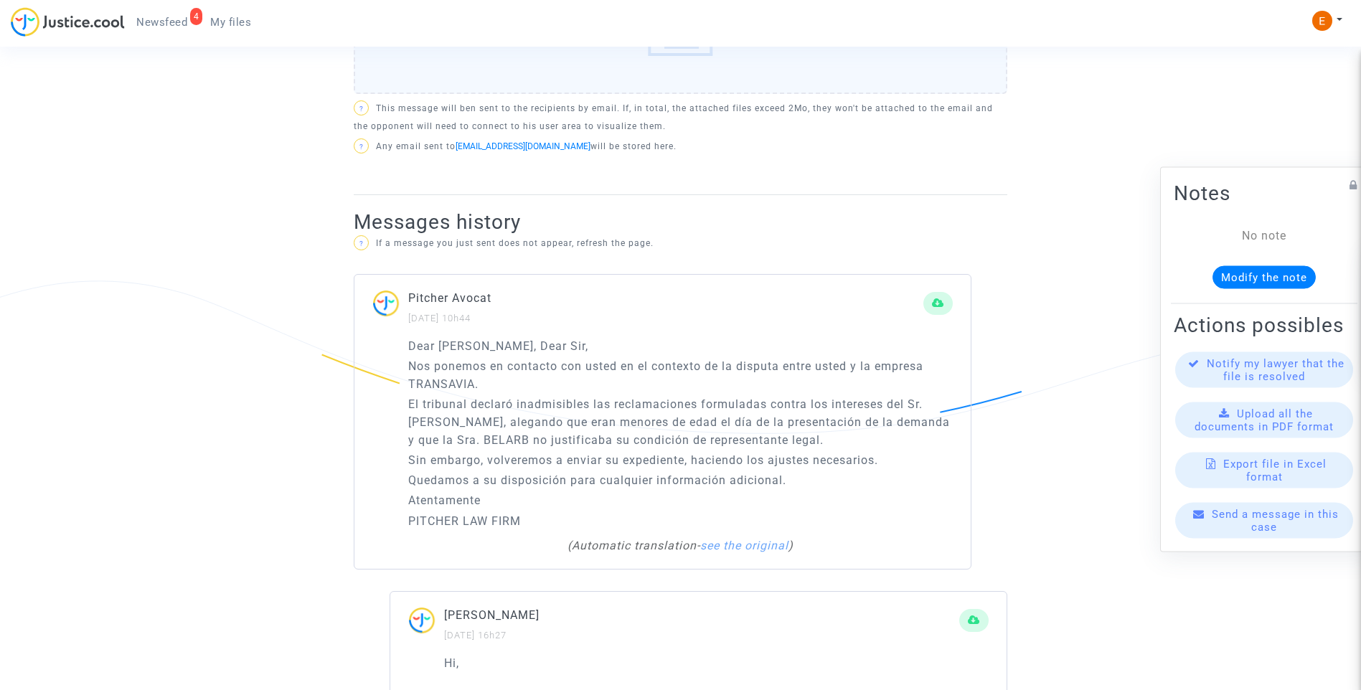
click at [769, 337] on p "Dear Madam, Dear Sir," at bounding box center [680, 346] width 544 height 18
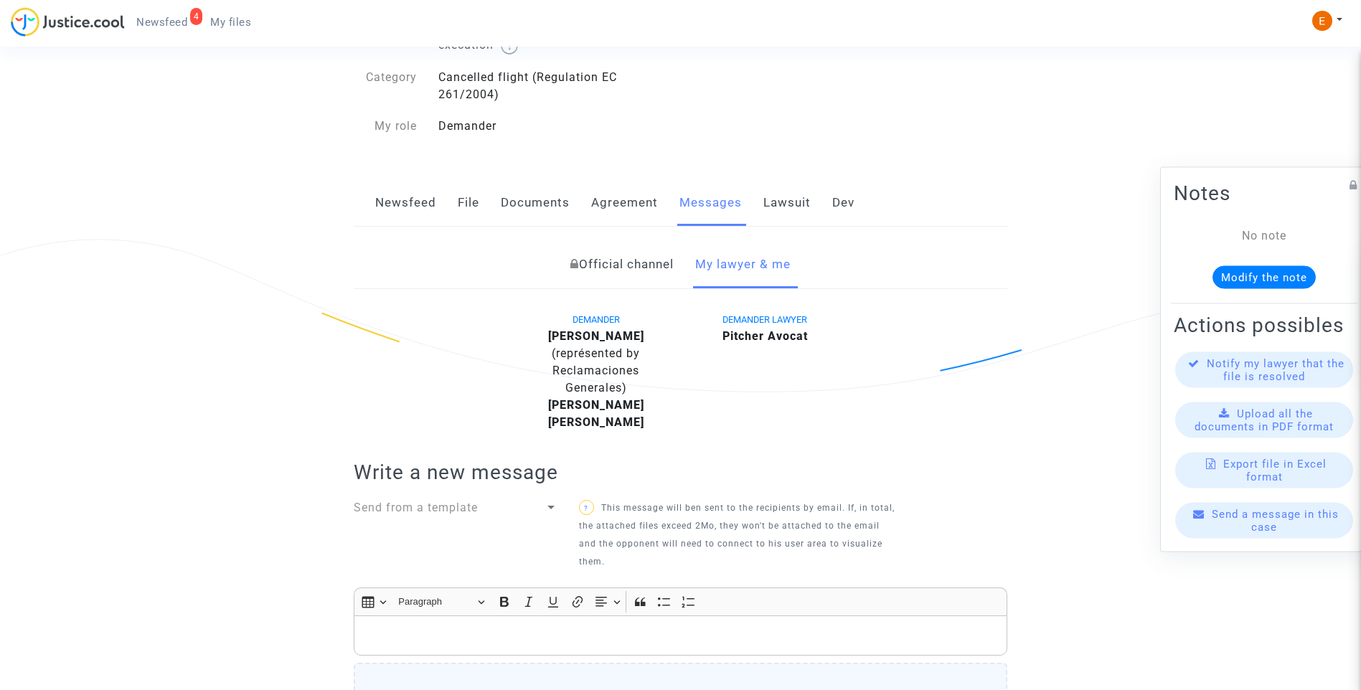
scroll to position [143, 0]
click at [503, 217] on link "Documents" at bounding box center [535, 204] width 69 height 47
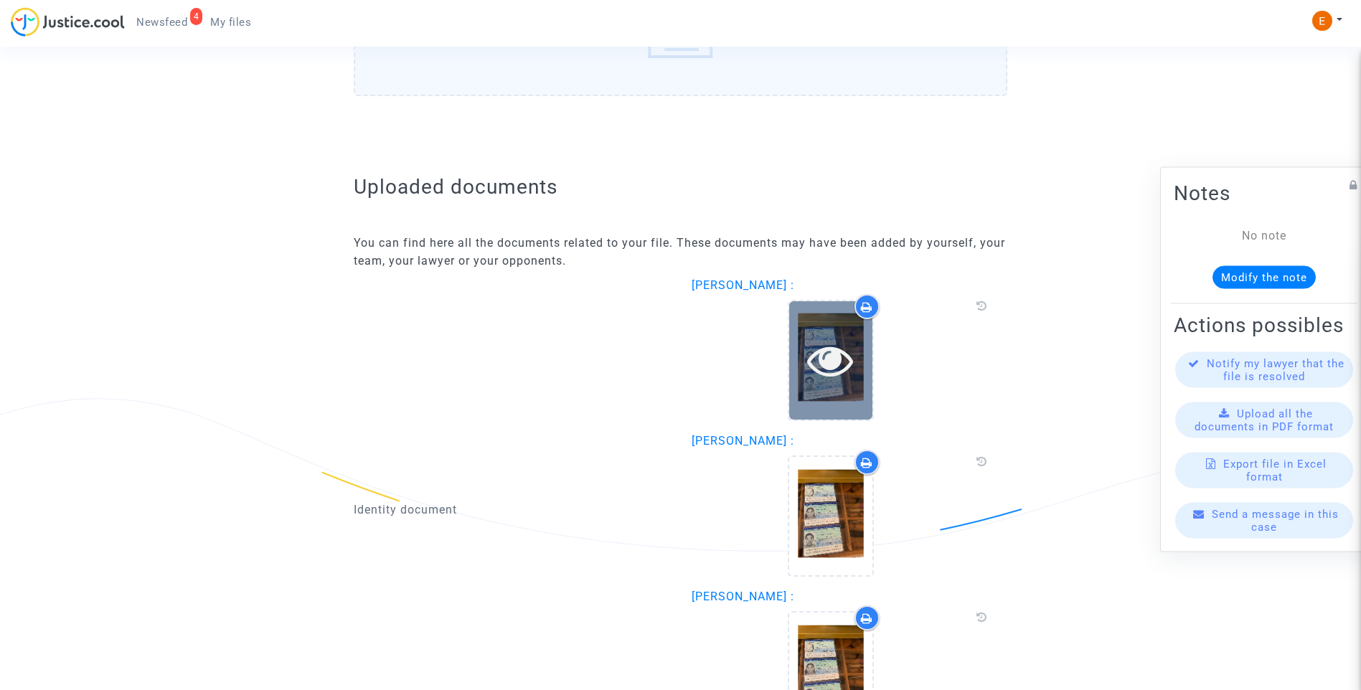
scroll to position [1506, 0]
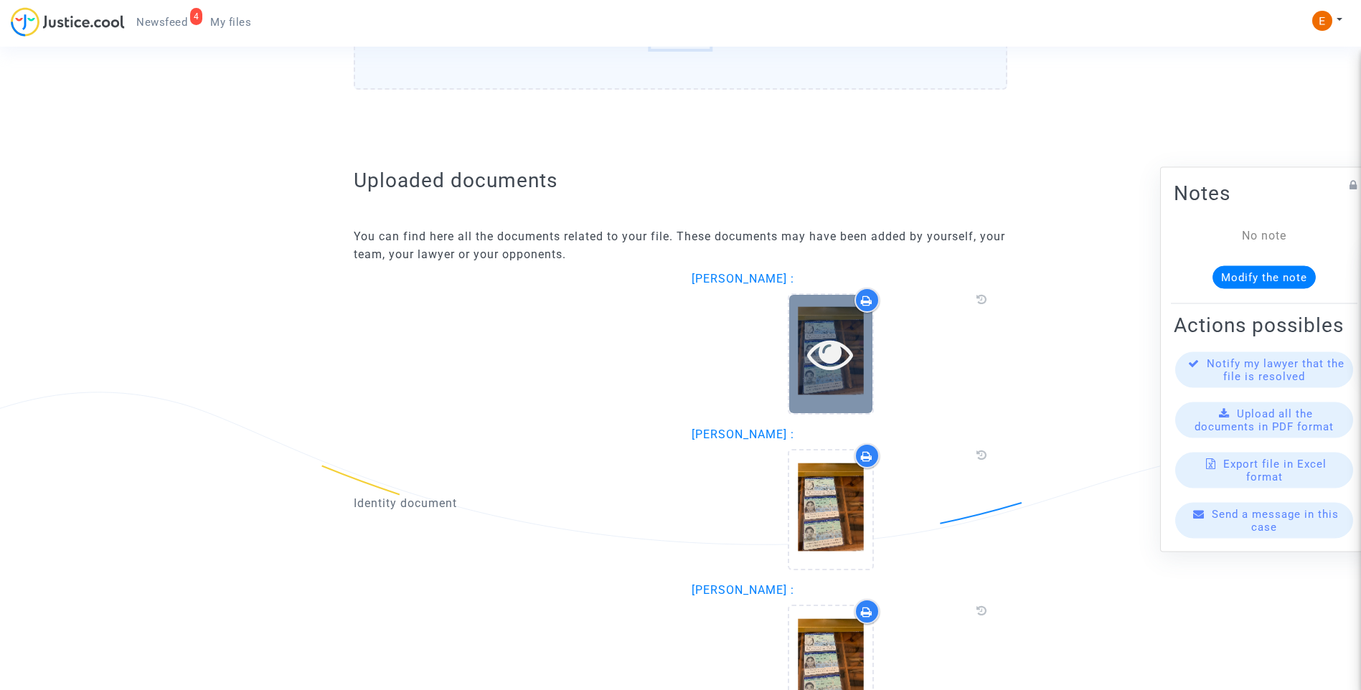
click at [828, 387] on div at bounding box center [830, 354] width 83 height 118
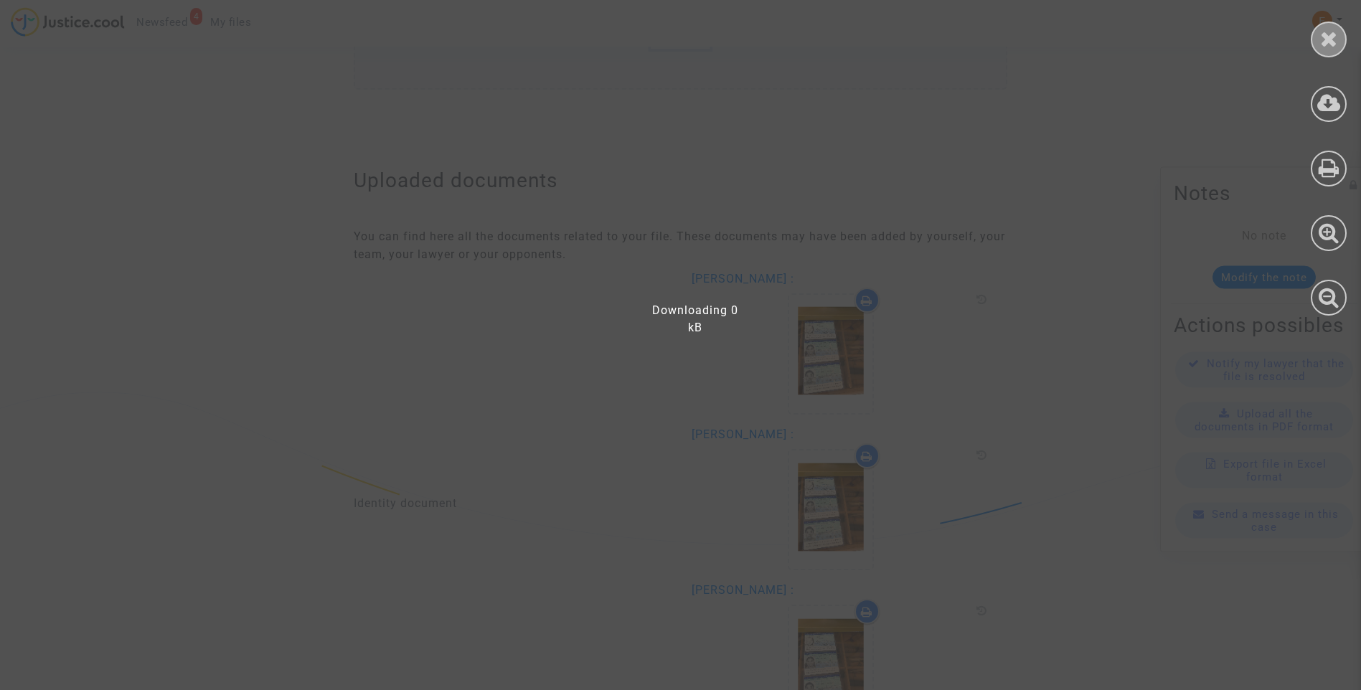
click at [1325, 42] on icon at bounding box center [1329, 39] width 18 height 22
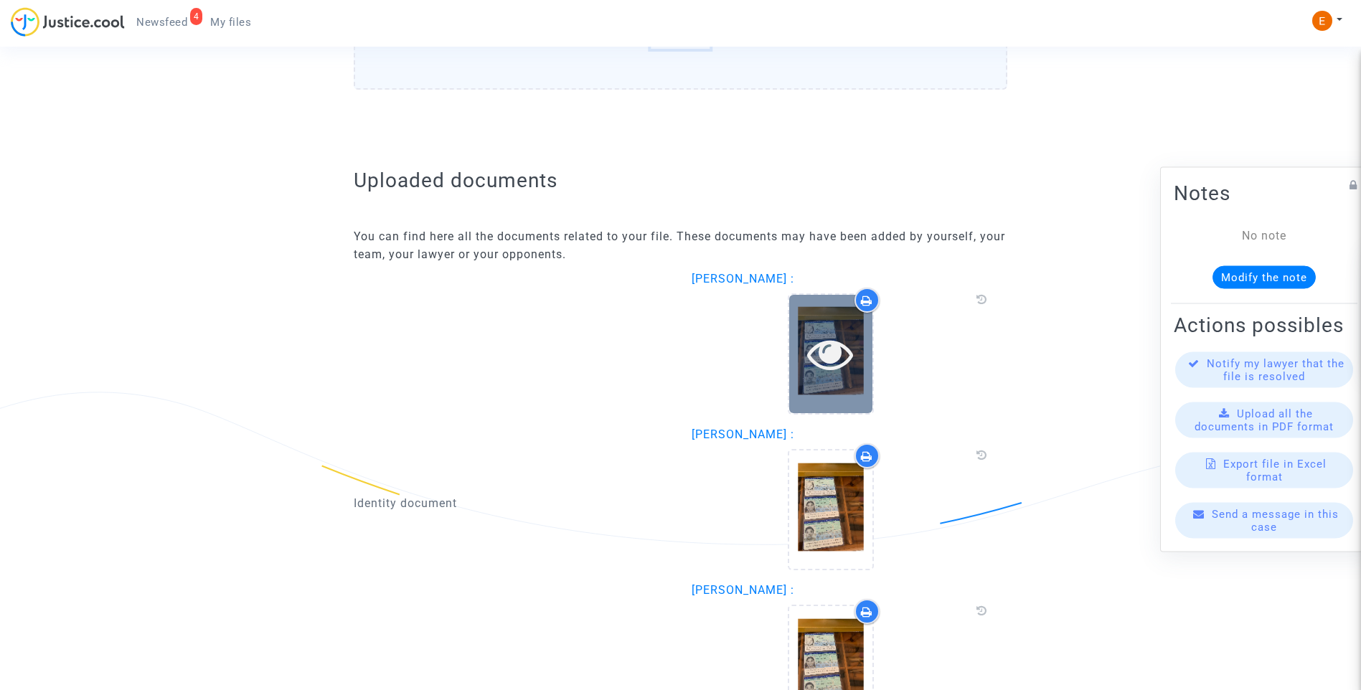
click at [867, 359] on div at bounding box center [830, 354] width 83 height 46
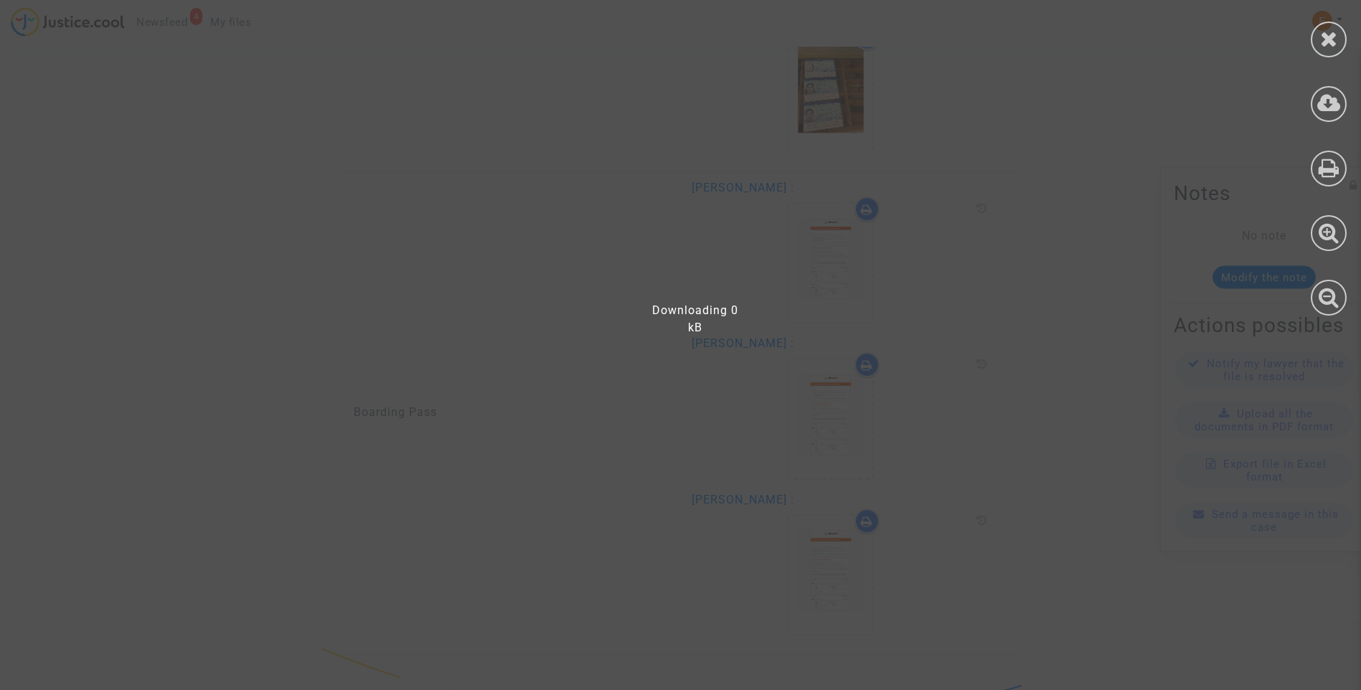
click at [1052, 203] on div at bounding box center [689, 352] width 1379 height 676
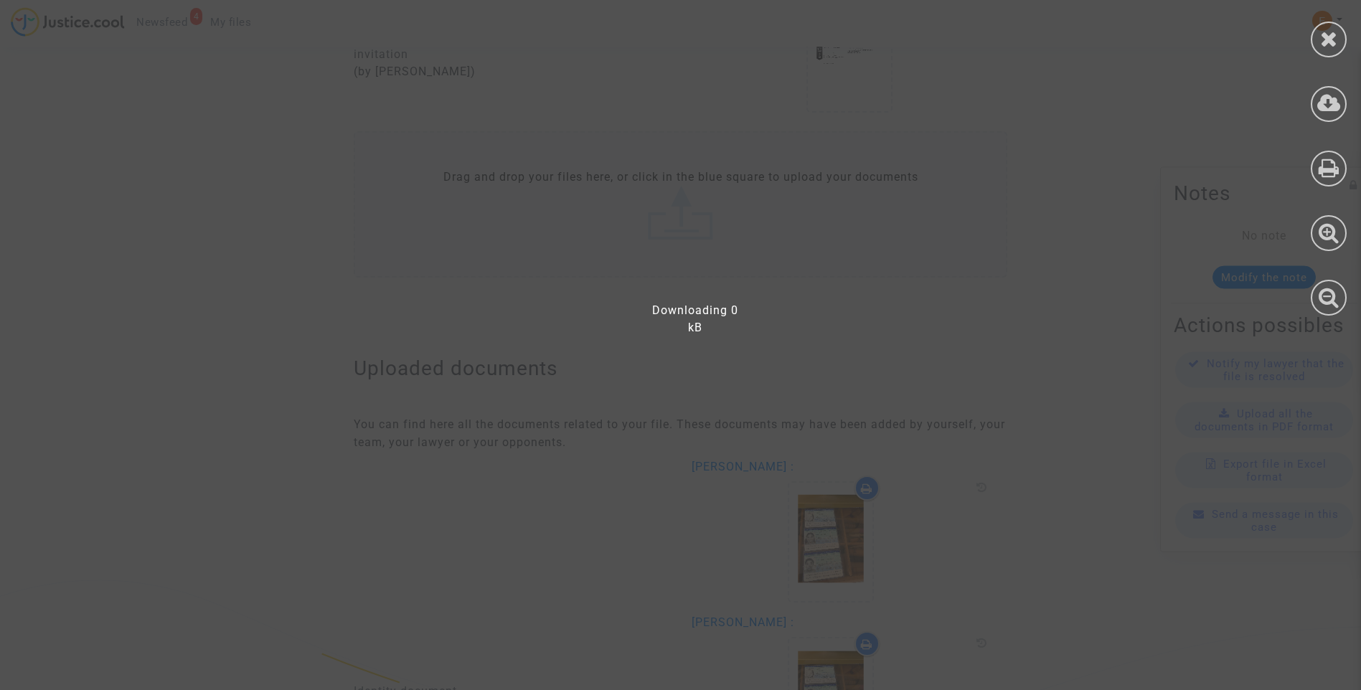
scroll to position [1293, 0]
click at [1335, 34] on icon at bounding box center [1329, 39] width 18 height 22
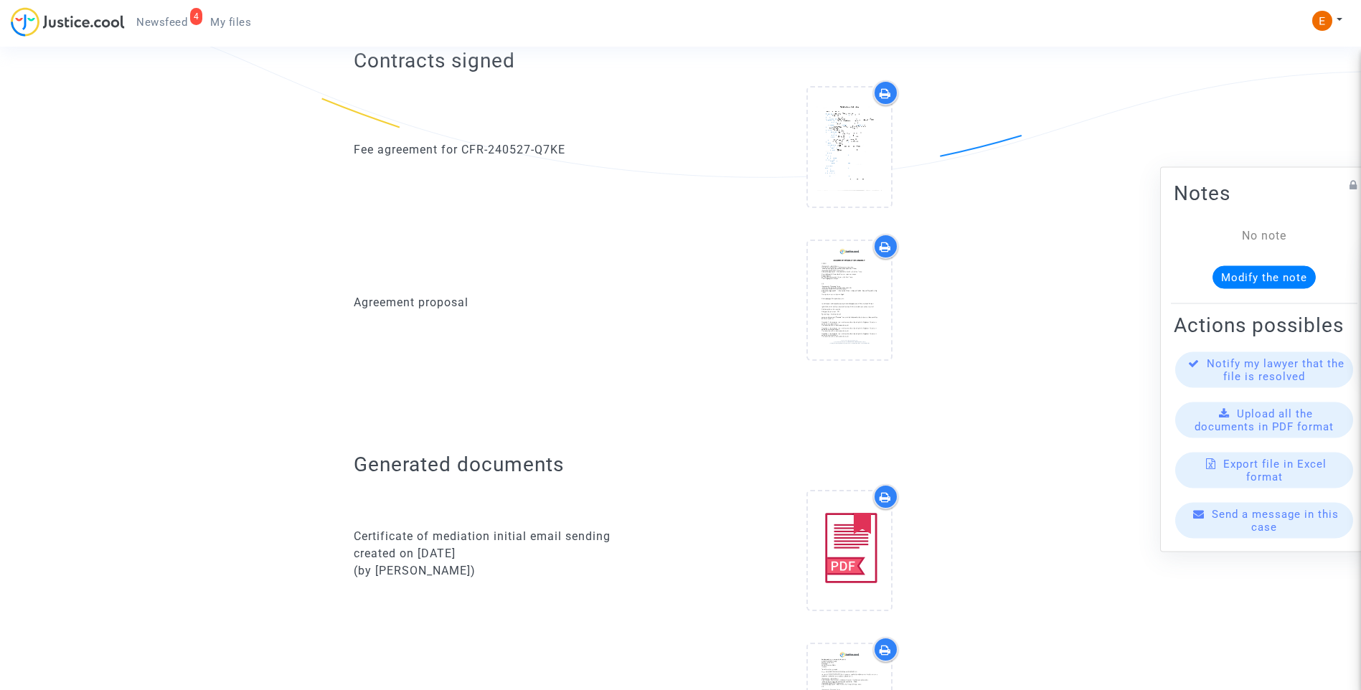
scroll to position [73, 0]
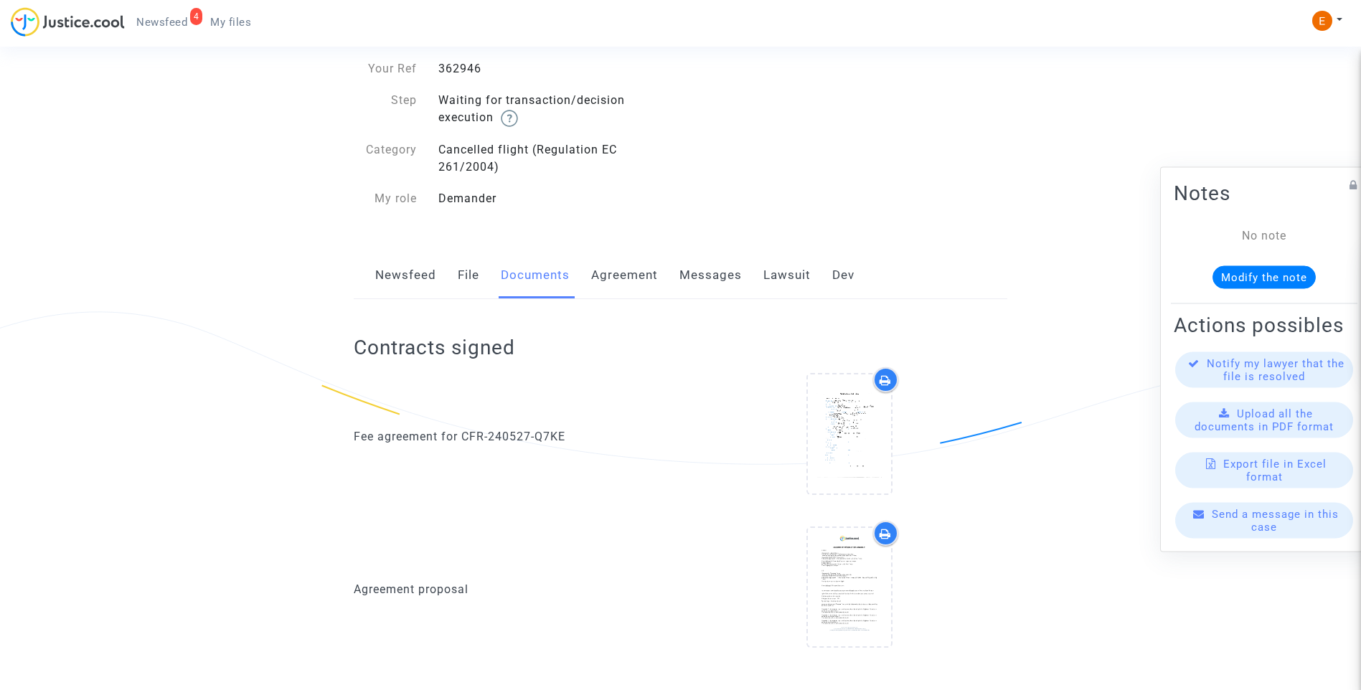
drag, startPoint x: 718, startPoint y: 278, endPoint x: 746, endPoint y: 280, distance: 28.1
click at [718, 278] on font "Messages" at bounding box center [710, 275] width 62 height 14
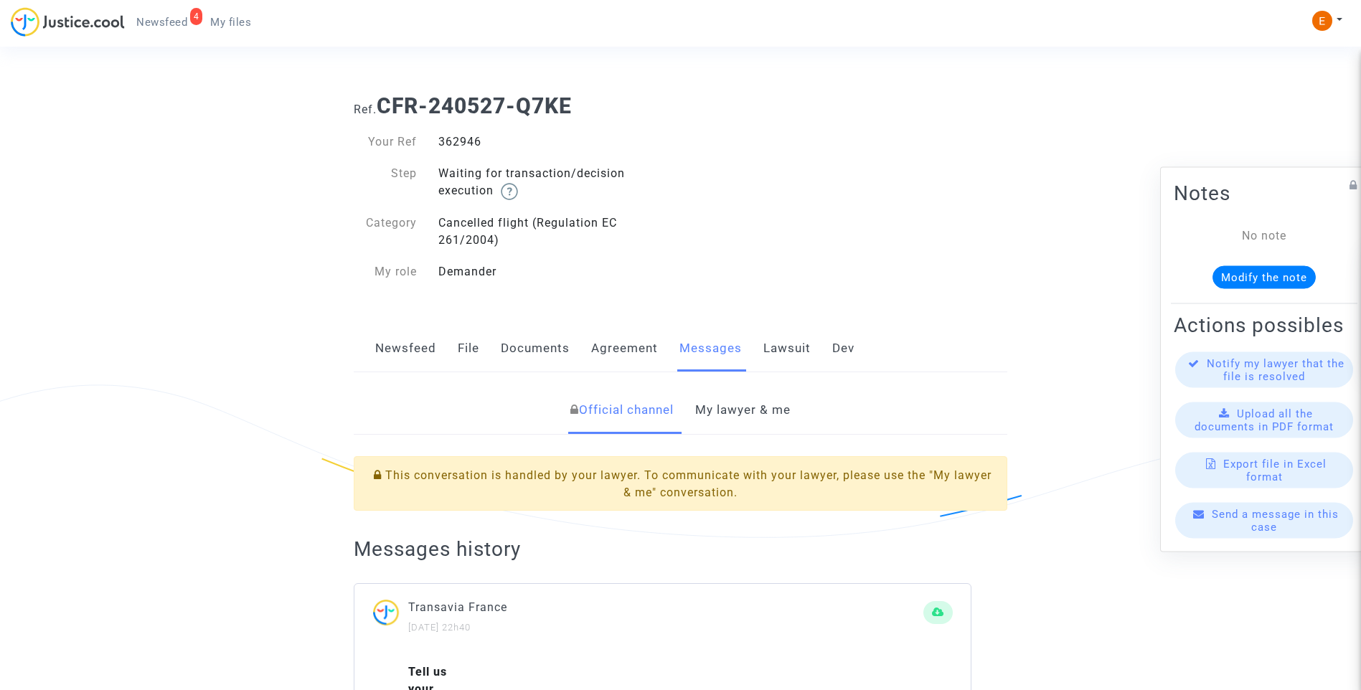
click at [783, 406] on link "My lawyer & me" at bounding box center [742, 410] width 95 height 47
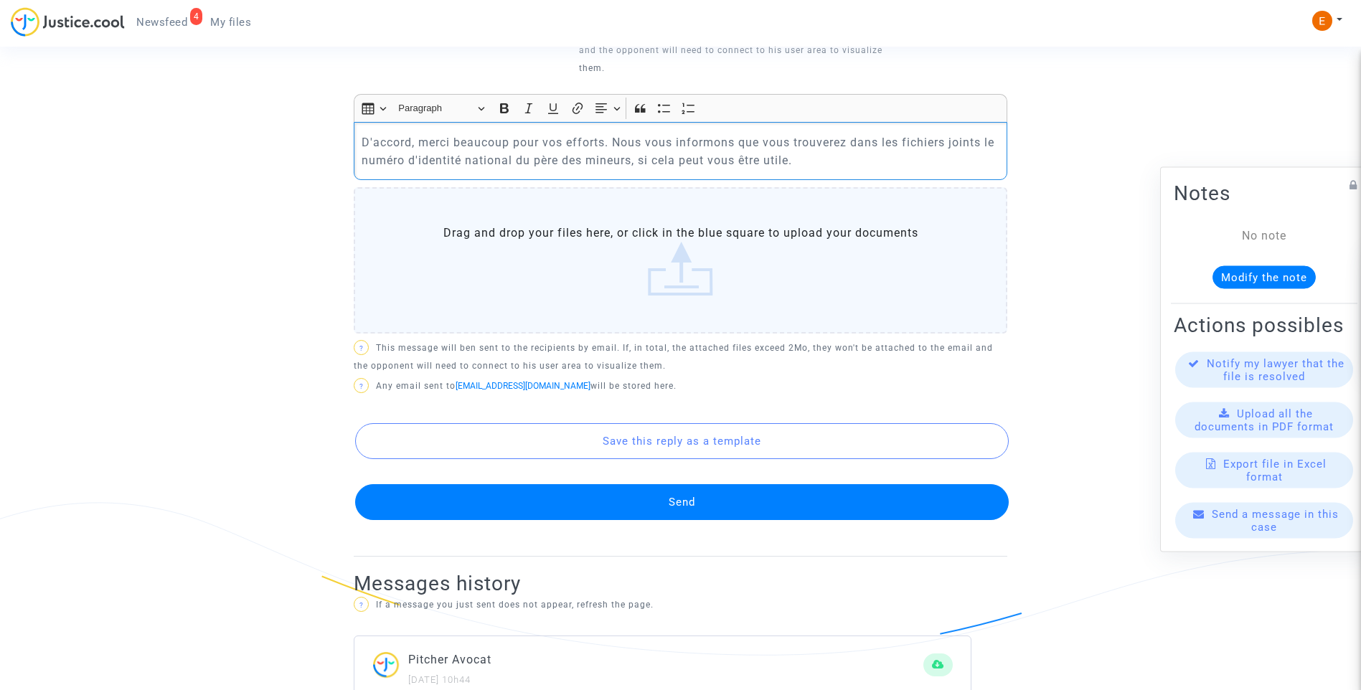
scroll to position [646, 0]
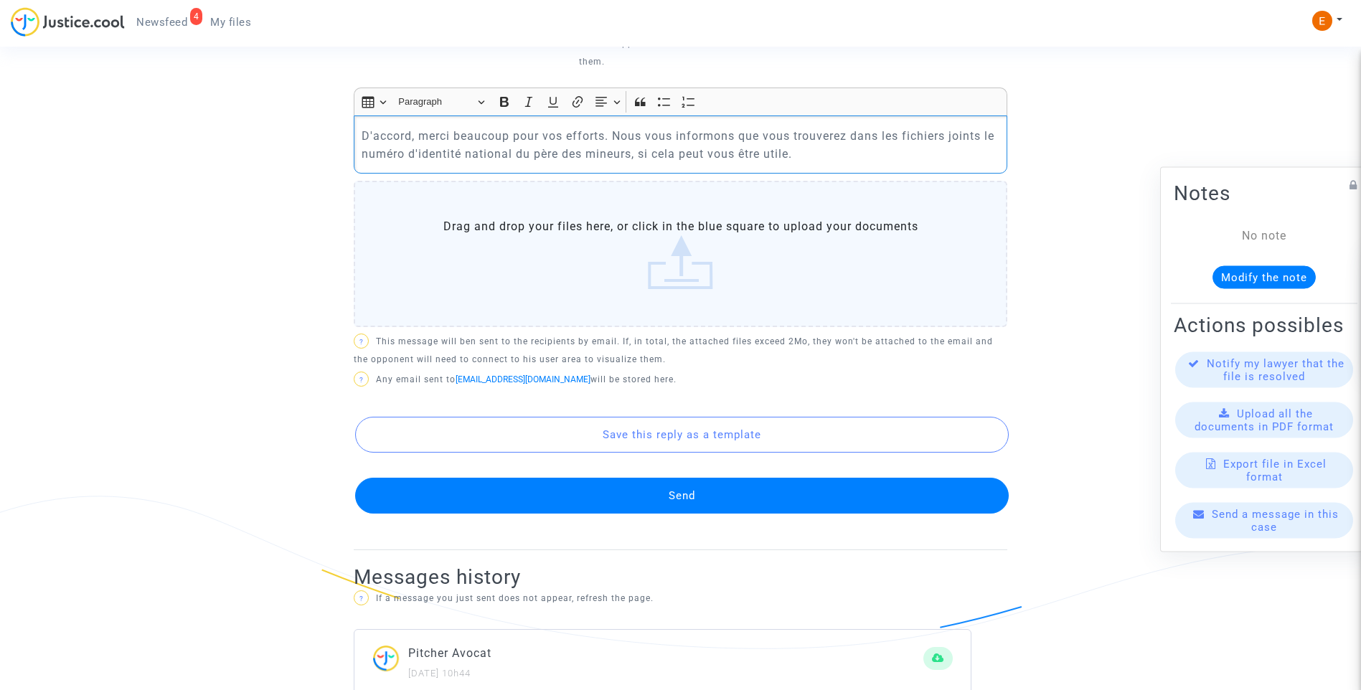
click at [671, 490] on button "Send" at bounding box center [682, 496] width 654 height 36
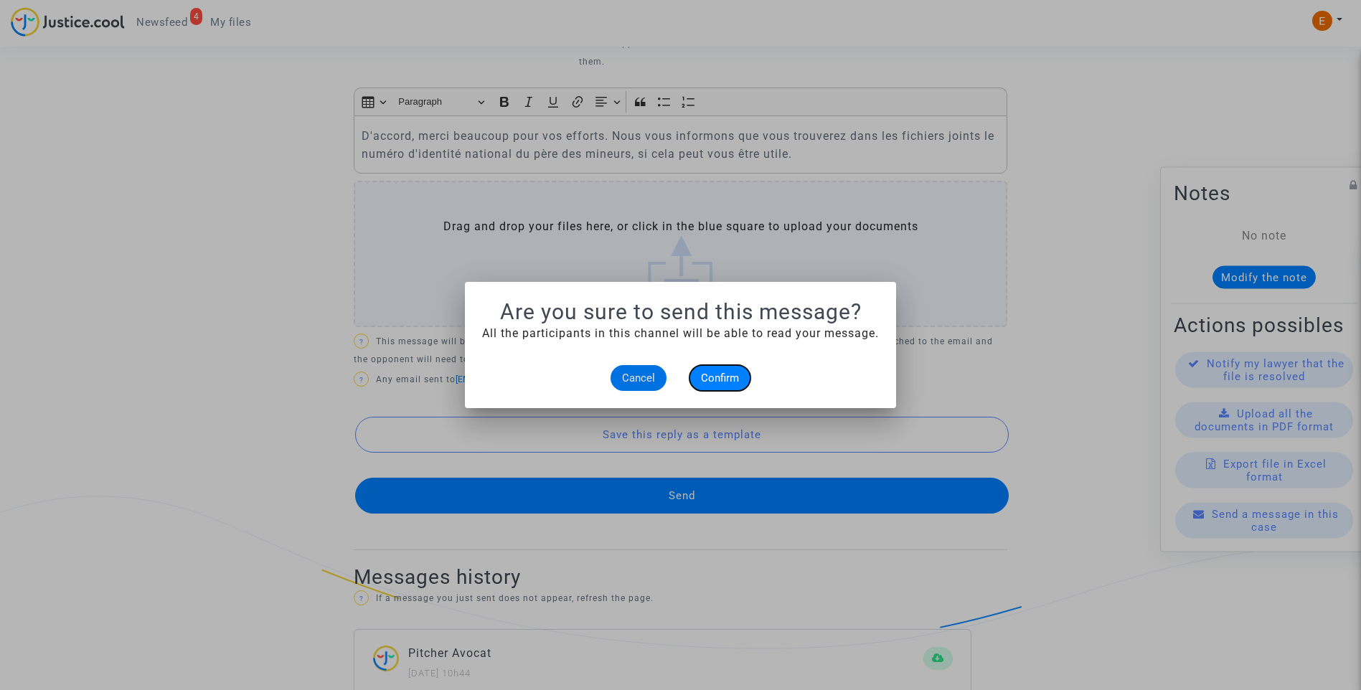
click at [716, 373] on span "Confirm" at bounding box center [720, 378] width 38 height 13
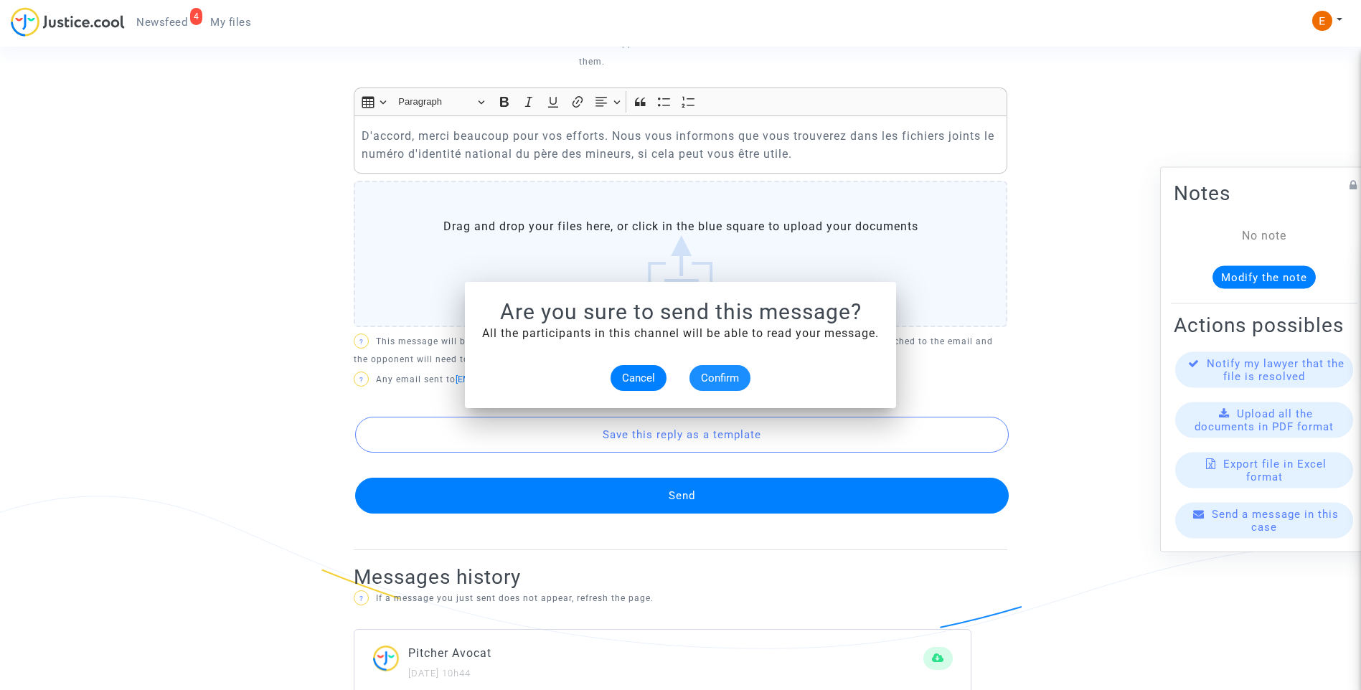
scroll to position [646, 0]
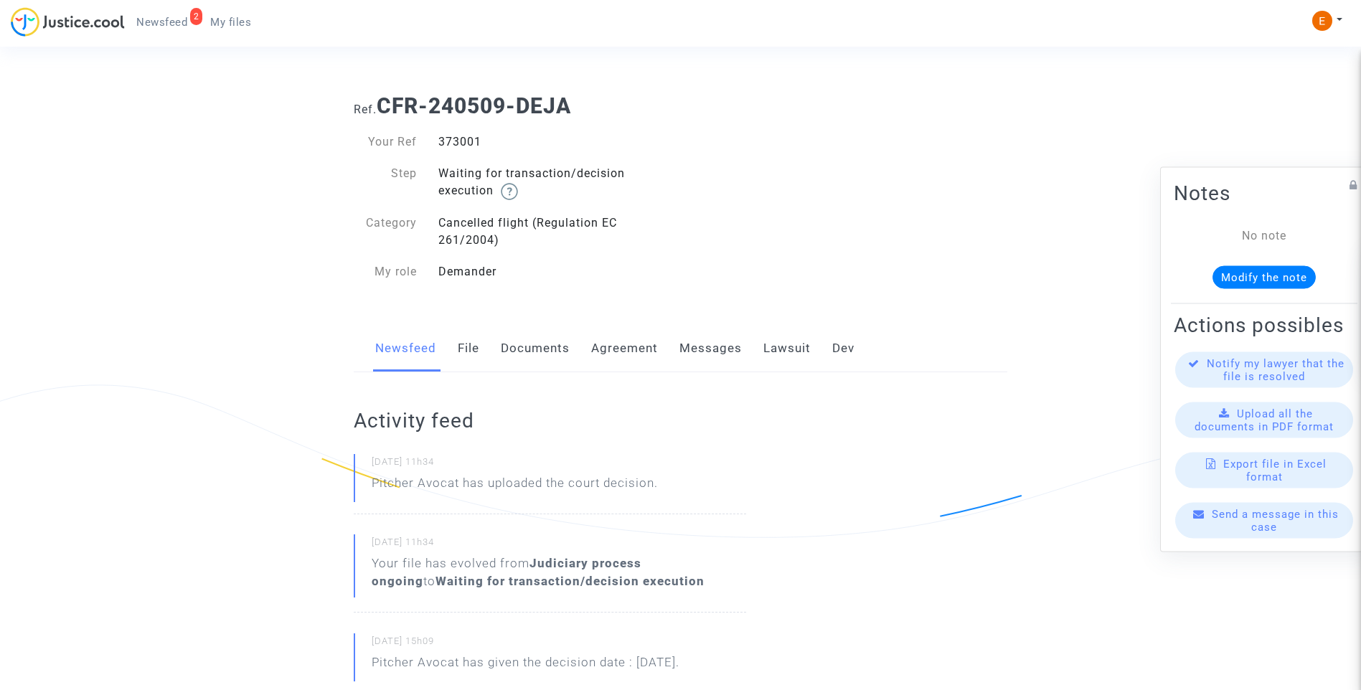
drag, startPoint x: 0, startPoint y: 0, endPoint x: 460, endPoint y: 140, distance: 480.6
click at [807, 350] on link "Lawsuit" at bounding box center [786, 348] width 47 height 47
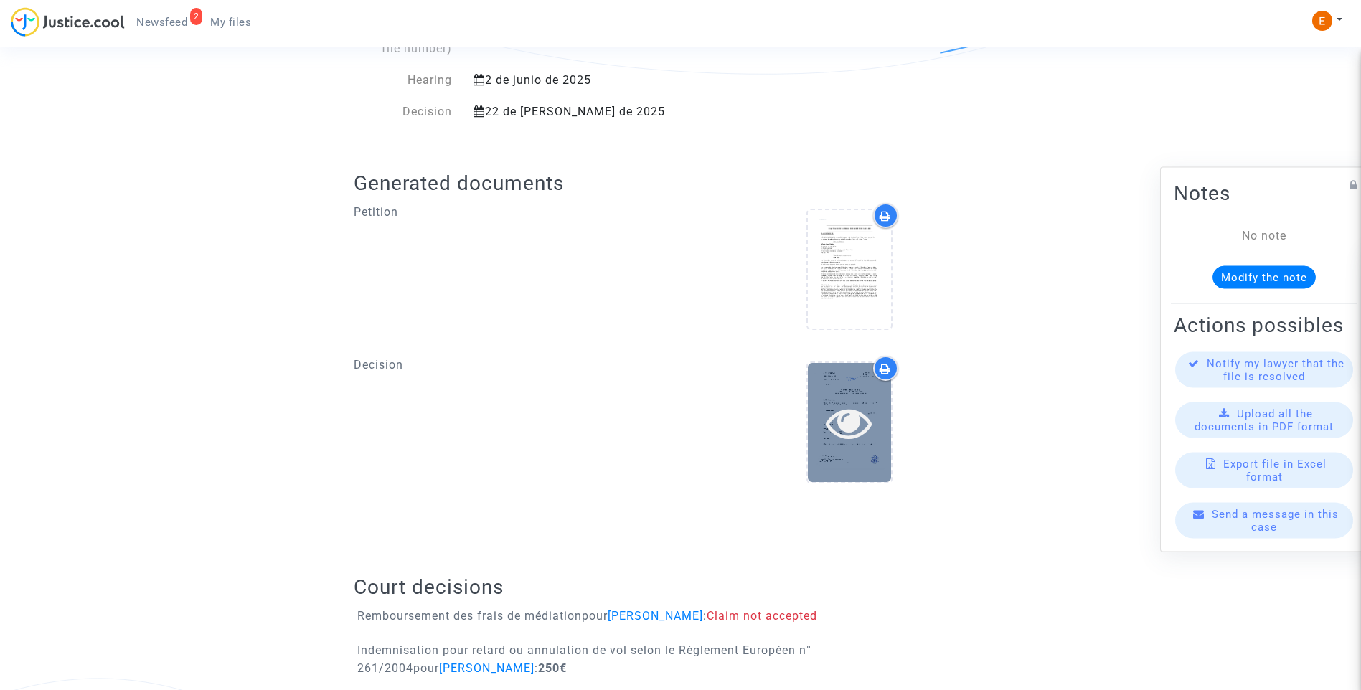
scroll to position [496, 0]
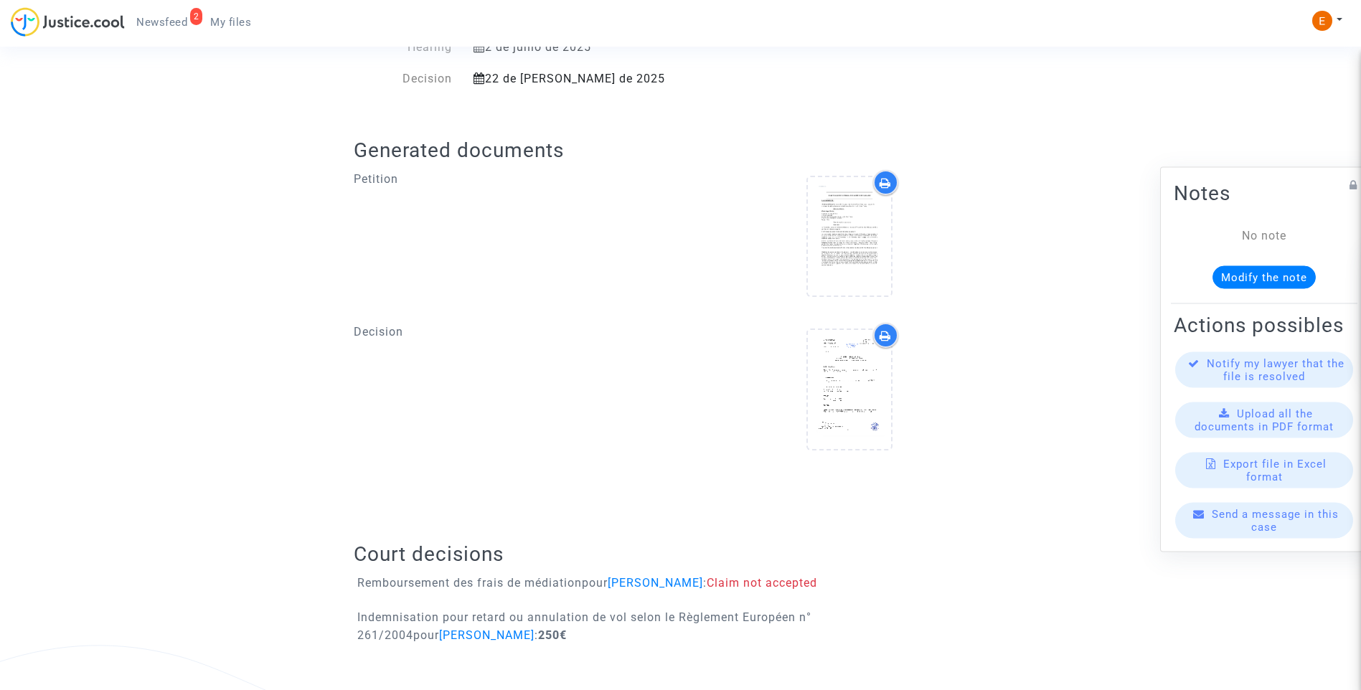
click at [897, 362] on upload-item at bounding box center [850, 392] width 98 height 138
drag, startPoint x: 839, startPoint y: 395, endPoint x: 848, endPoint y: 395, distance: 8.6
click at [839, 395] on icon at bounding box center [849, 390] width 47 height 46
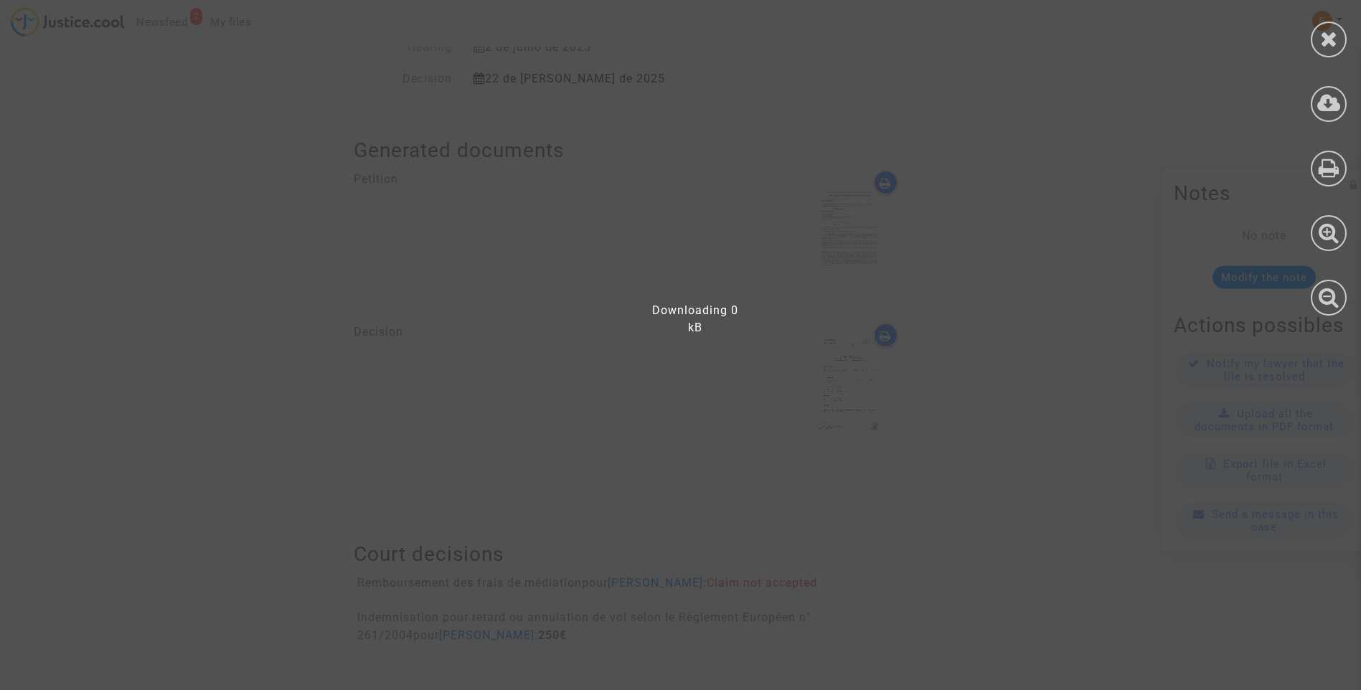
click at [1061, 324] on div at bounding box center [689, 352] width 1379 height 676
click at [1324, 42] on icon at bounding box center [1329, 39] width 18 height 22
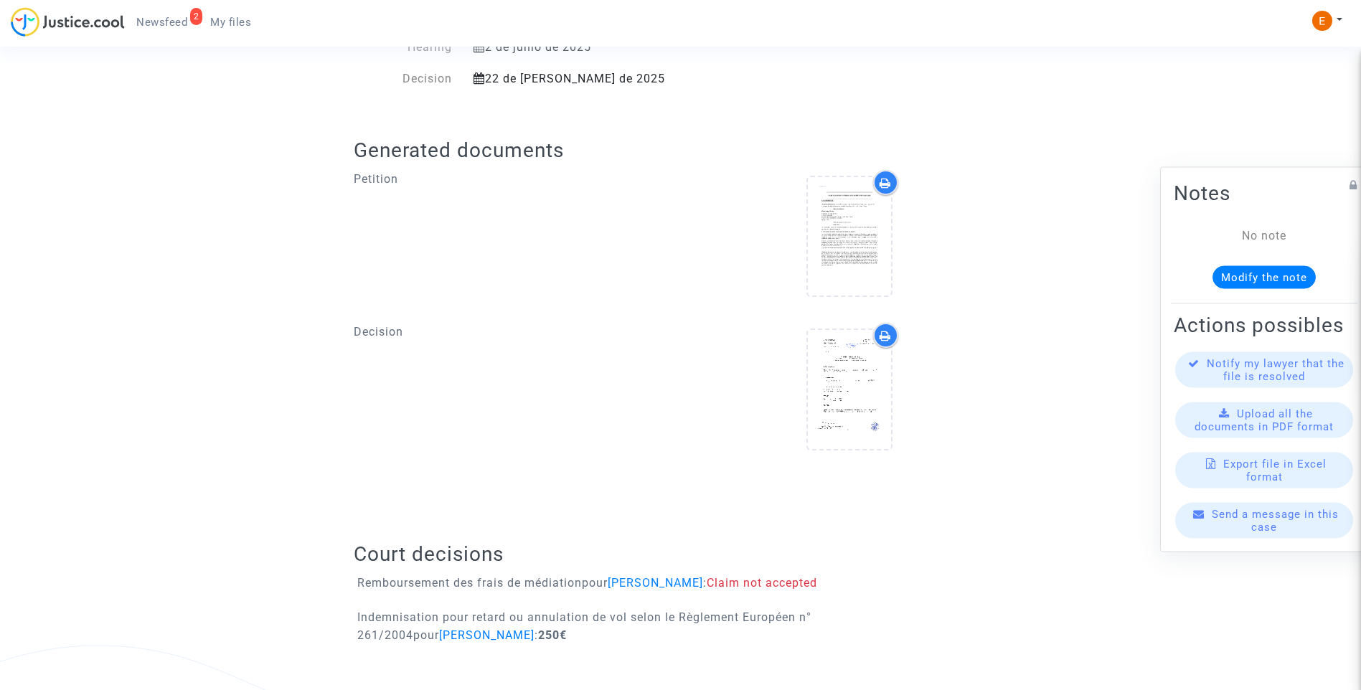
click at [885, 333] on icon at bounding box center [885, 335] width 11 height 11
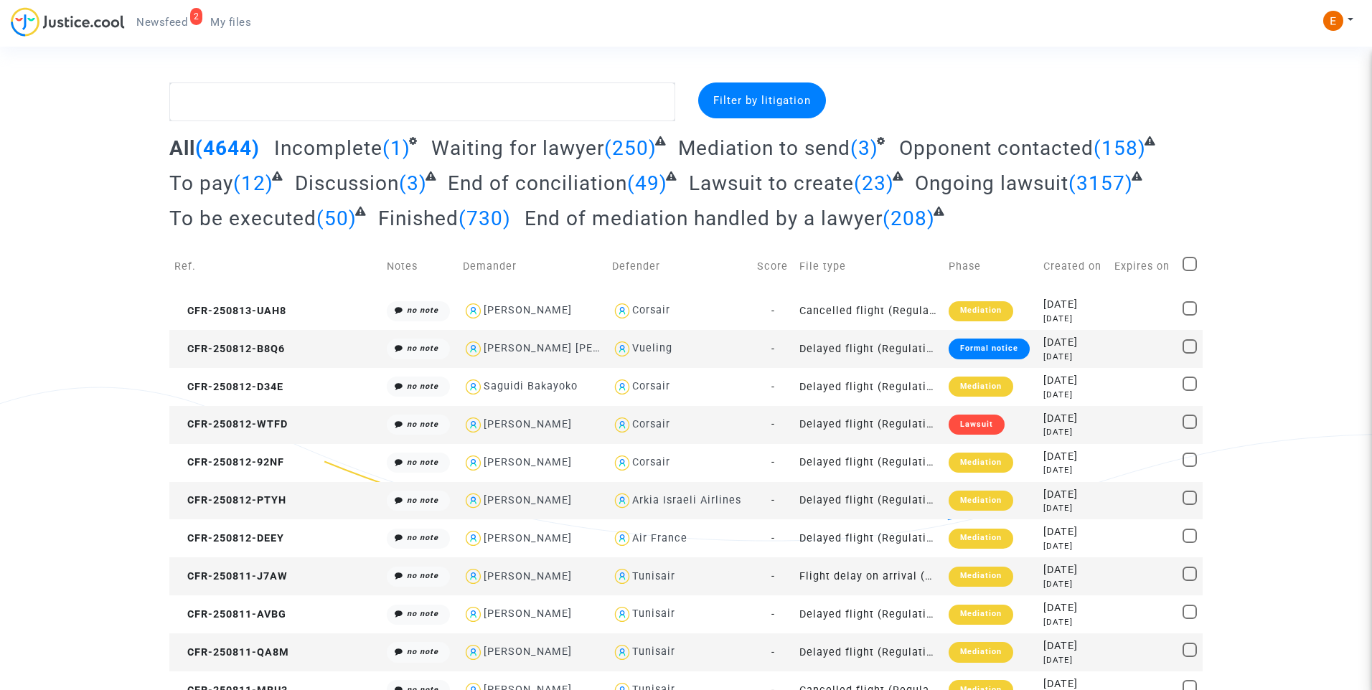
drag, startPoint x: 175, startPoint y: 21, endPoint x: 682, endPoint y: 87, distance: 511.5
click at [175, 21] on span "Newsfeed" at bounding box center [161, 22] width 51 height 13
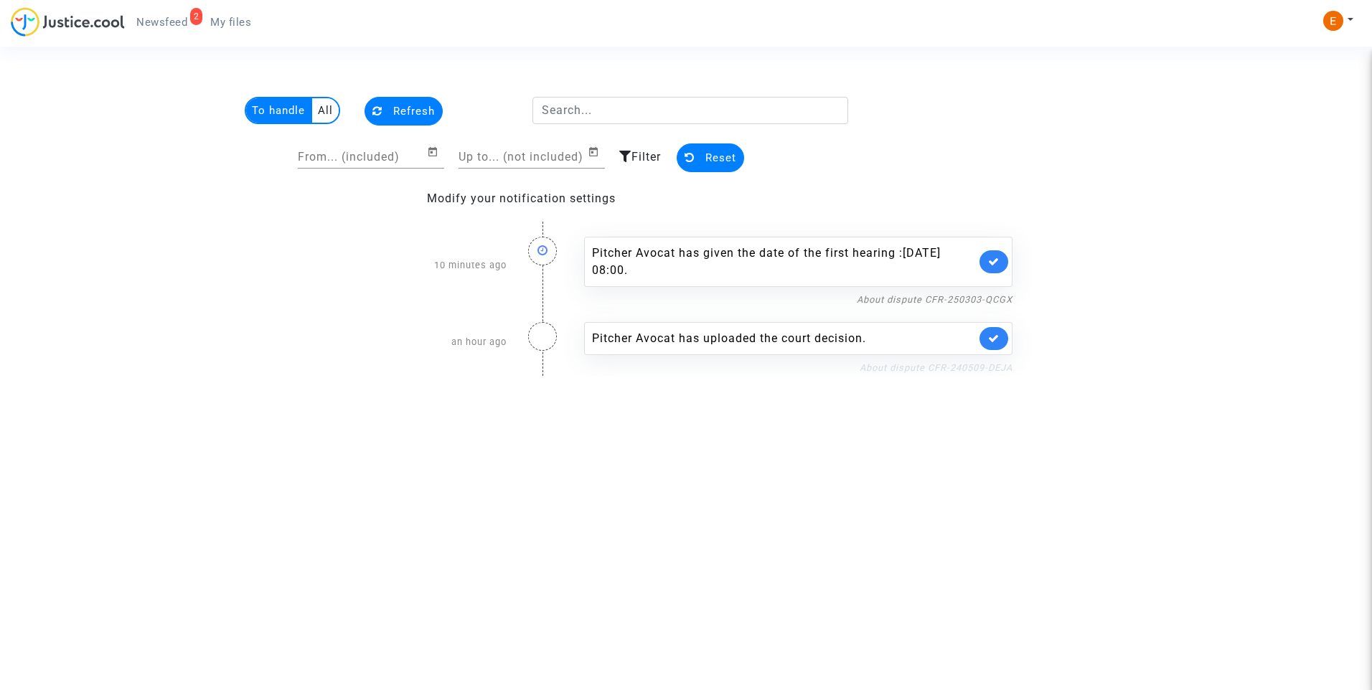
click at [943, 372] on link "About dispute CFR-240509-DEJA" at bounding box center [935, 367] width 153 height 11
click at [995, 336] on icon at bounding box center [993, 338] width 11 height 11
click at [951, 302] on link "About dispute CFR-250303-QCGX" at bounding box center [935, 299] width 156 height 11
click at [1000, 255] on link at bounding box center [993, 261] width 29 height 23
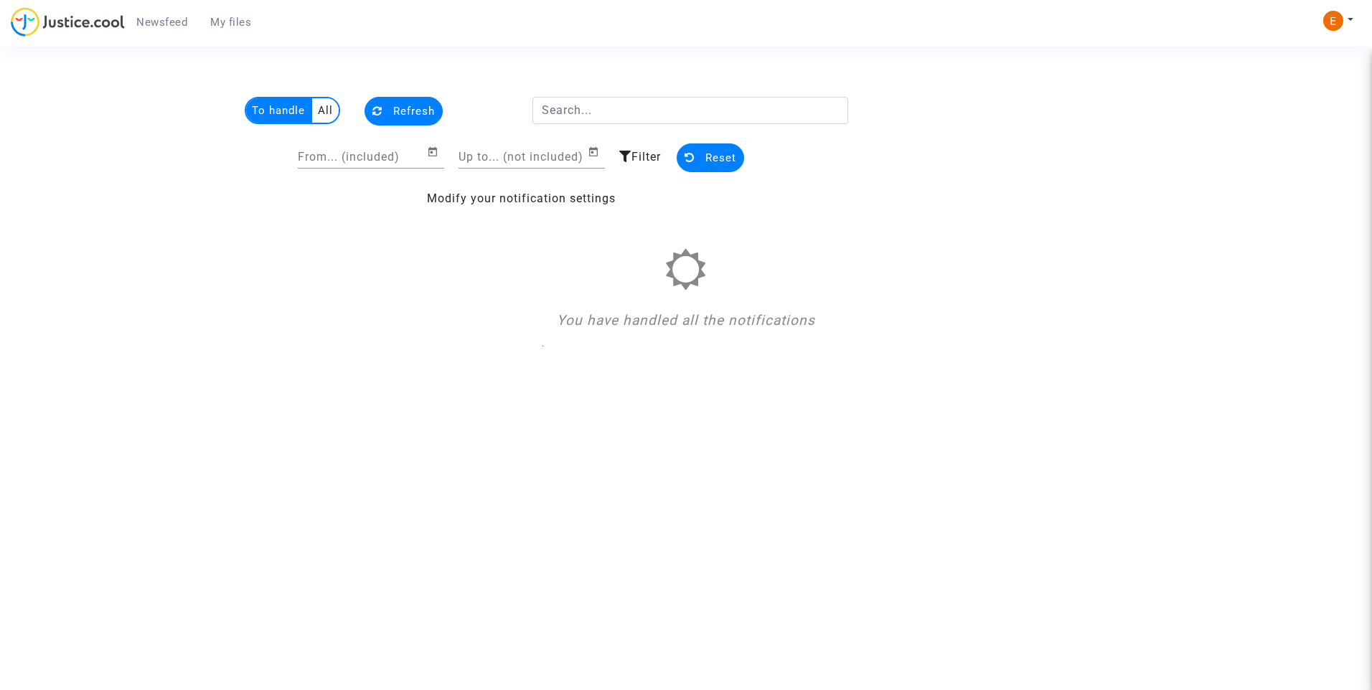
click at [246, 19] on span "My files" at bounding box center [230, 22] width 41 height 13
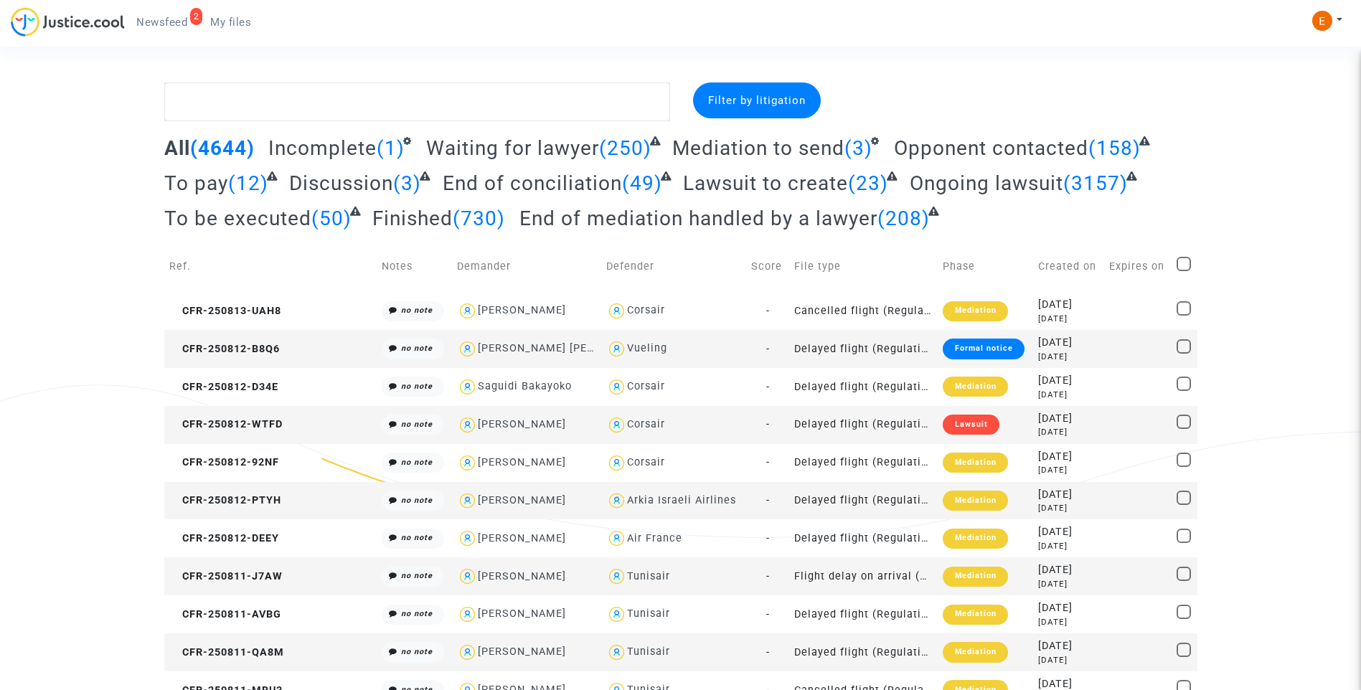
click at [231, 28] on span "My files" at bounding box center [230, 22] width 41 height 13
click at [141, 19] on span "Newsfeed" at bounding box center [161, 22] width 51 height 13
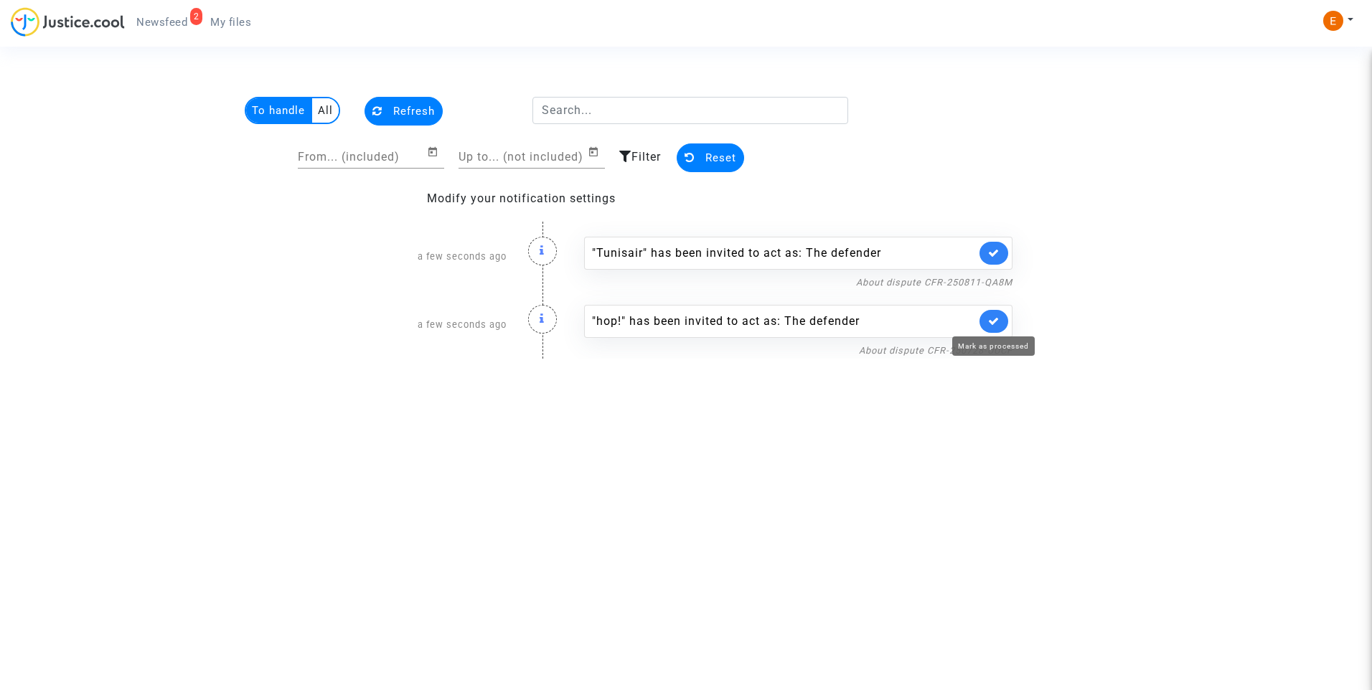
click at [996, 316] on icon at bounding box center [993, 321] width 11 height 11
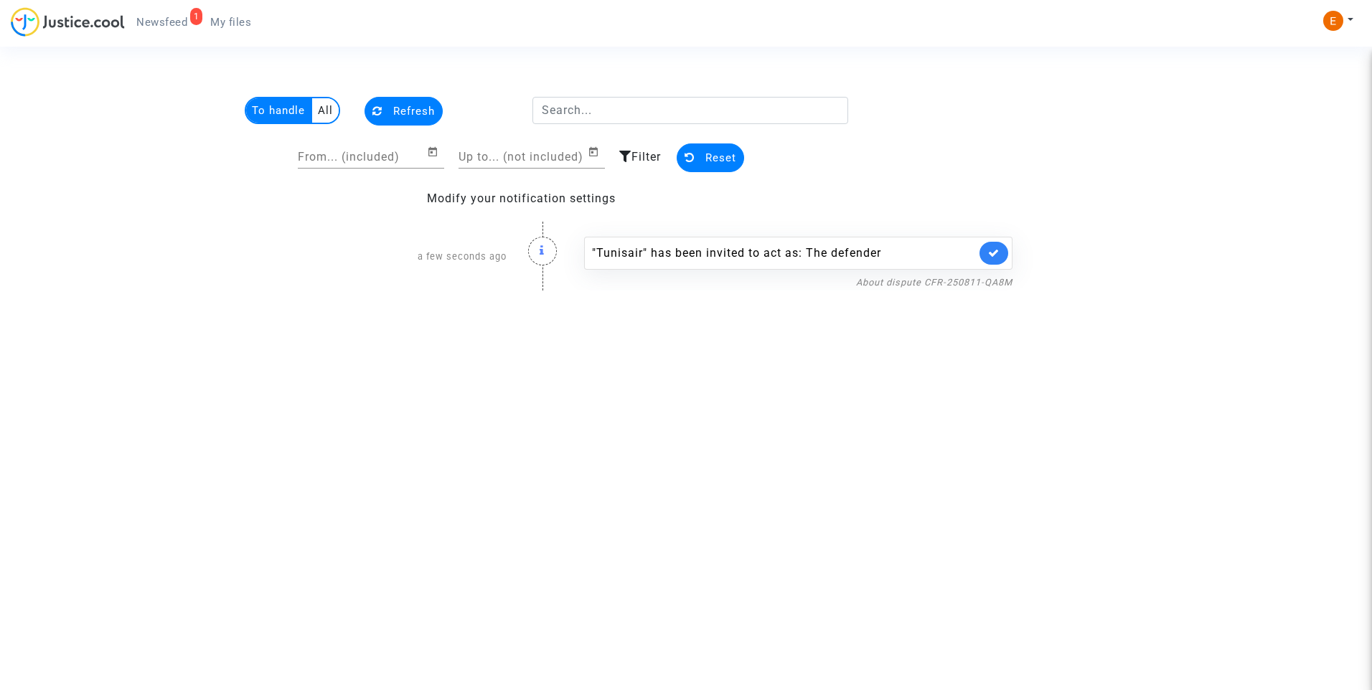
click at [994, 260] on link at bounding box center [993, 253] width 29 height 23
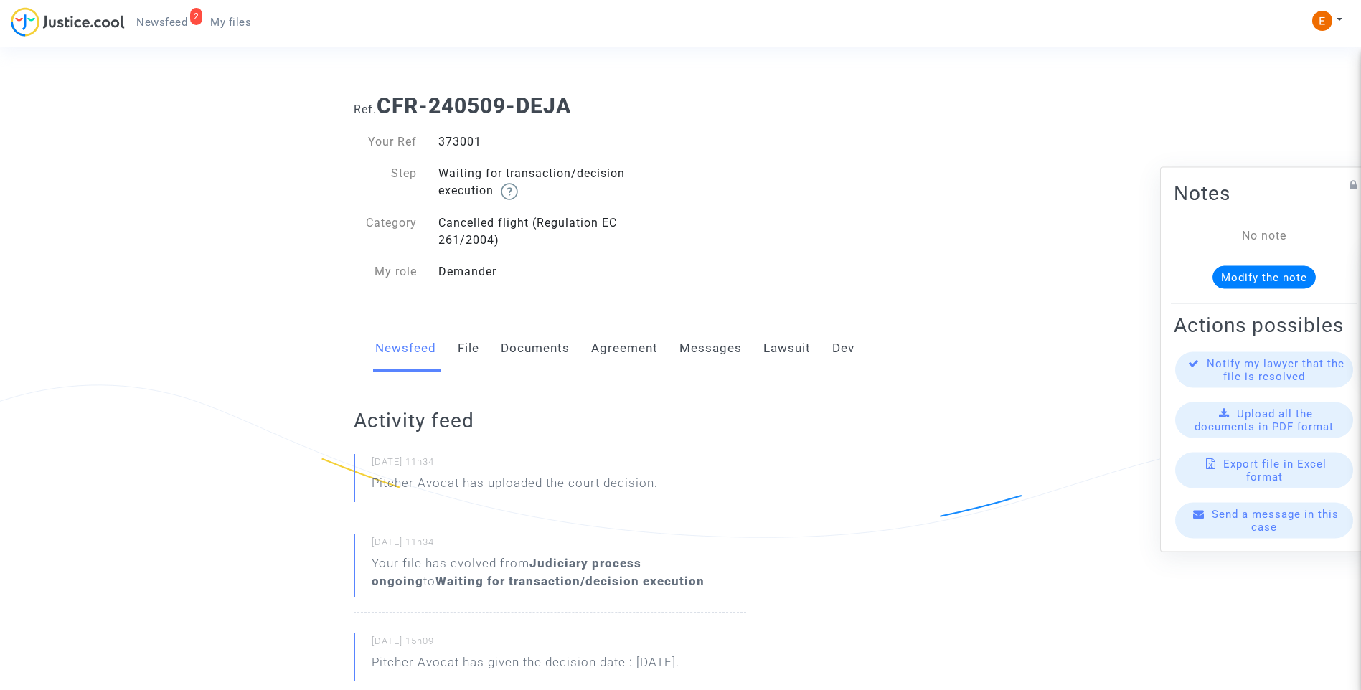
click at [768, 352] on link "Lawsuit" at bounding box center [786, 348] width 47 height 47
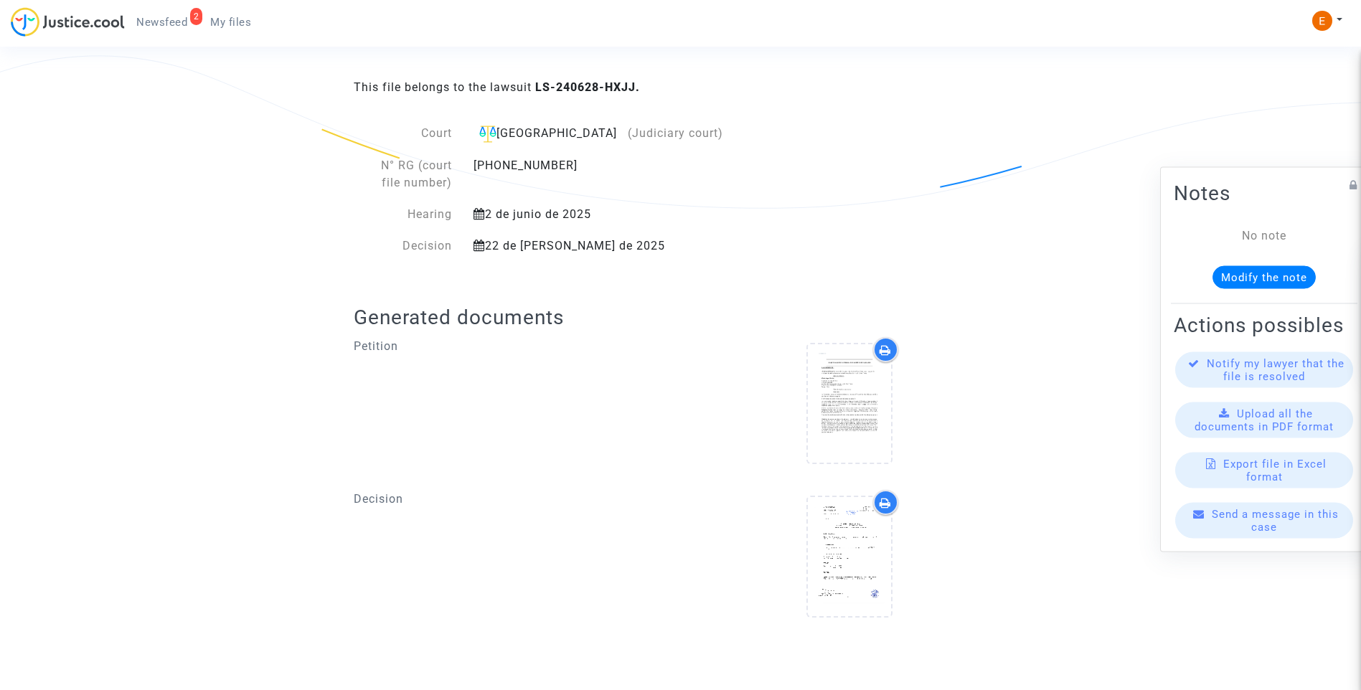
scroll to position [496, 0]
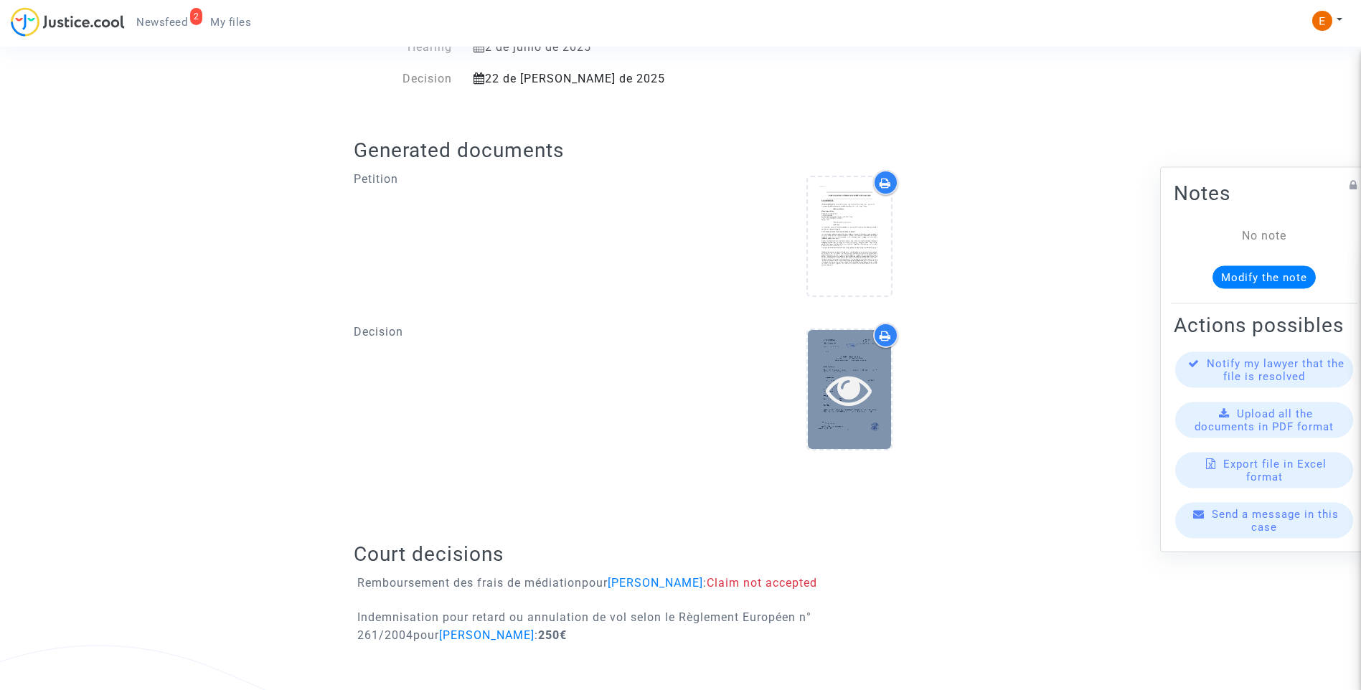
click at [875, 398] on div at bounding box center [849, 390] width 83 height 46
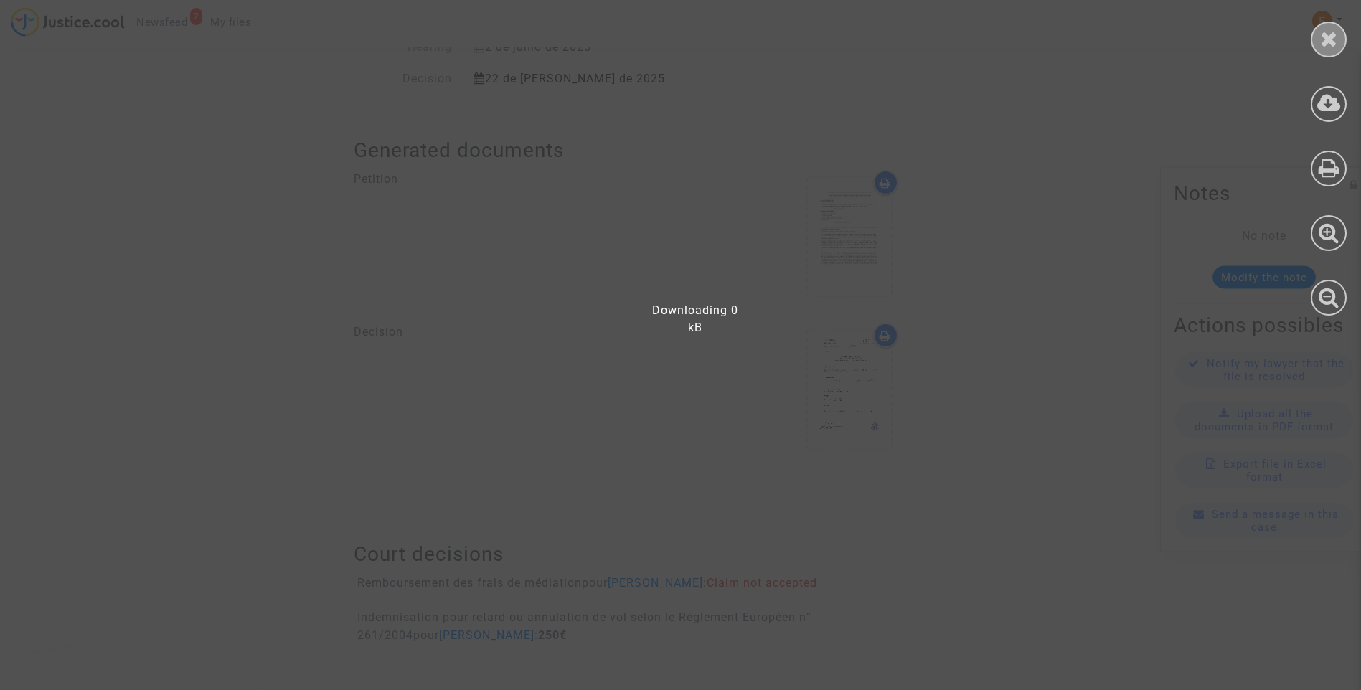
click at [1336, 37] on icon at bounding box center [1329, 39] width 18 height 22
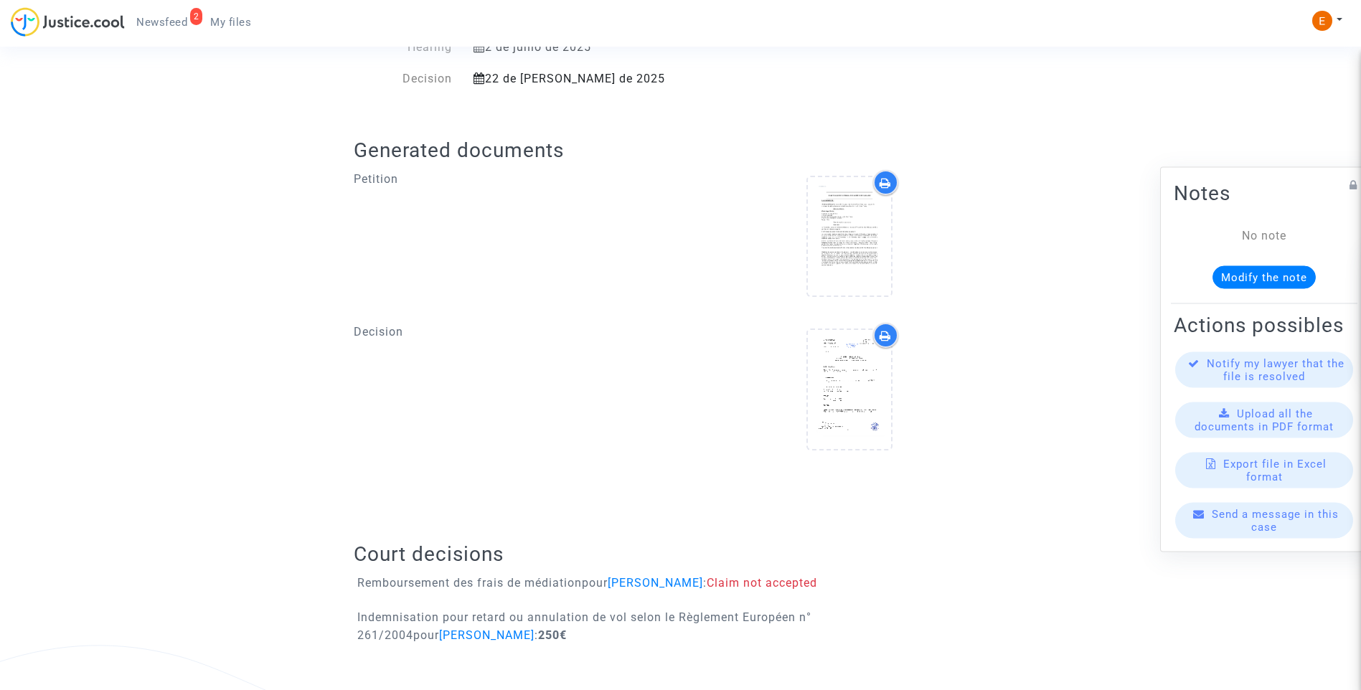
click at [886, 339] on icon at bounding box center [885, 335] width 11 height 11
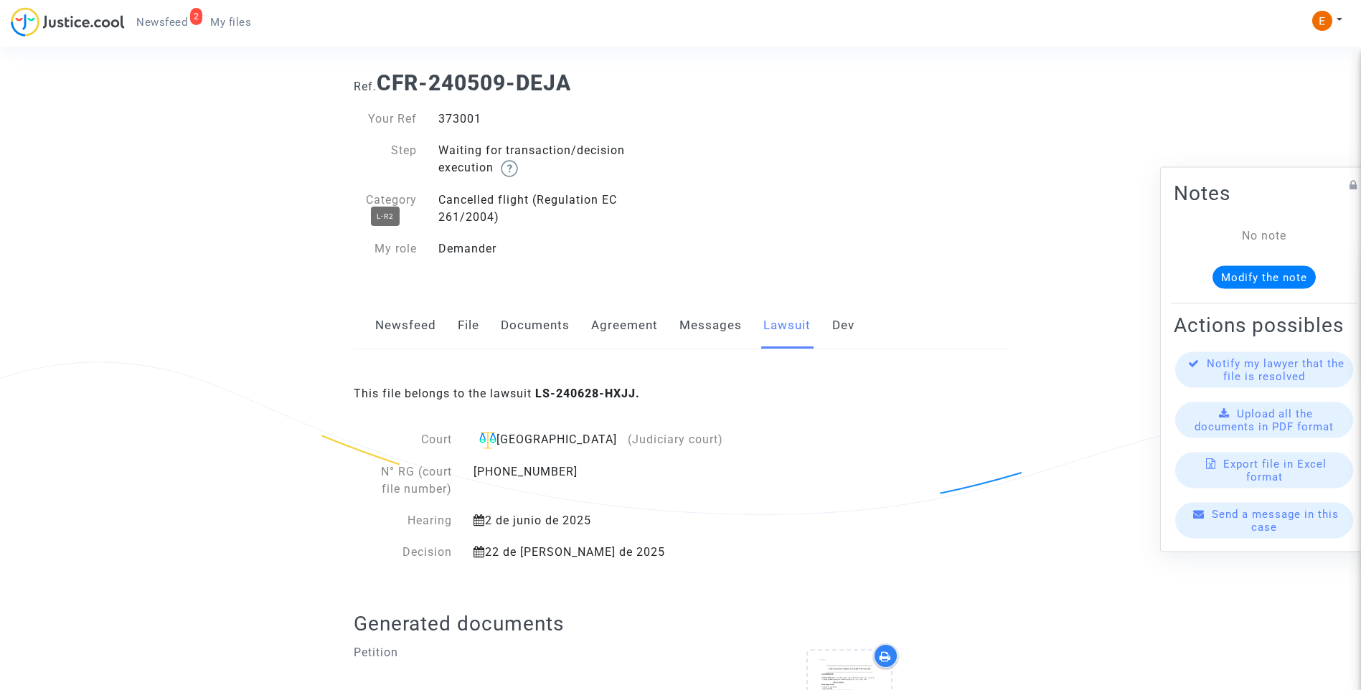
scroll to position [0, 0]
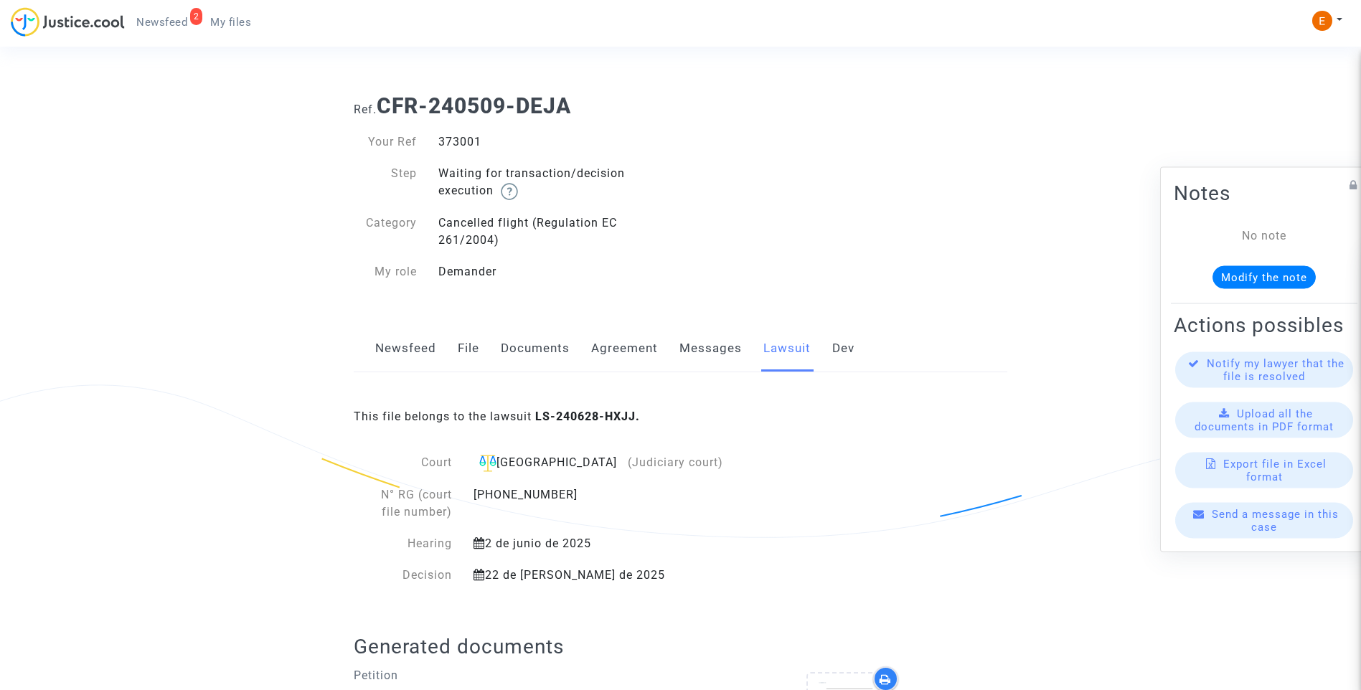
click at [454, 148] on div "373001" at bounding box center [554, 141] width 253 height 17
copy div "373001"
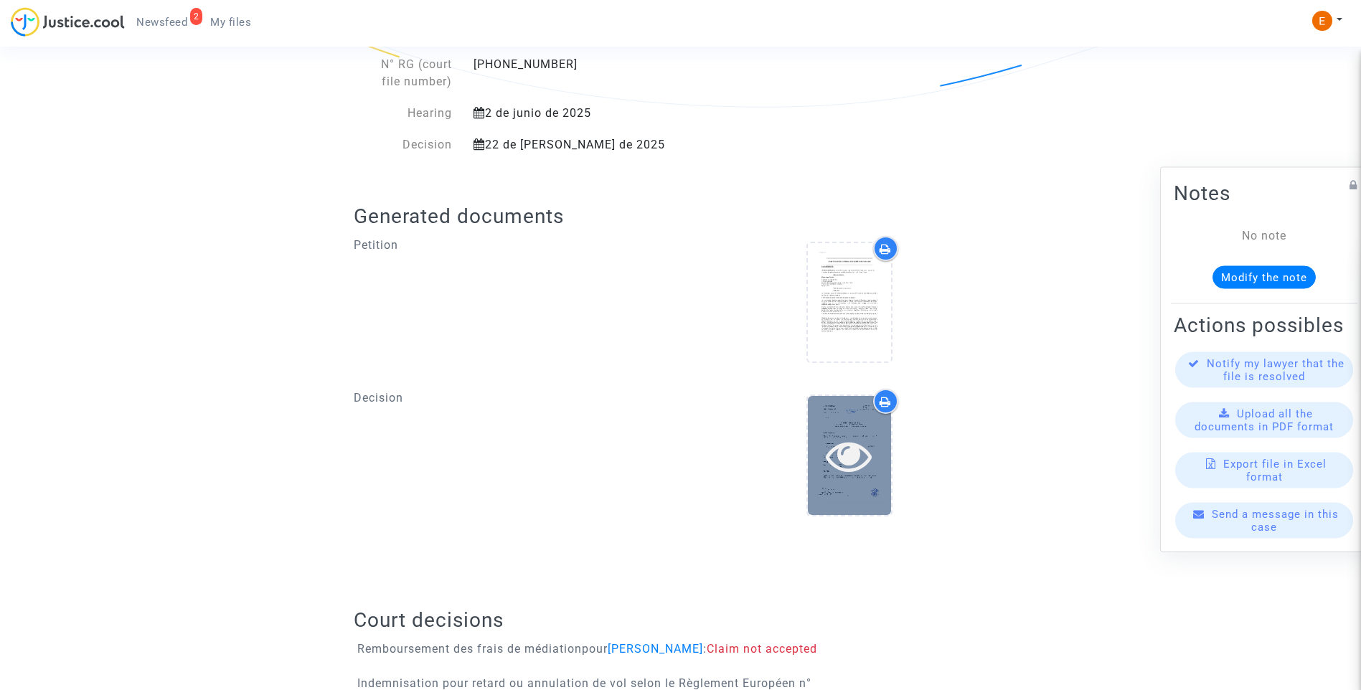
scroll to position [496, 0]
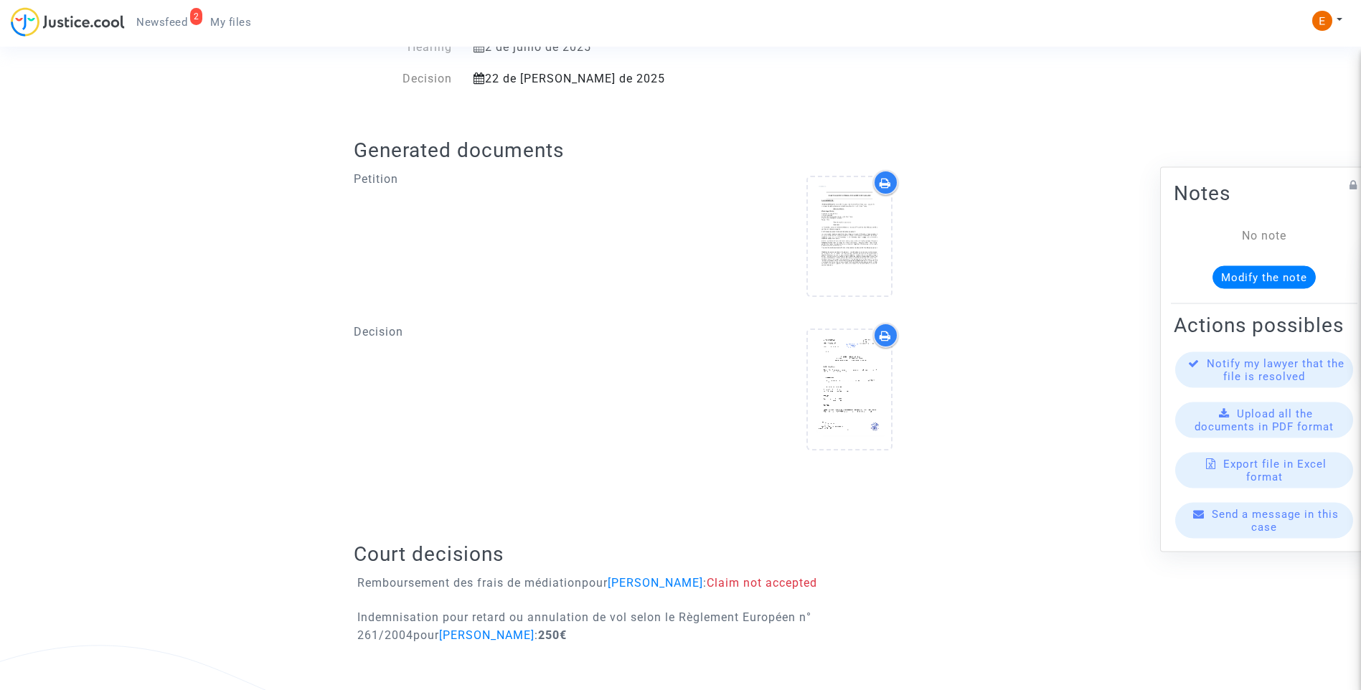
click at [888, 334] on icon at bounding box center [885, 335] width 11 height 11
click at [847, 397] on icon at bounding box center [849, 390] width 47 height 46
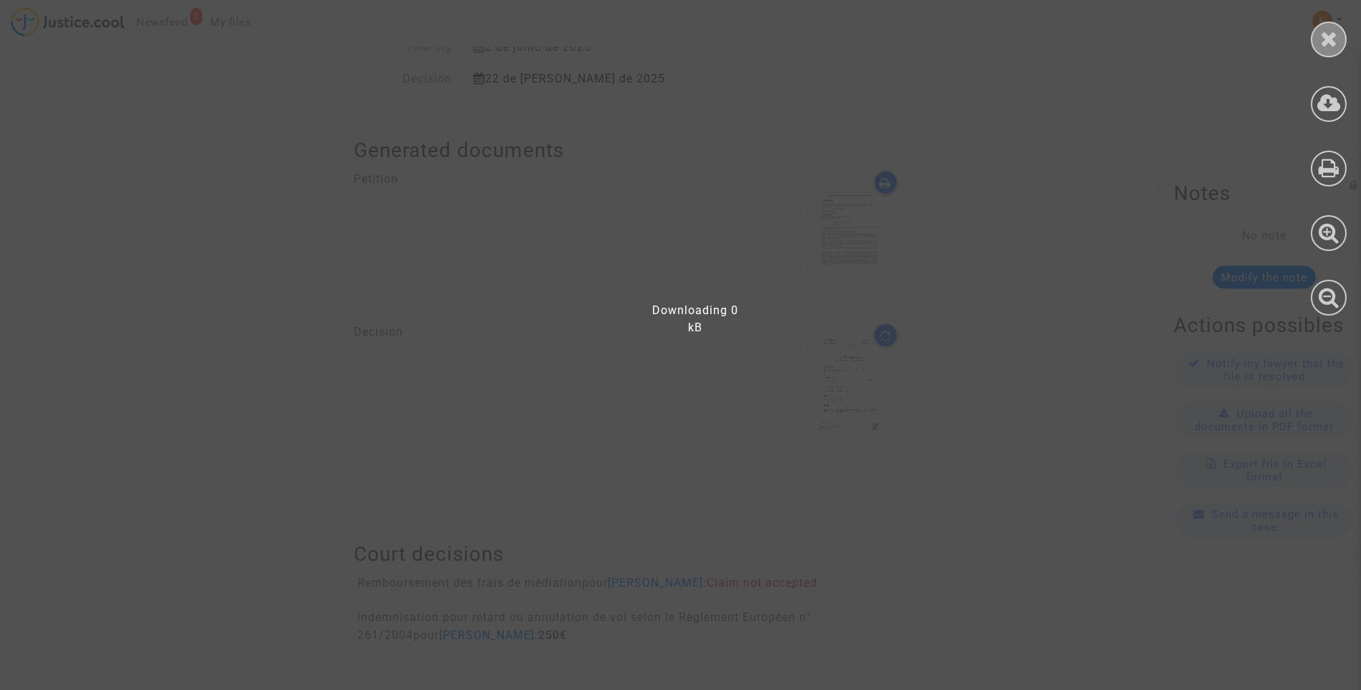
click at [1339, 39] on div at bounding box center [1329, 40] width 36 height 36
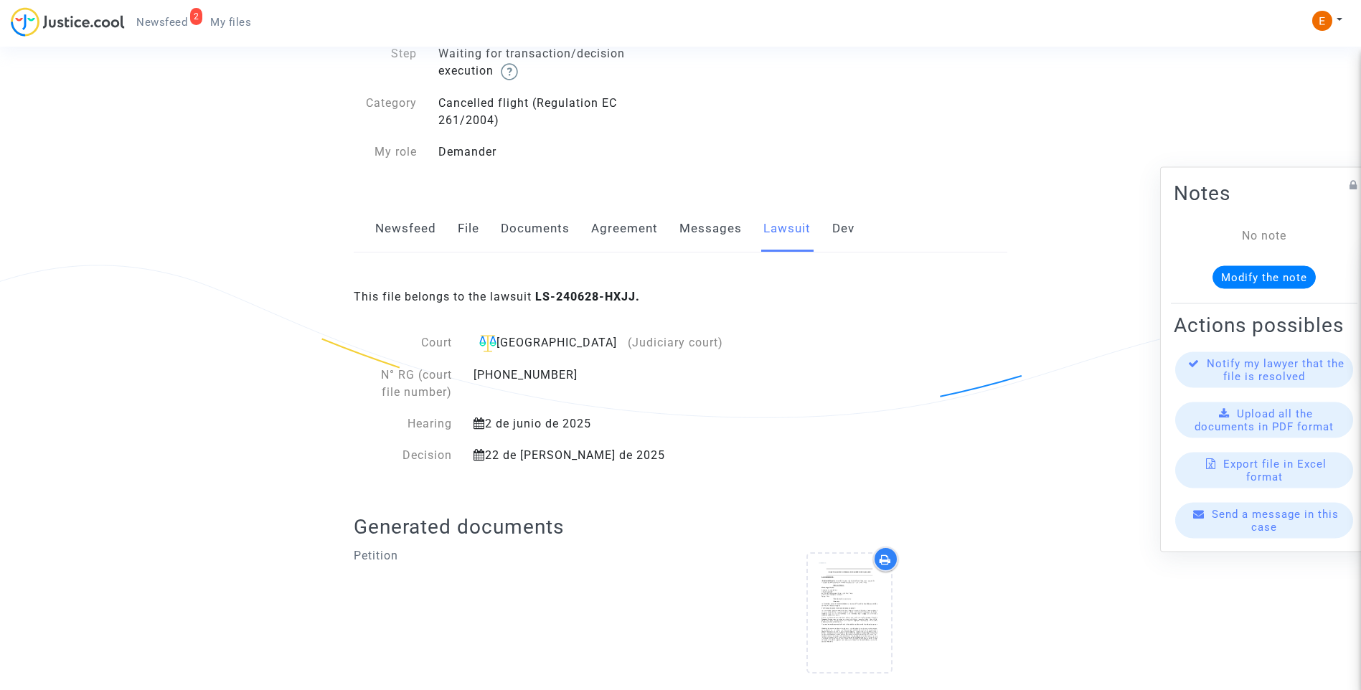
scroll to position [0, 0]
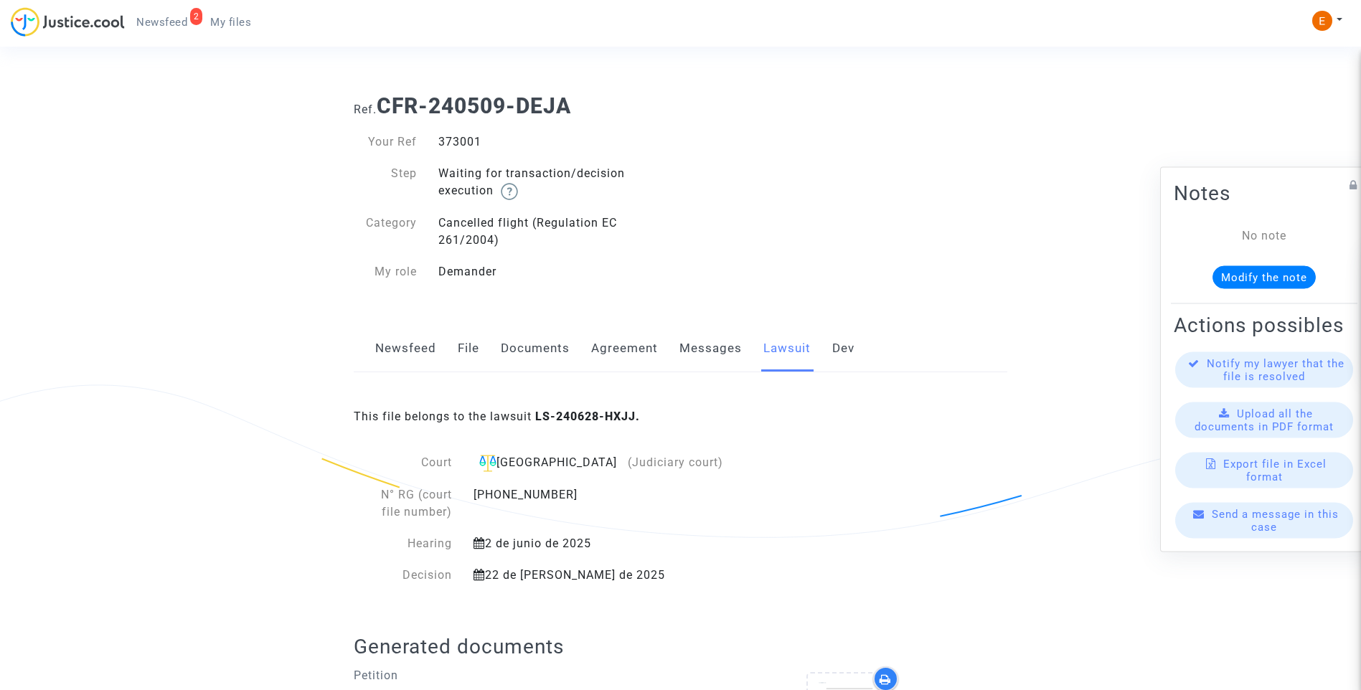
click at [466, 136] on div "373001" at bounding box center [554, 141] width 253 height 17
copy div "373001"
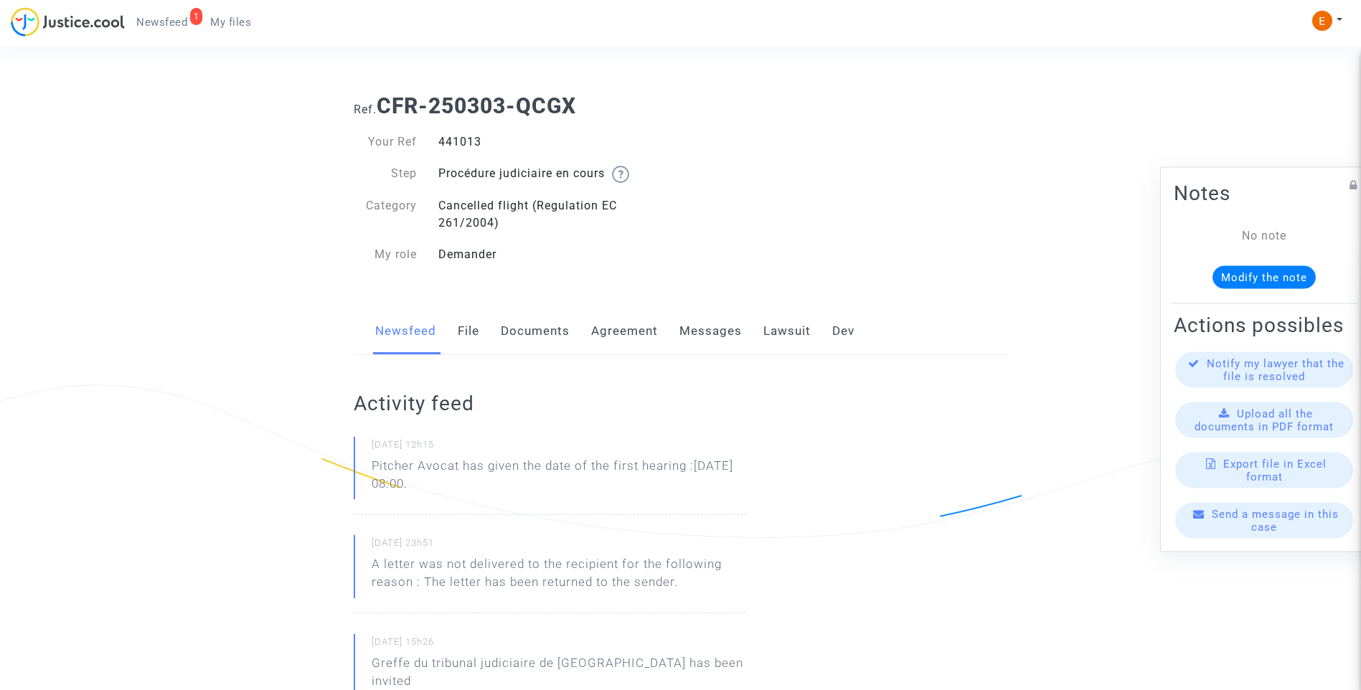
click at [473, 148] on div "441013" at bounding box center [554, 141] width 253 height 17
copy div "441013"
drag, startPoint x: 539, startPoint y: 488, endPoint x: 330, endPoint y: 465, distance: 210.7
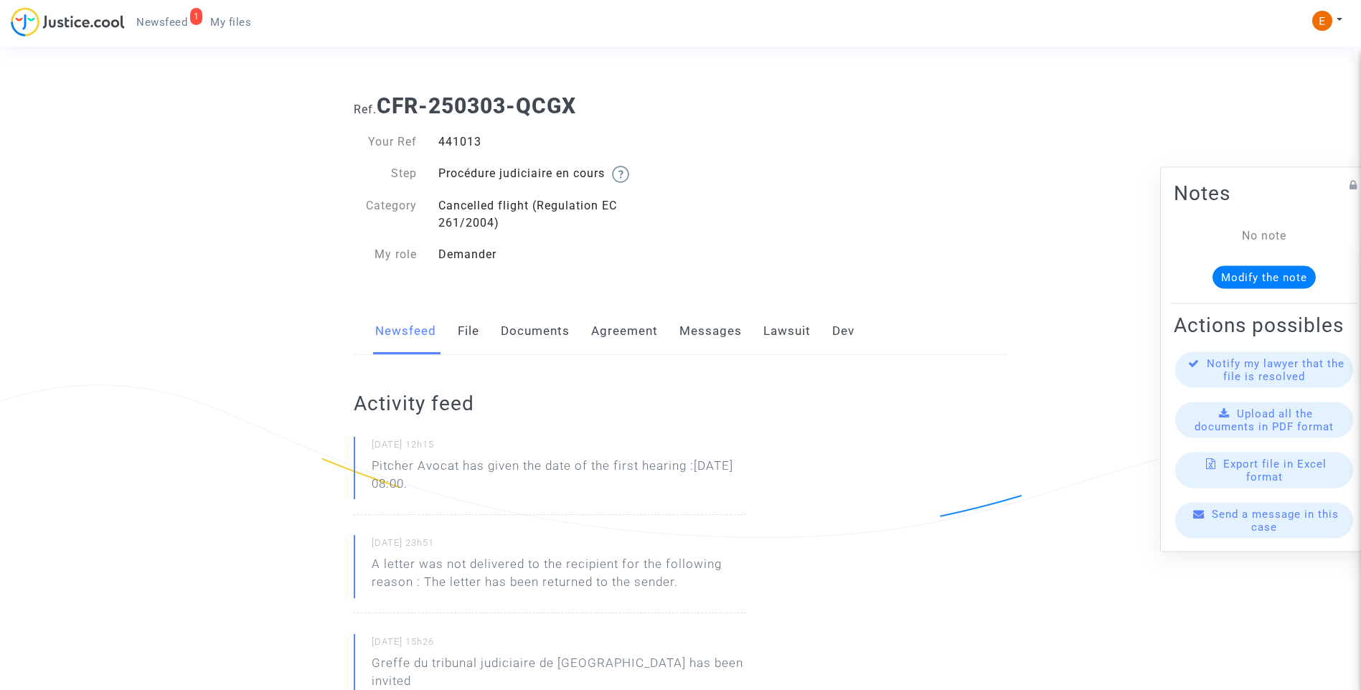
drag, startPoint x: 330, startPoint y: 465, endPoint x: 403, endPoint y: 473, distance: 73.7
click at [558, 492] on p "Pitcher Avocat [PERSON_NAME] la fecha de la primera audiencia: 15 de septiembre…" at bounding box center [559, 478] width 374 height 43
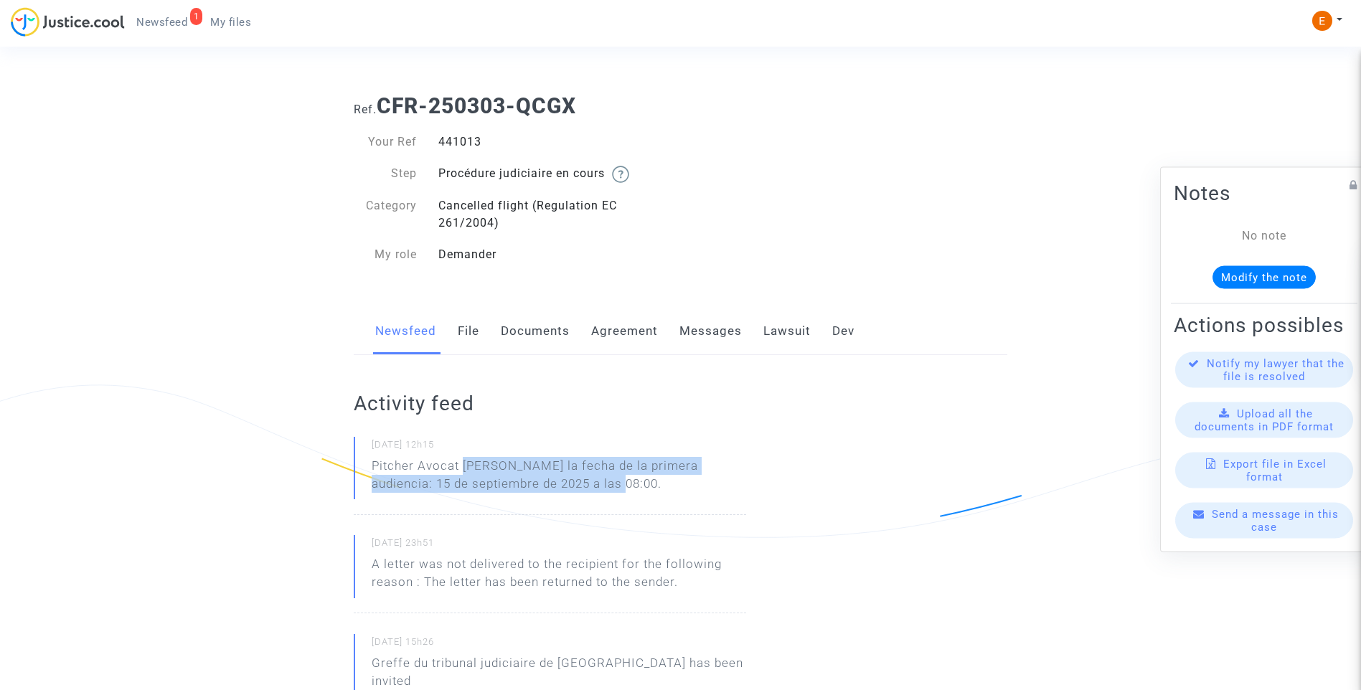
drag, startPoint x: 465, startPoint y: 467, endPoint x: 588, endPoint y: 492, distance: 125.2
click at [588, 492] on p "Pitcher Avocat [PERSON_NAME] la fecha de la primera audiencia: 15 de septiembre…" at bounding box center [559, 478] width 374 height 43
drag, startPoint x: 588, startPoint y: 492, endPoint x: 556, endPoint y: 486, distance: 32.2
copy p "[PERSON_NAME] la fecha de la primera audiencia: 15 de septiembre de 2025 a las …"
